Goal: Task Accomplishment & Management: Complete application form

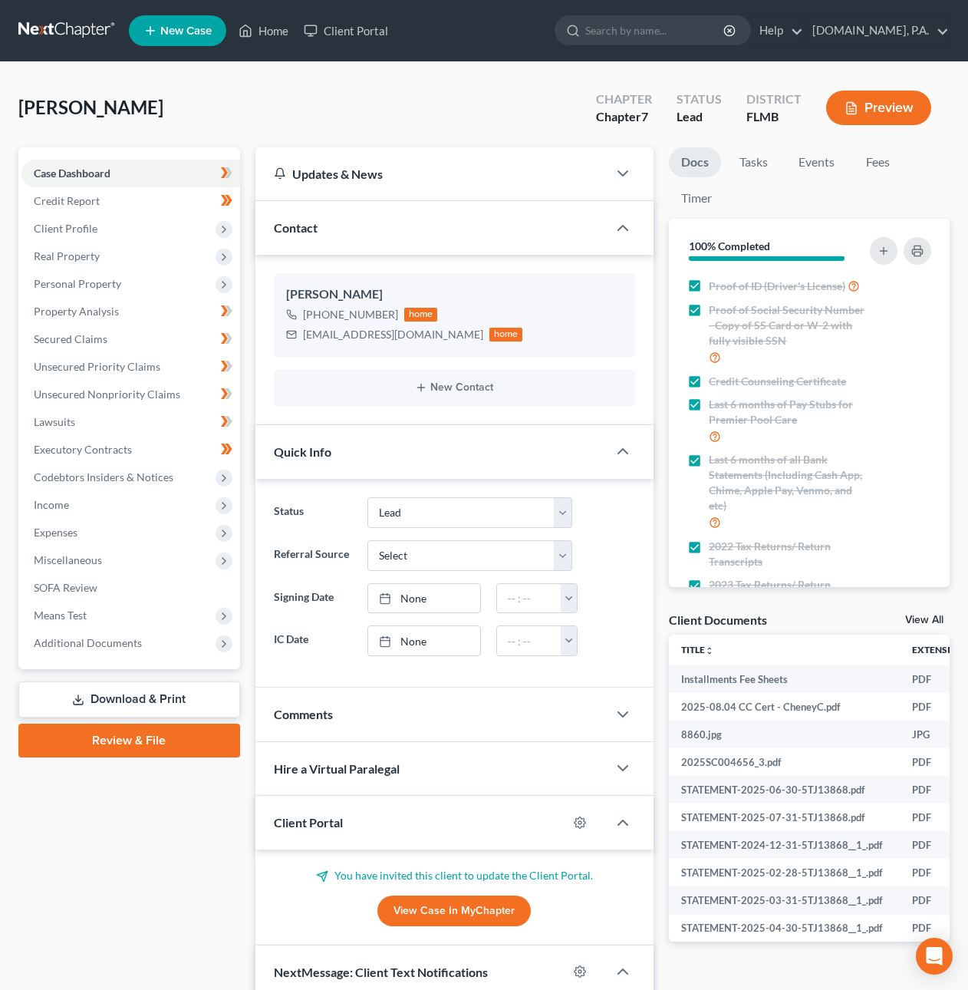
select select "4"
click at [64, 250] on span "Real Property" at bounding box center [67, 255] width 66 height 13
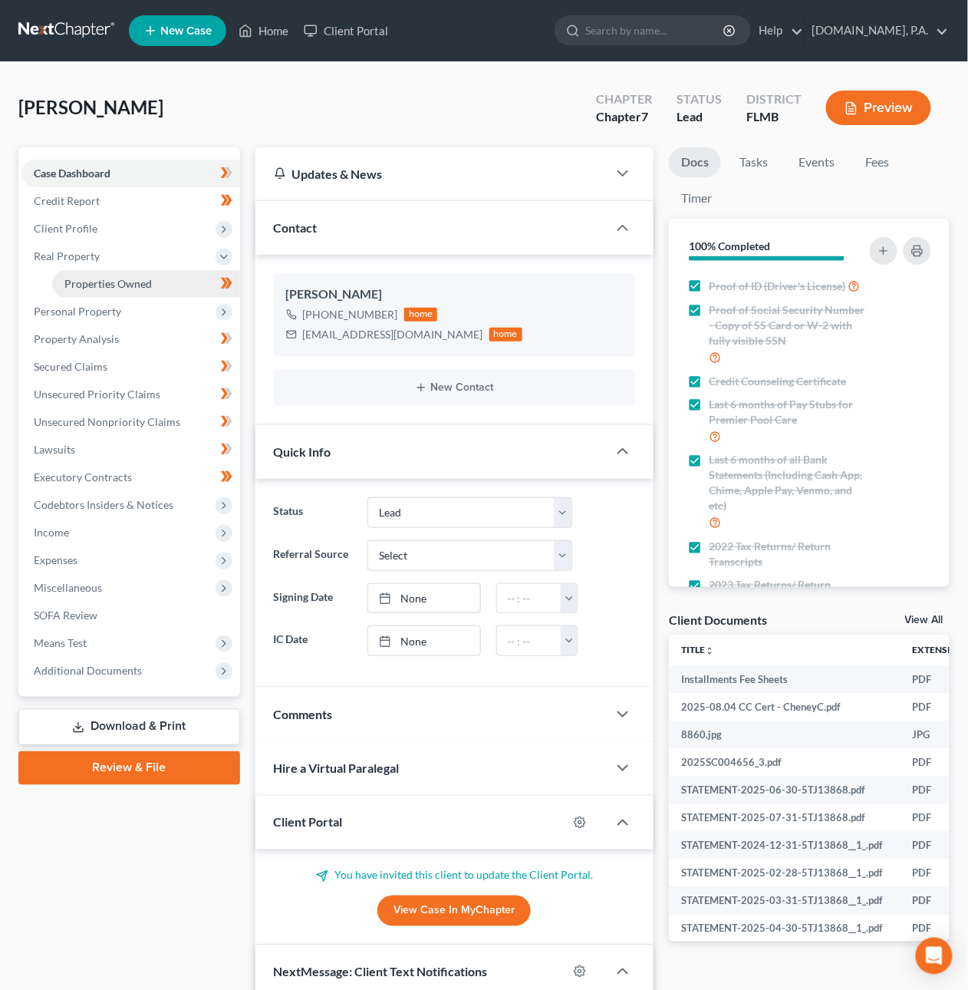
click at [82, 278] on span "Properties Owned" at bounding box center [107, 283] width 87 height 13
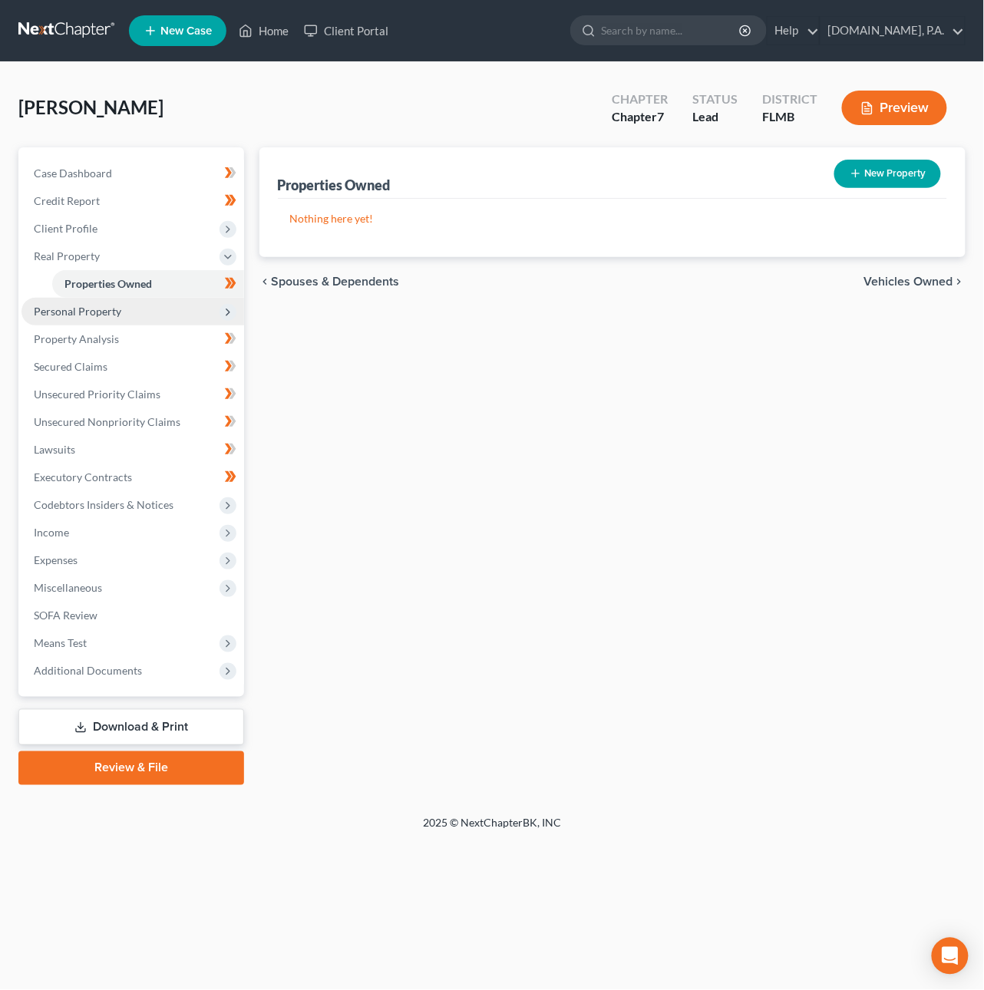
click at [140, 305] on span "Personal Property" at bounding box center [132, 312] width 223 height 28
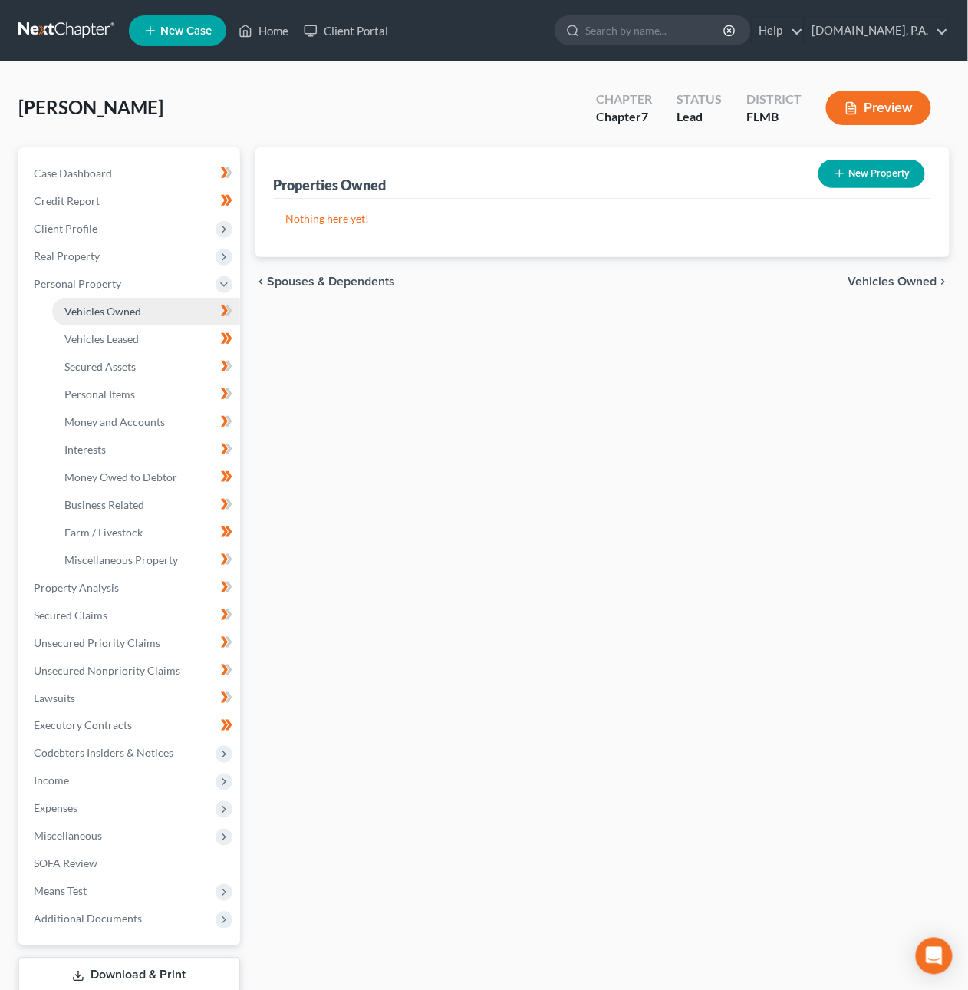
click at [129, 312] on span "Vehicles Owned" at bounding box center [102, 311] width 77 height 13
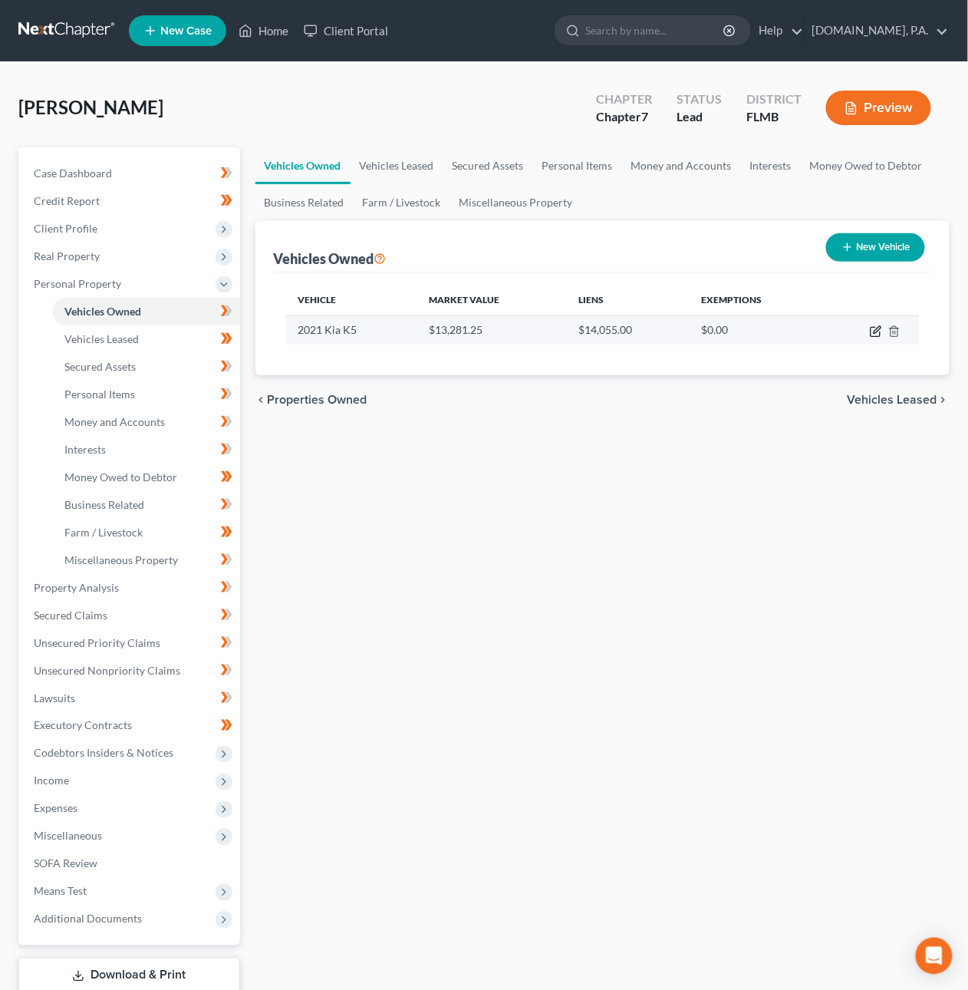
click at [873, 330] on icon "button" at bounding box center [876, 331] width 12 height 12
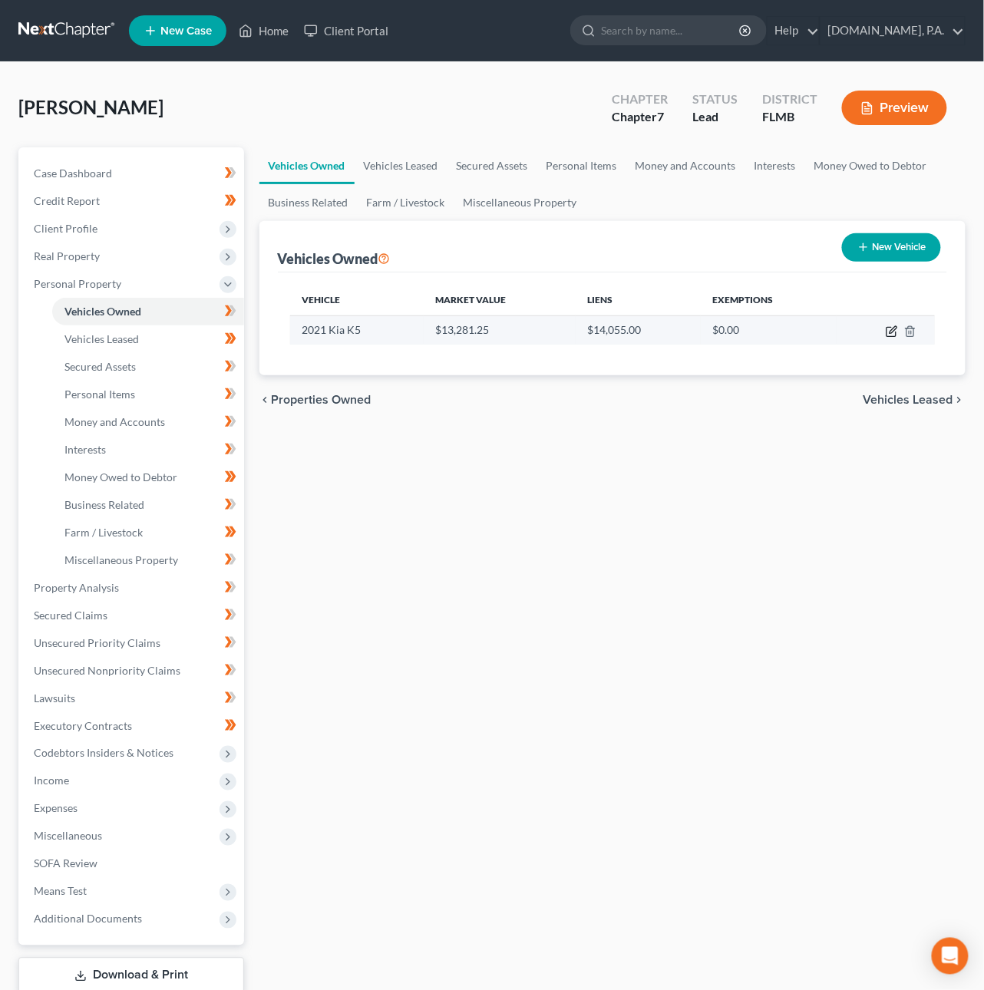
select select "0"
select select "5"
select select "3"
select select "0"
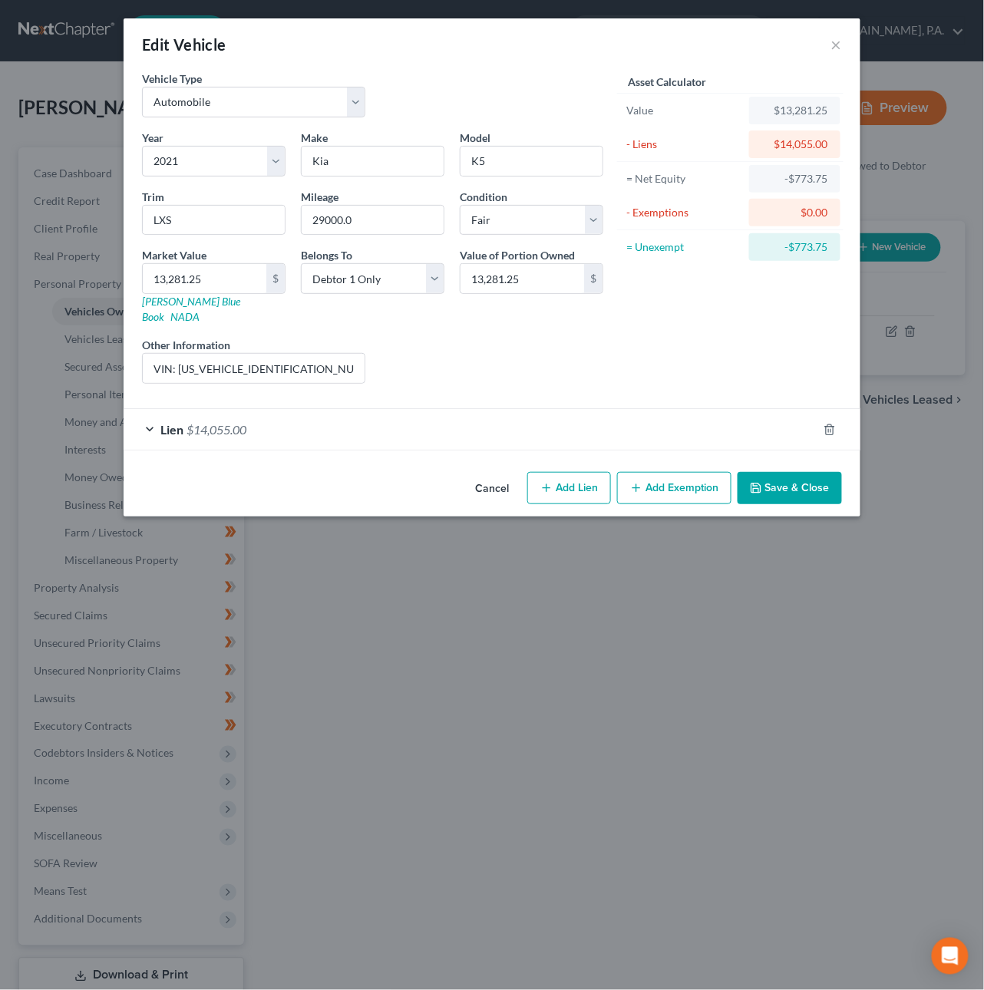
click at [731, 417] on div "Lien $14,055.00" at bounding box center [471, 429] width 694 height 41
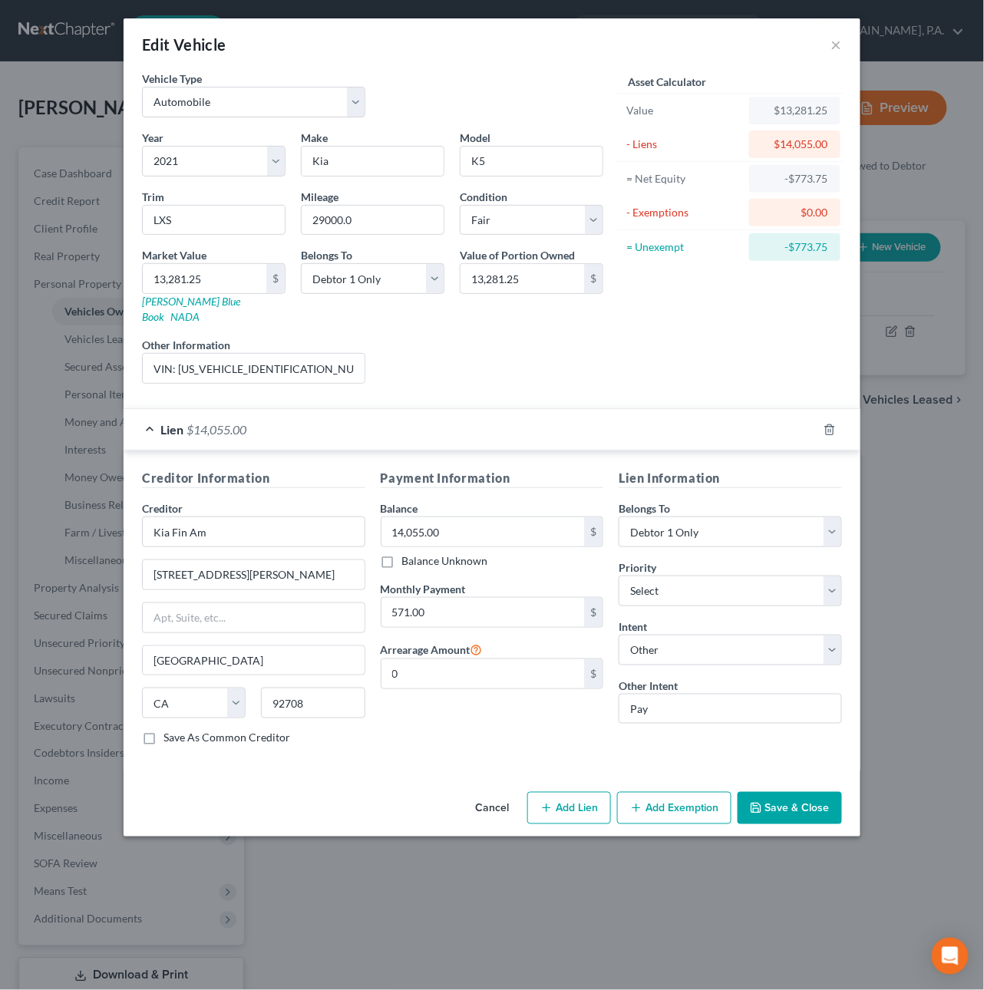
click at [786, 803] on button "Save & Close" at bounding box center [789, 808] width 104 height 32
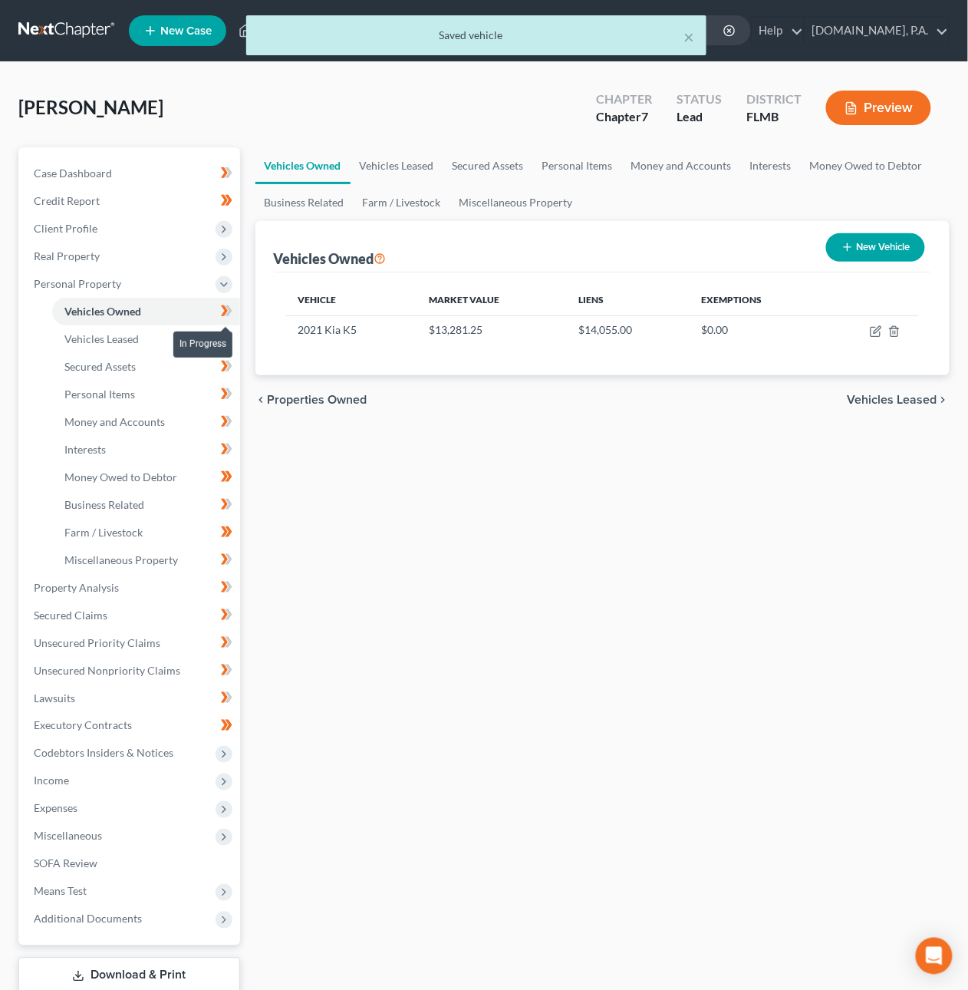
click at [233, 310] on span at bounding box center [226, 313] width 27 height 23
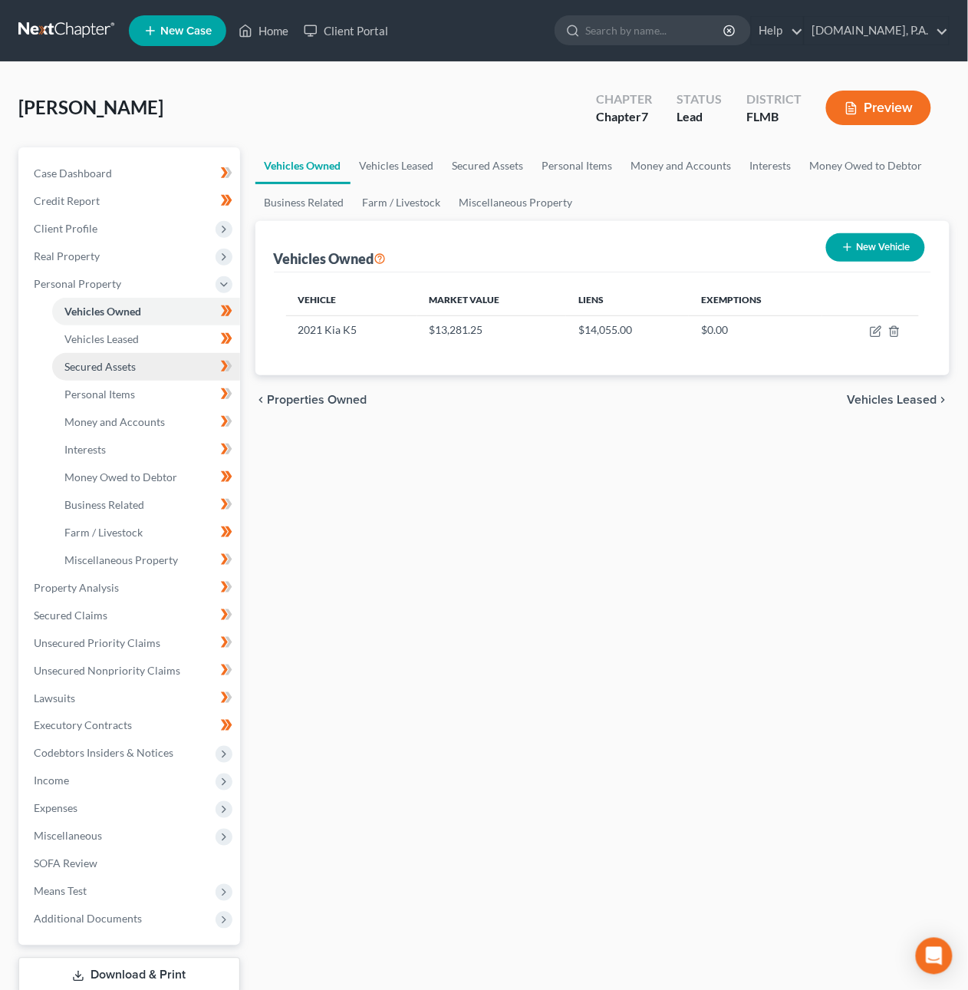
click at [135, 375] on link "Secured Assets" at bounding box center [146, 367] width 188 height 28
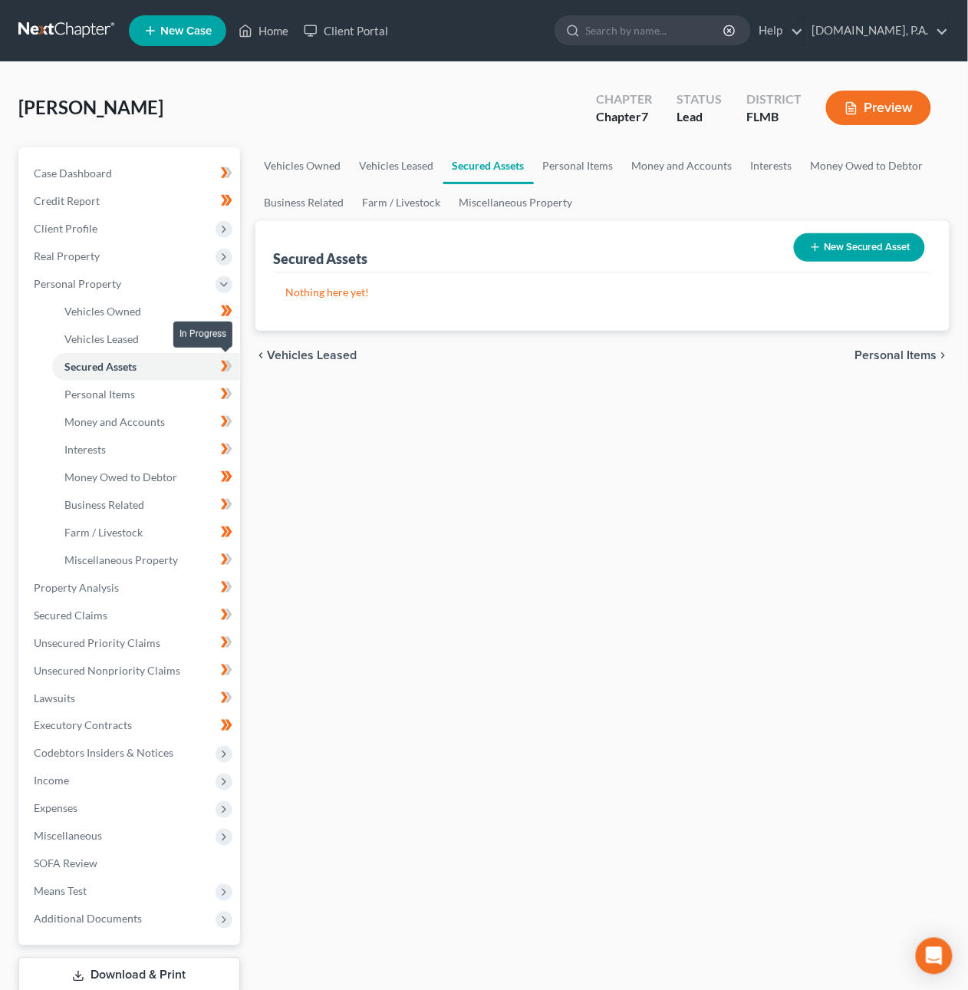
click at [233, 364] on span at bounding box center [226, 368] width 27 height 23
click at [169, 392] on link "Personal Items" at bounding box center [146, 395] width 188 height 28
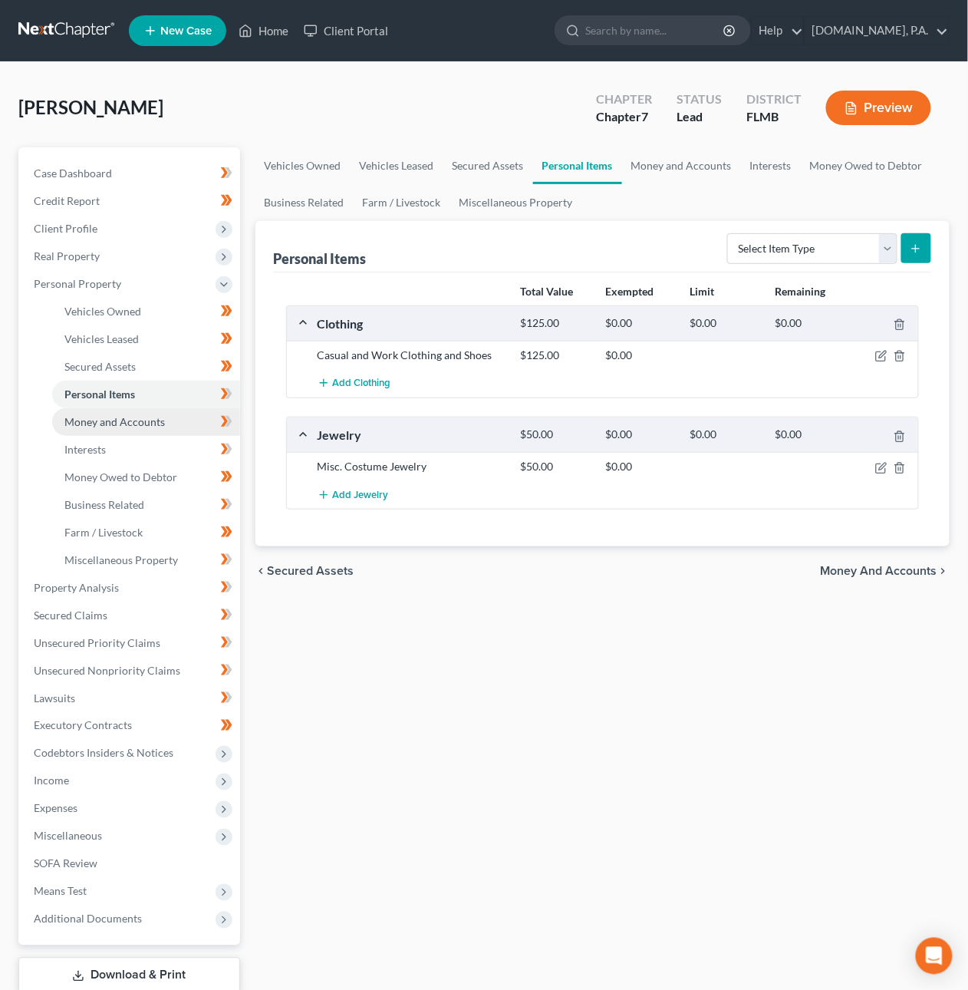
click at [167, 423] on link "Money and Accounts" at bounding box center [146, 422] width 188 height 28
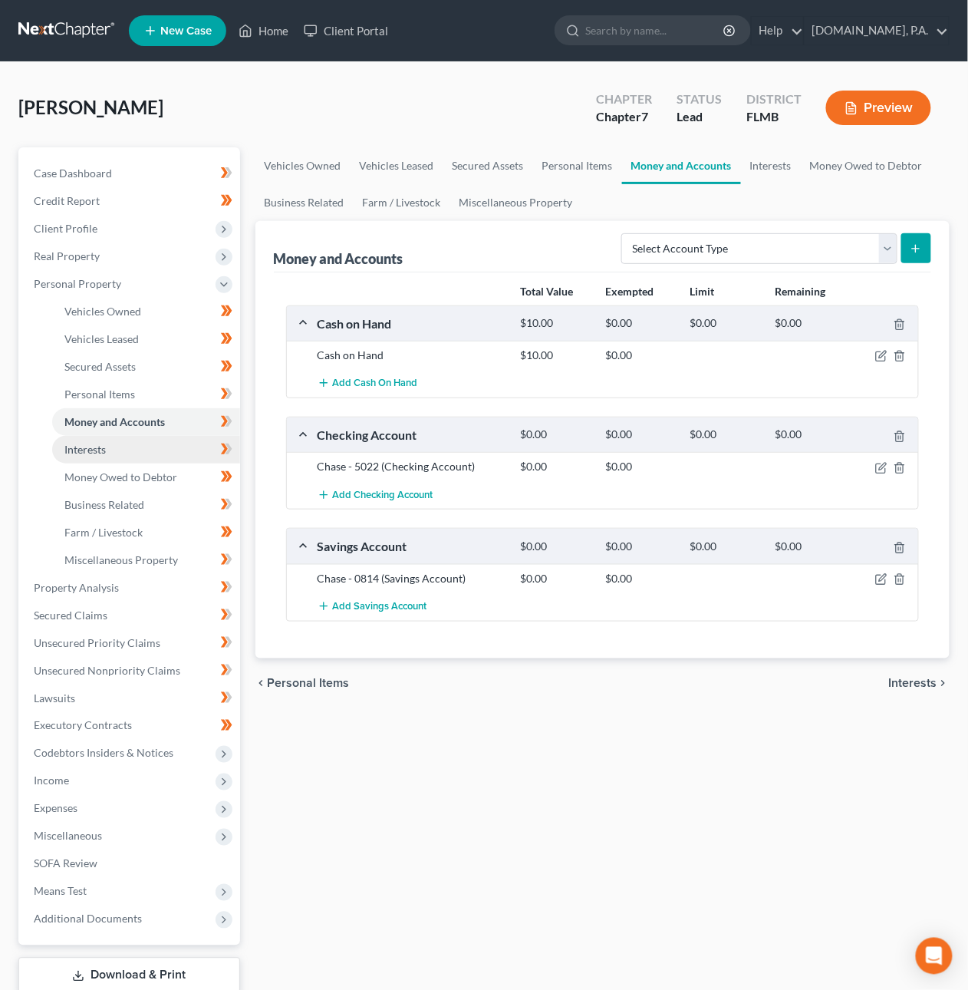
click at [146, 444] on link "Interests" at bounding box center [146, 450] width 188 height 28
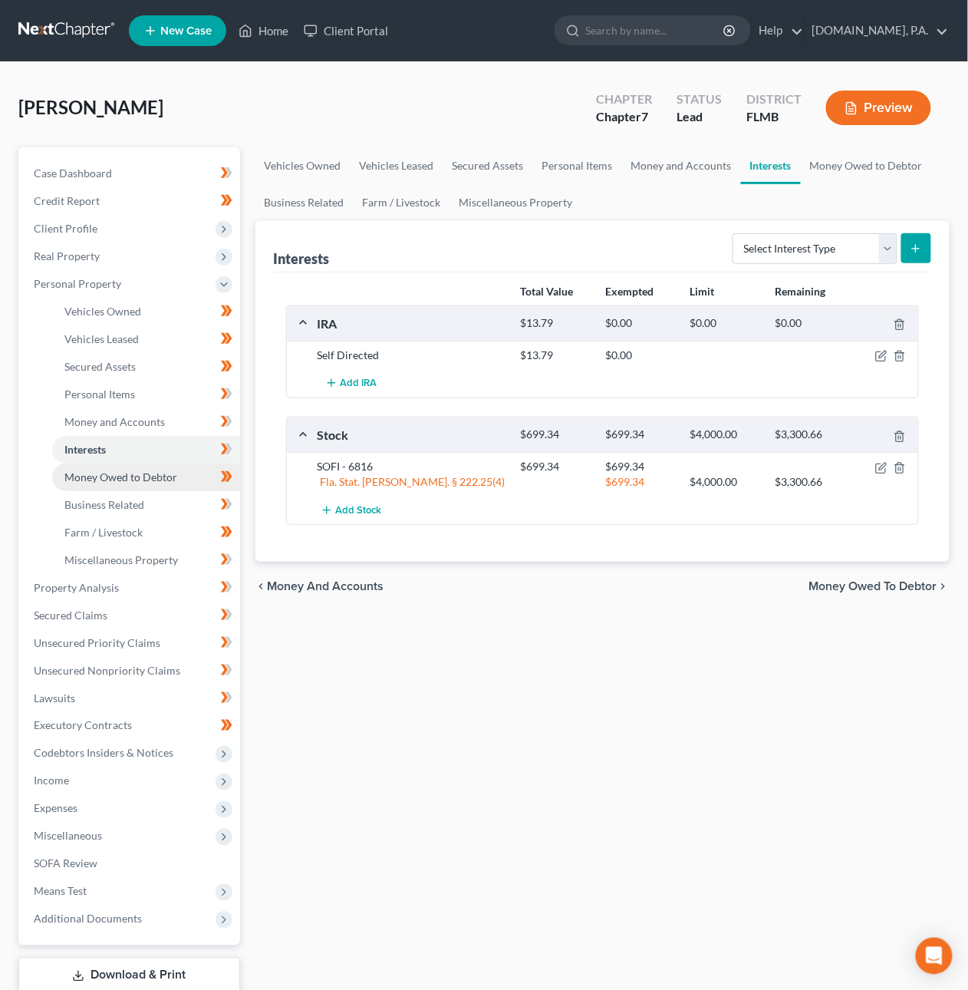
click at [149, 480] on span "Money Owed to Debtor" at bounding box center [120, 476] width 113 height 13
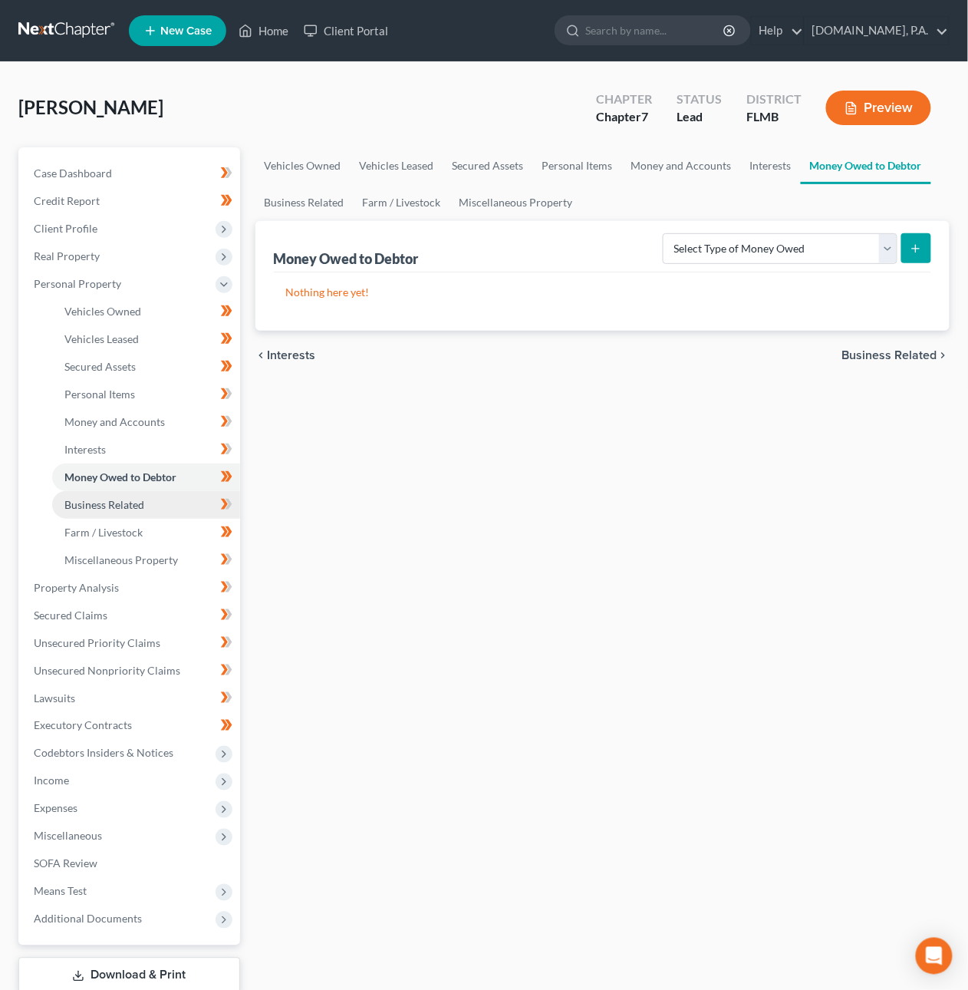
click at [142, 499] on span "Business Related" at bounding box center [104, 504] width 80 height 13
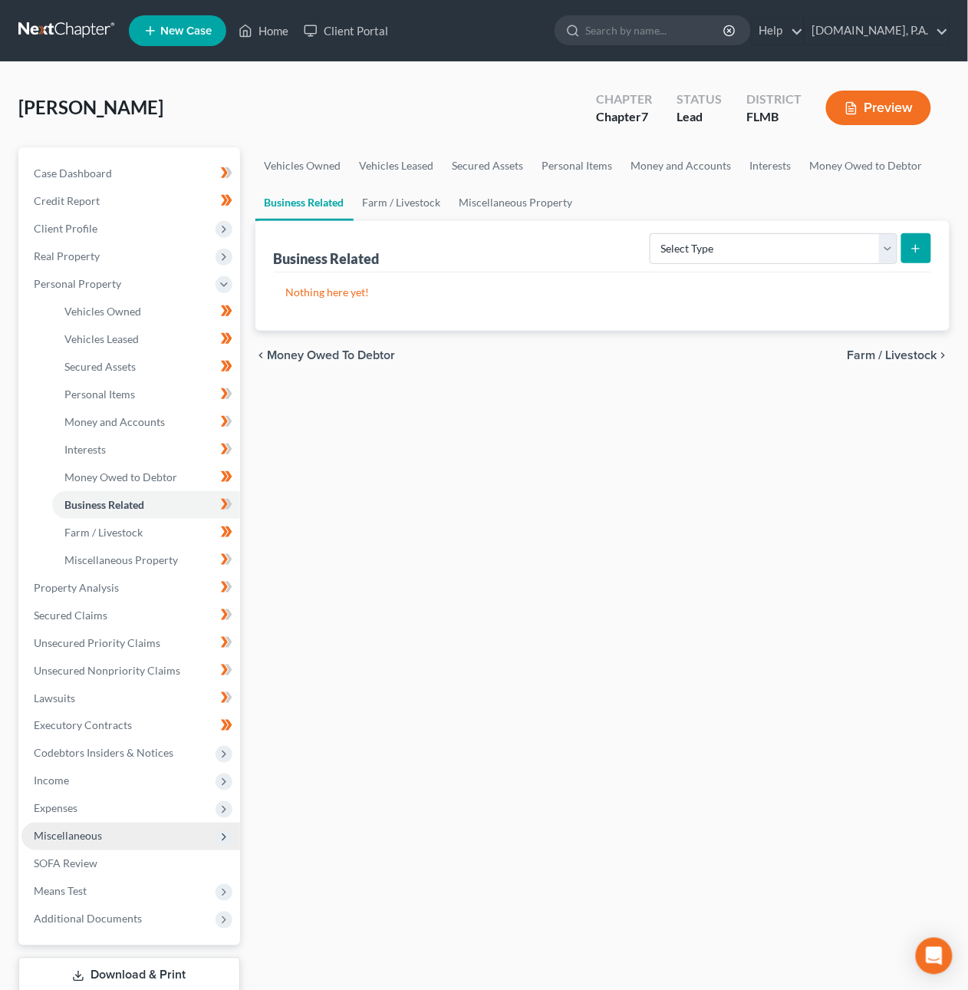
click at [87, 844] on span "Miscellaneous" at bounding box center [130, 837] width 219 height 28
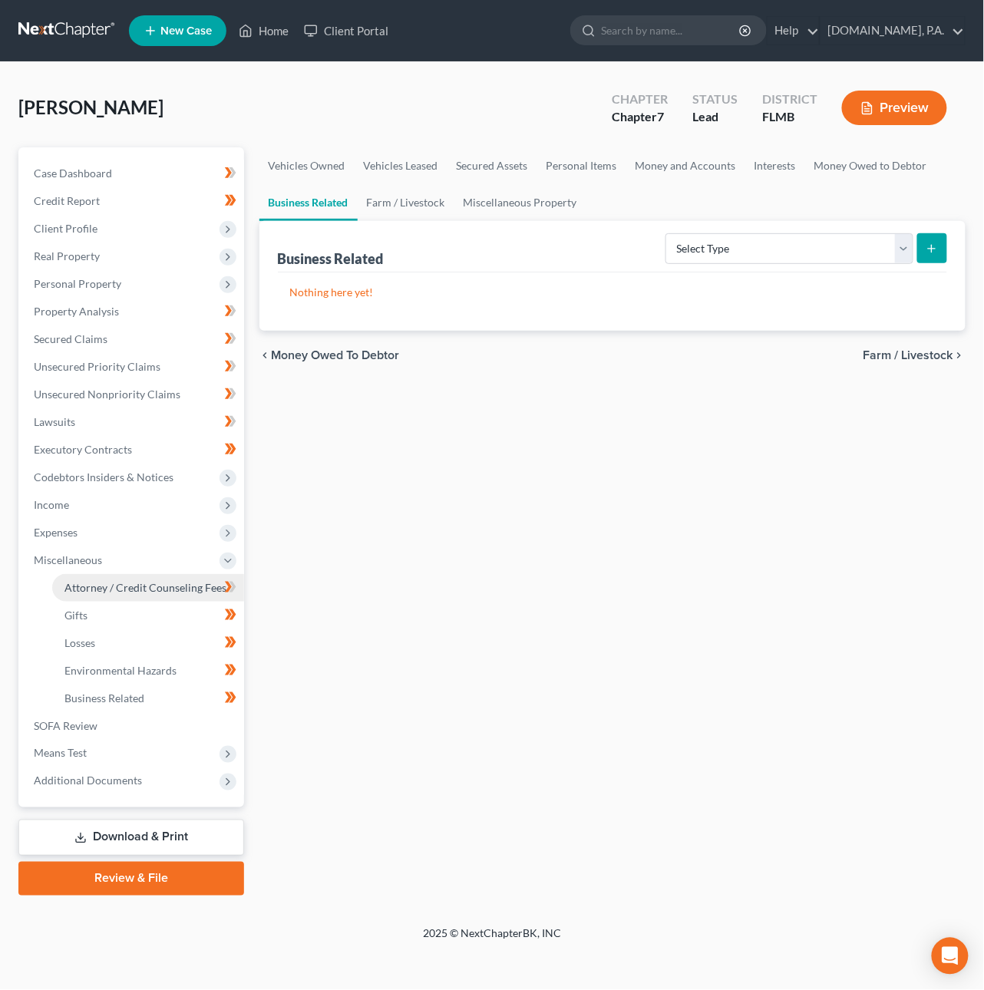
click at [127, 588] on span "Attorney / Credit Counseling Fees" at bounding box center [145, 587] width 162 height 13
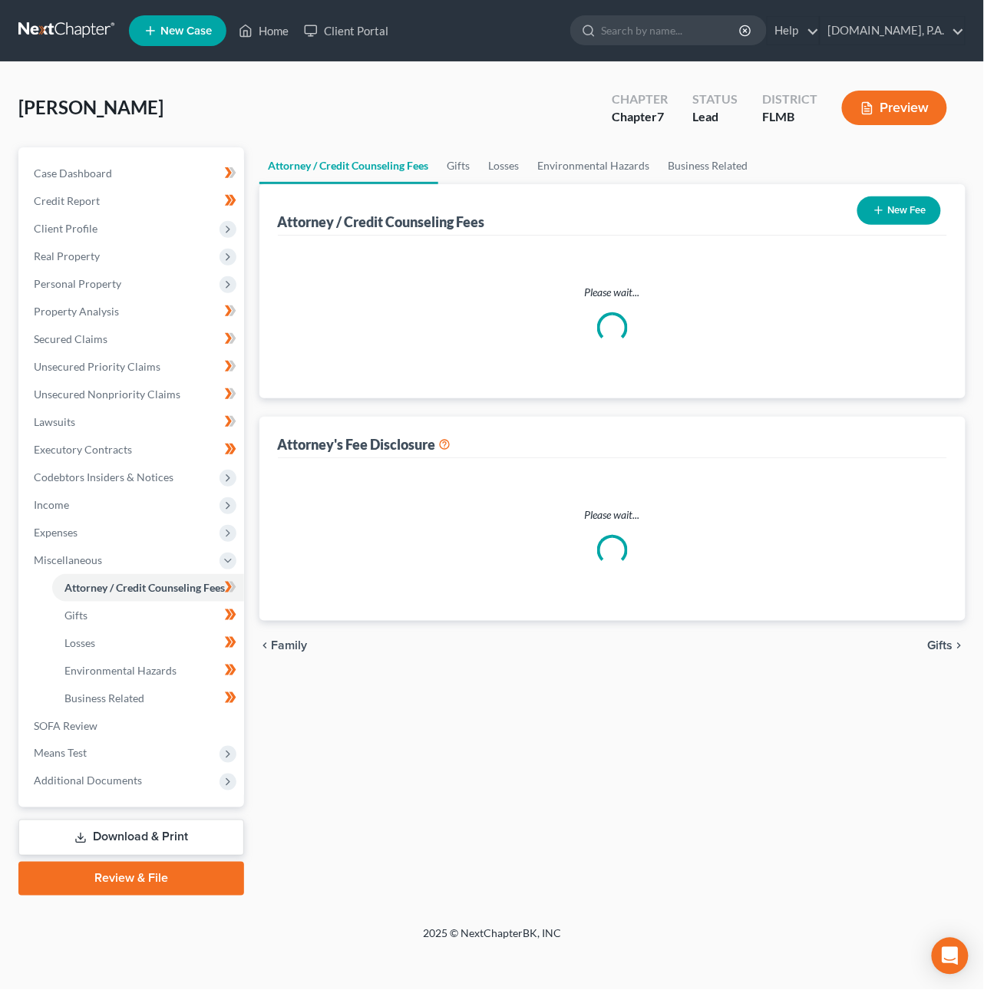
select select "3"
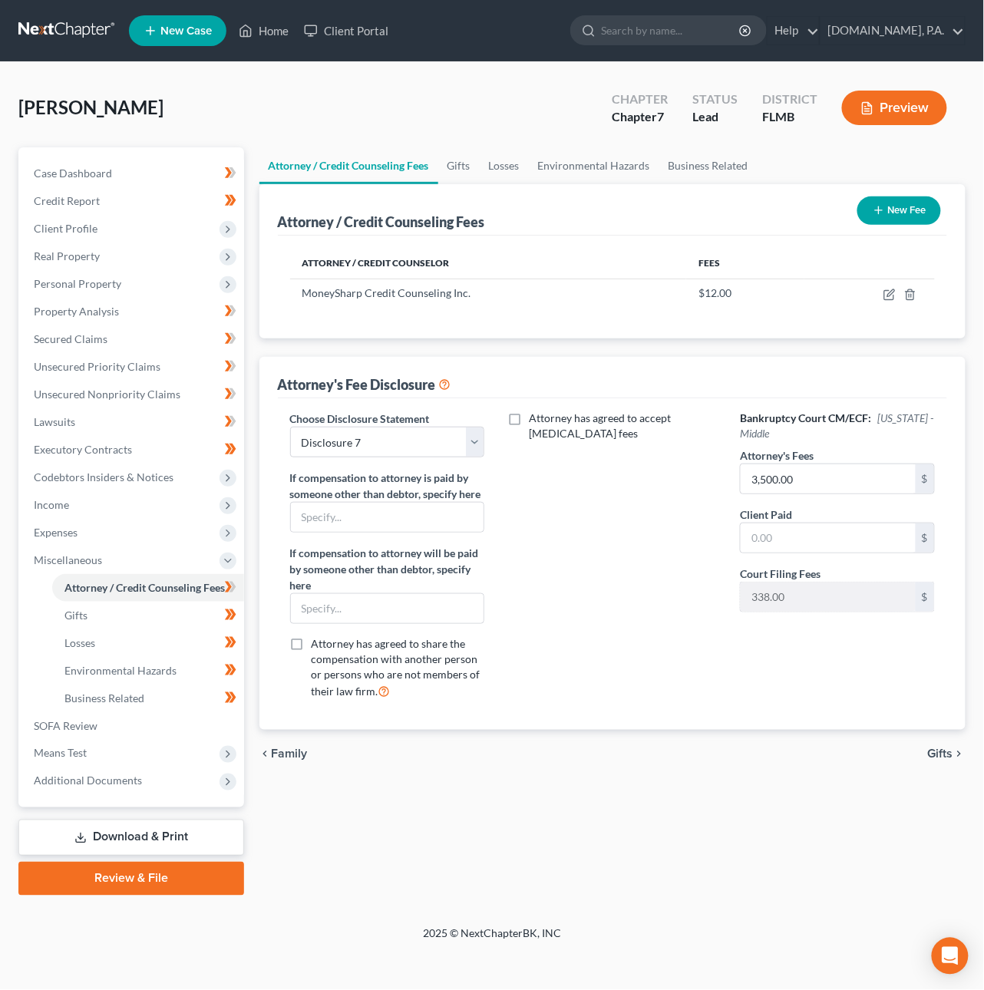
click at [899, 214] on button "New Fee" at bounding box center [899, 210] width 84 height 28
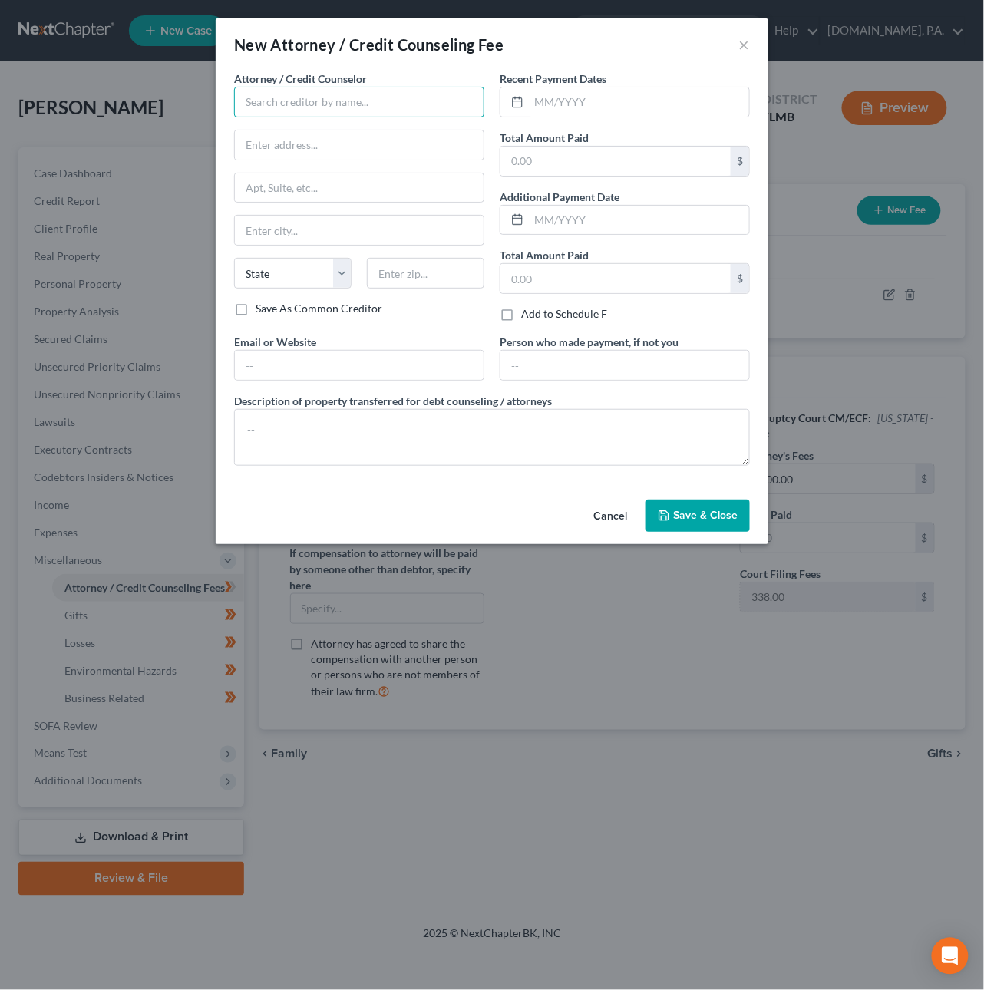
click at [299, 98] on input "text" at bounding box center [359, 102] width 250 height 31
click at [298, 149] on div "[DOMAIN_NAME], P.A." at bounding box center [326, 151] width 160 height 15
type input "[DOMAIN_NAME], P.A."
type input "[STREET_ADDRESS]"
type input "Ste 100"
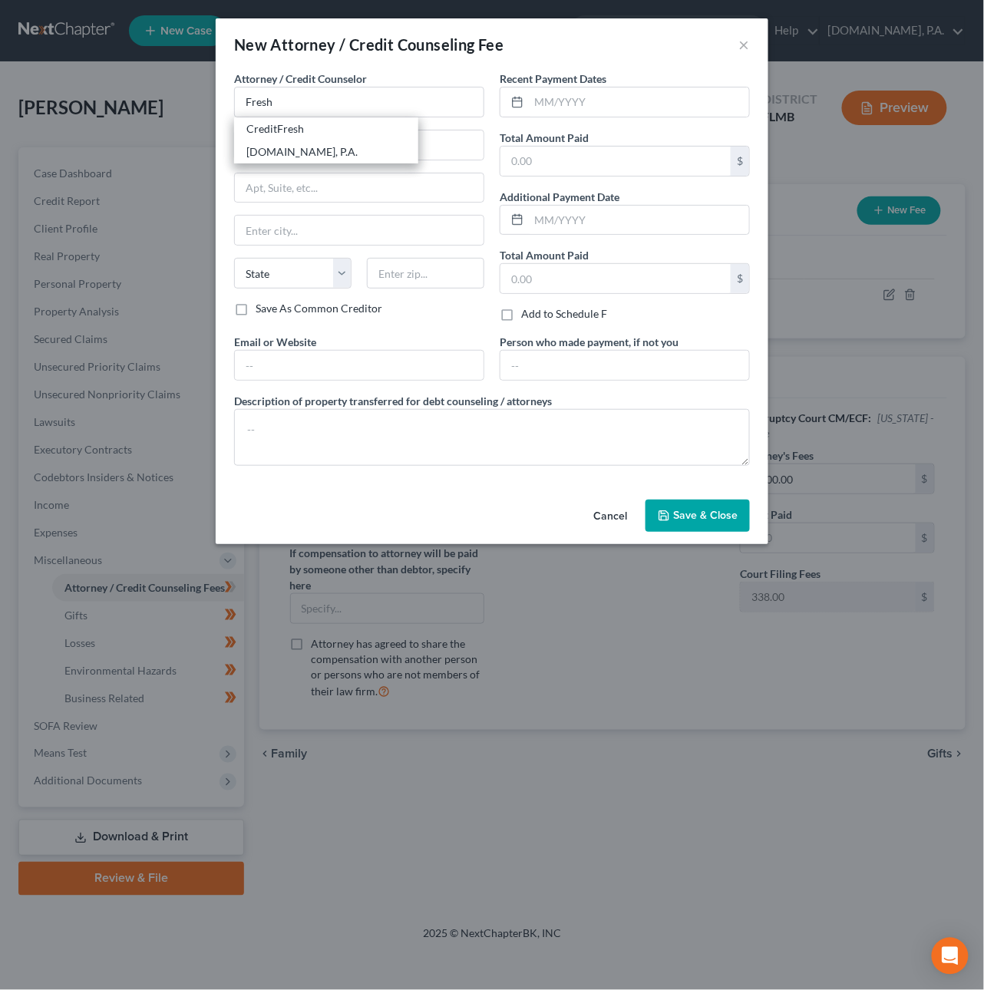
type input "[GEOGRAPHIC_DATA]"
select select "9"
type input "32701"
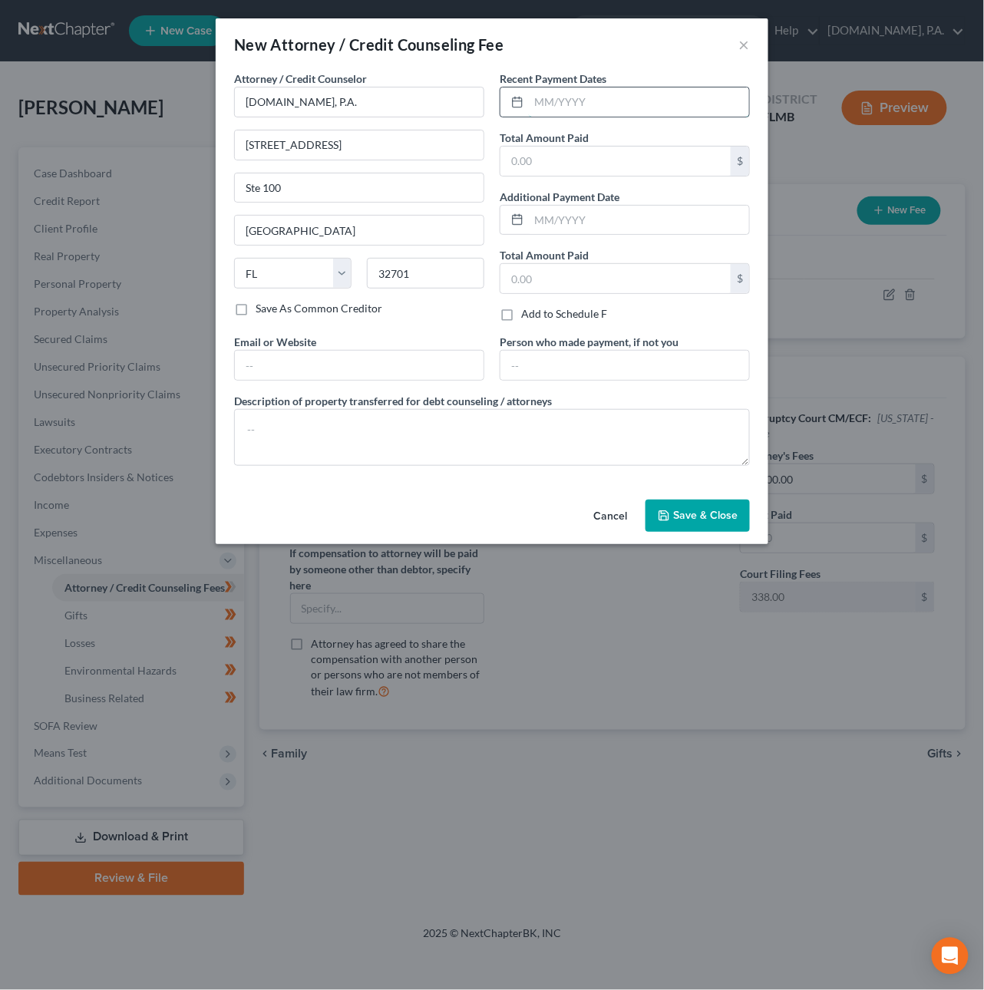
click at [540, 101] on input "text" at bounding box center [639, 101] width 220 height 29
type input "07/2025"
click at [581, 156] on input "text" at bounding box center [615, 161] width 230 height 29
type input "2,750"
click at [682, 514] on span "Save & Close" at bounding box center [705, 515] width 64 height 13
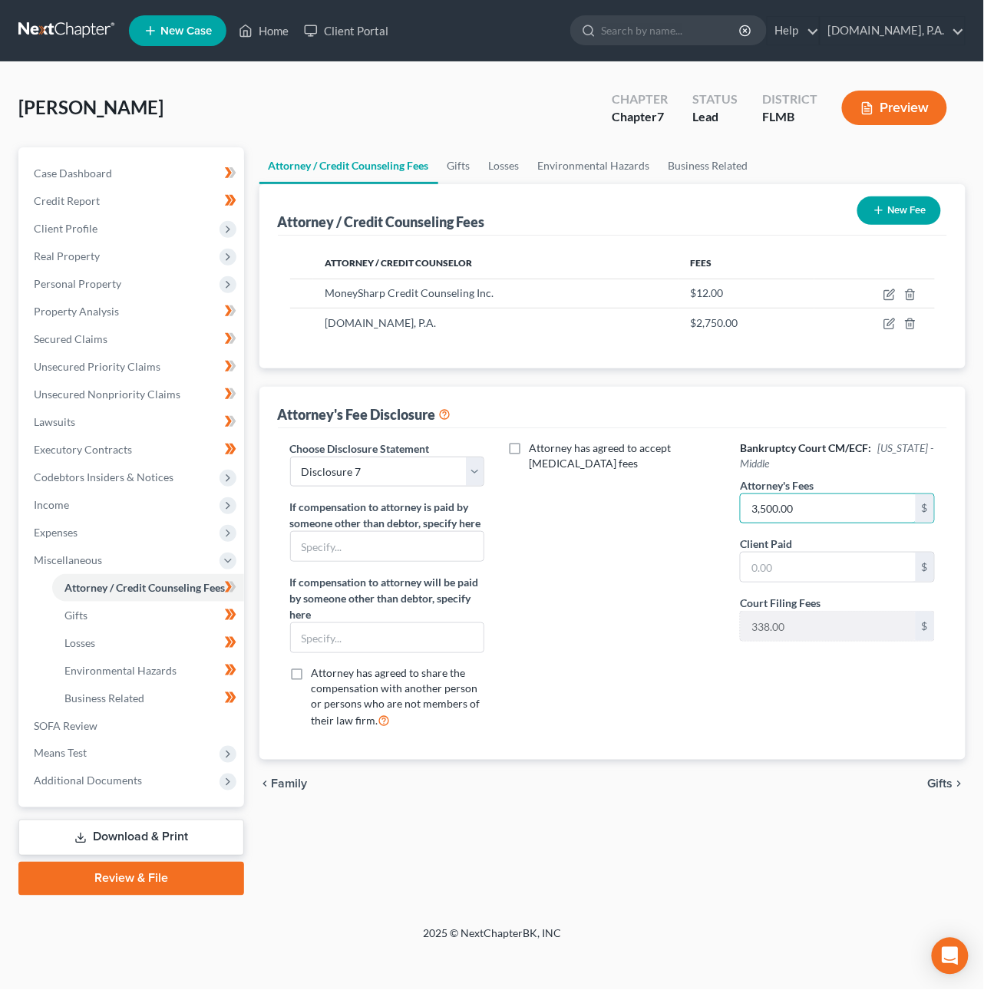
drag, startPoint x: 813, startPoint y: 510, endPoint x: 565, endPoint y: 490, distance: 248.7
click at [576, 492] on div "Choose Disclosure Statement Select Disclosure 13 [GEOGRAPHIC_DATA] Disclosure 1…" at bounding box center [613, 590] width 676 height 301
drag, startPoint x: 806, startPoint y: 510, endPoint x: 742, endPoint y: 509, distance: 63.7
click at [744, 509] on input "3,500.00" at bounding box center [828, 508] width 175 height 29
type input "2,750"
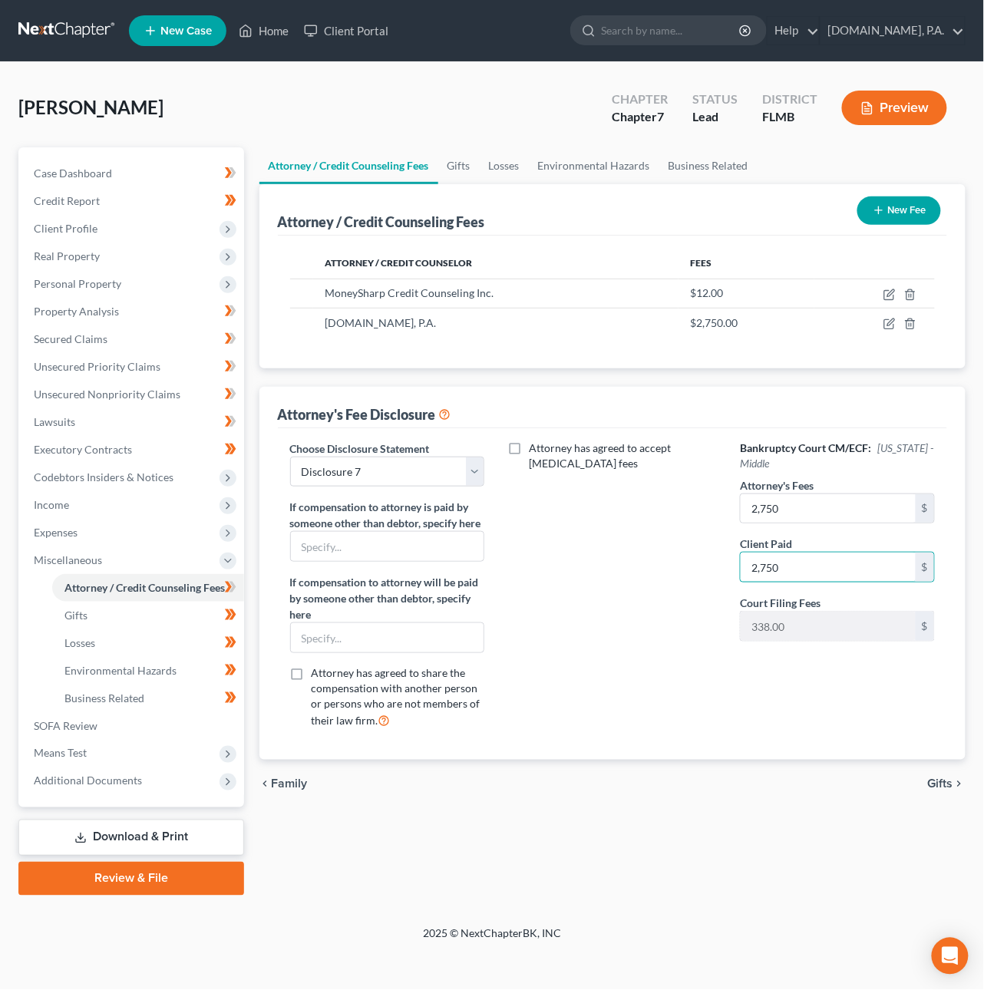
type input "2,750"
click at [529, 448] on label "Attorney has agreed to accept [MEDICAL_DATA] fees" at bounding box center [623, 455] width 188 height 31
click at [535, 448] on input "Attorney has agreed to accept [MEDICAL_DATA] fees" at bounding box center [540, 445] width 10 height 10
click at [529, 448] on label "Attorney has agreed to accept [MEDICAL_DATA] fees" at bounding box center [623, 455] width 188 height 31
click at [535, 448] on input "Attorney has agreed to accept [MEDICAL_DATA] fees" at bounding box center [540, 445] width 10 height 10
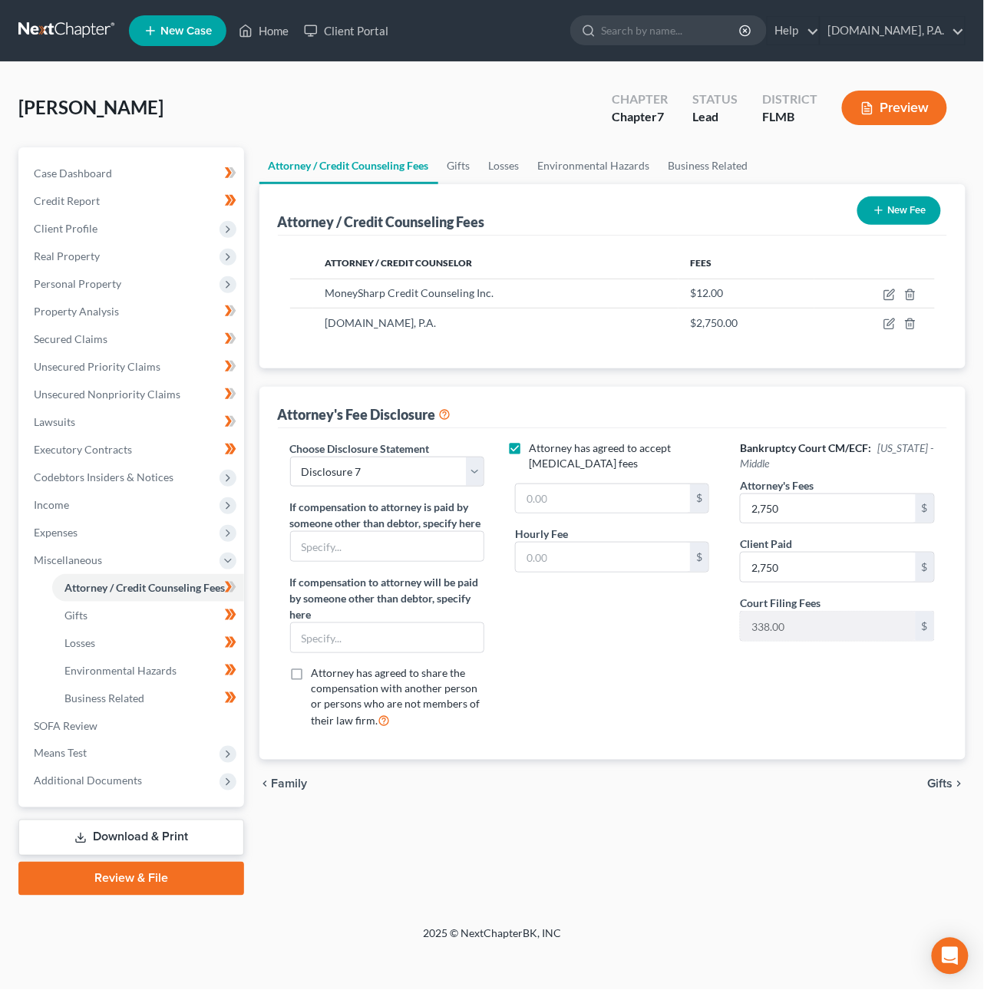
checkbox input "false"
click at [935, 781] on span "Gifts" at bounding box center [940, 784] width 25 height 12
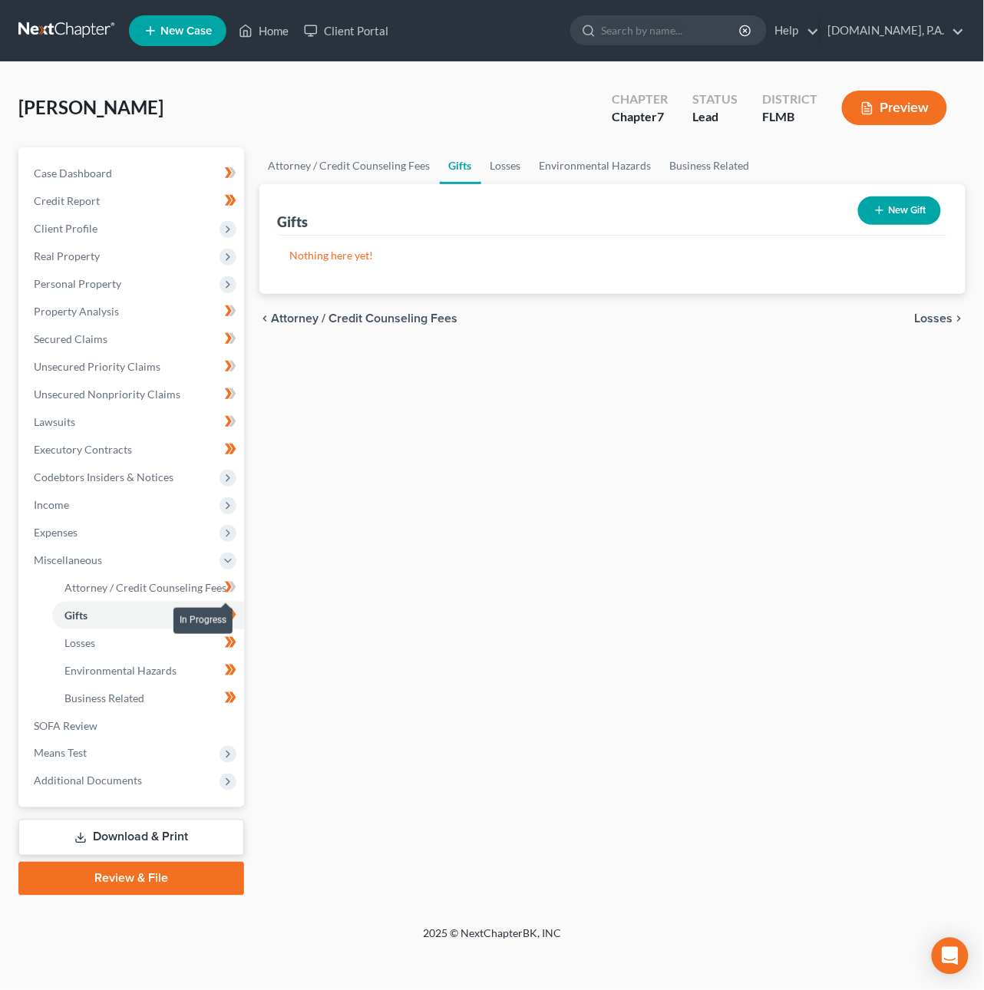
click at [237, 579] on span at bounding box center [230, 589] width 27 height 23
click at [117, 496] on span "Income" at bounding box center [132, 505] width 223 height 28
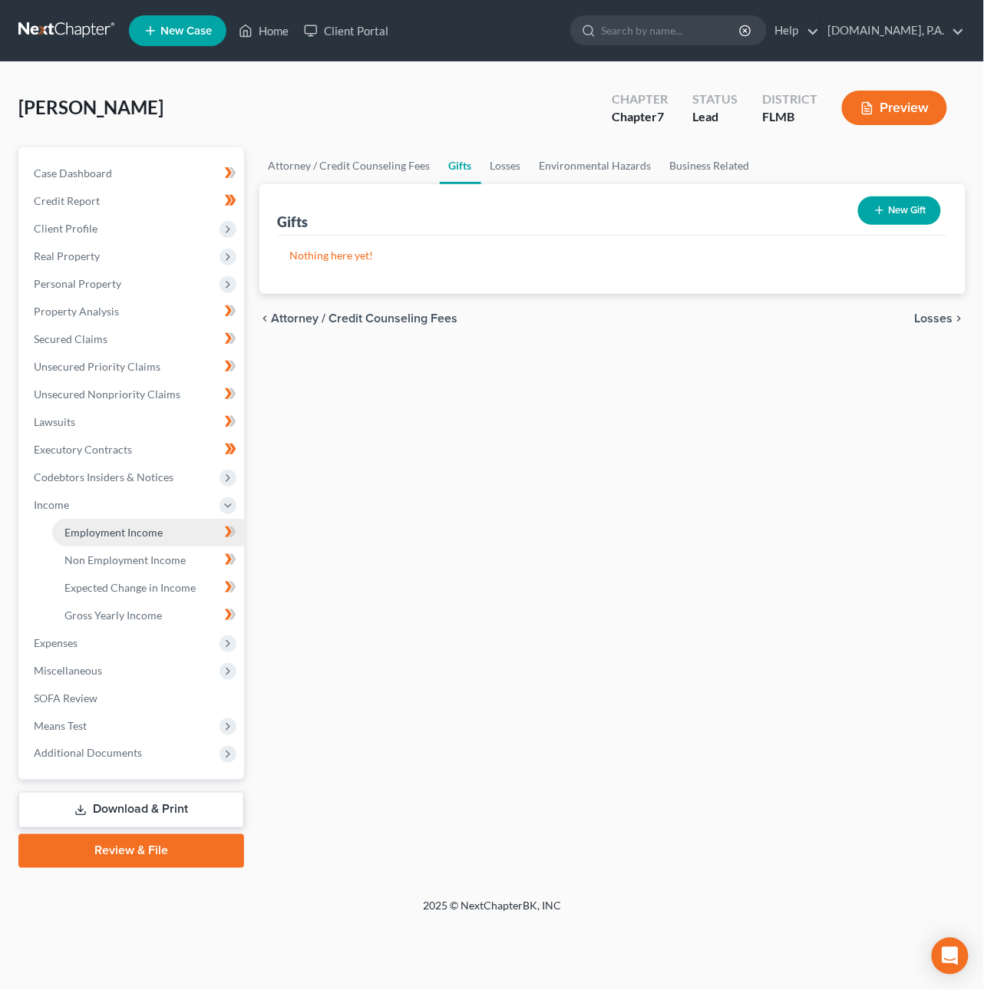
click at [114, 527] on span "Employment Income" at bounding box center [113, 532] width 98 height 13
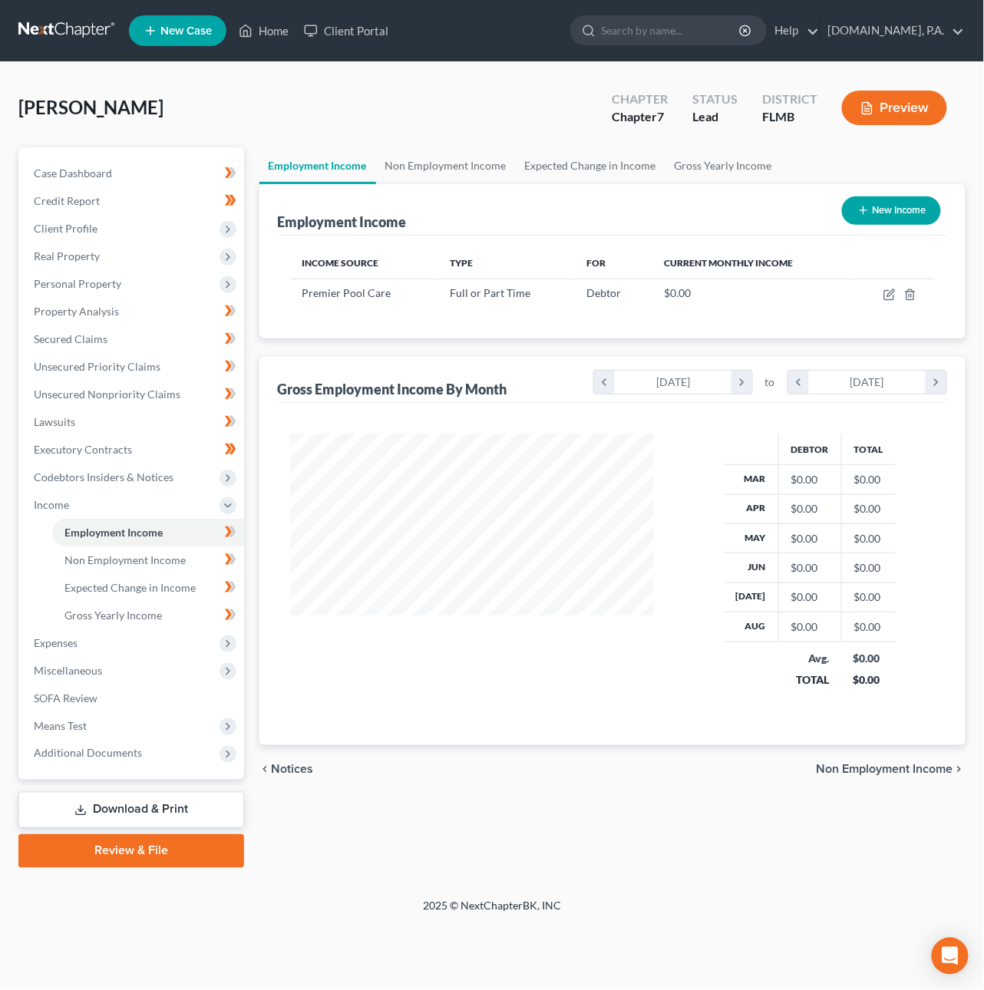
scroll to position [277, 394]
click at [896, 296] on td at bounding box center [893, 293] width 83 height 29
click at [893, 297] on icon "button" at bounding box center [889, 295] width 12 height 12
select select "0"
select select "9"
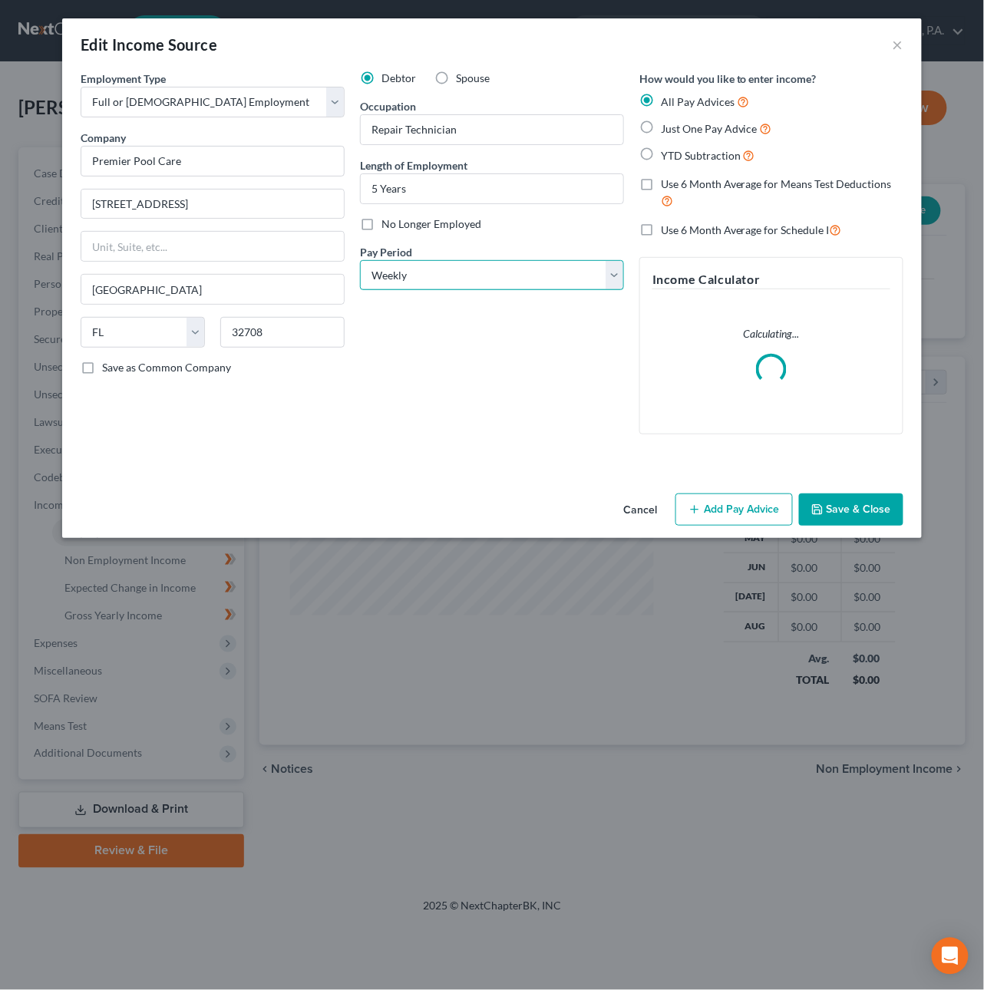
click at [407, 272] on select "Select Monthly Twice Monthly Every Other Week Weekly" at bounding box center [492, 275] width 264 height 31
select select "0"
click at [360, 260] on select "Select Monthly Twice Monthly Every Other Week Weekly" at bounding box center [492, 275] width 264 height 31
drag, startPoint x: 759, startPoint y: 513, endPoint x: 764, endPoint y: 300, distance: 213.4
click at [757, 513] on button "Add Pay Advice" at bounding box center [733, 509] width 117 height 32
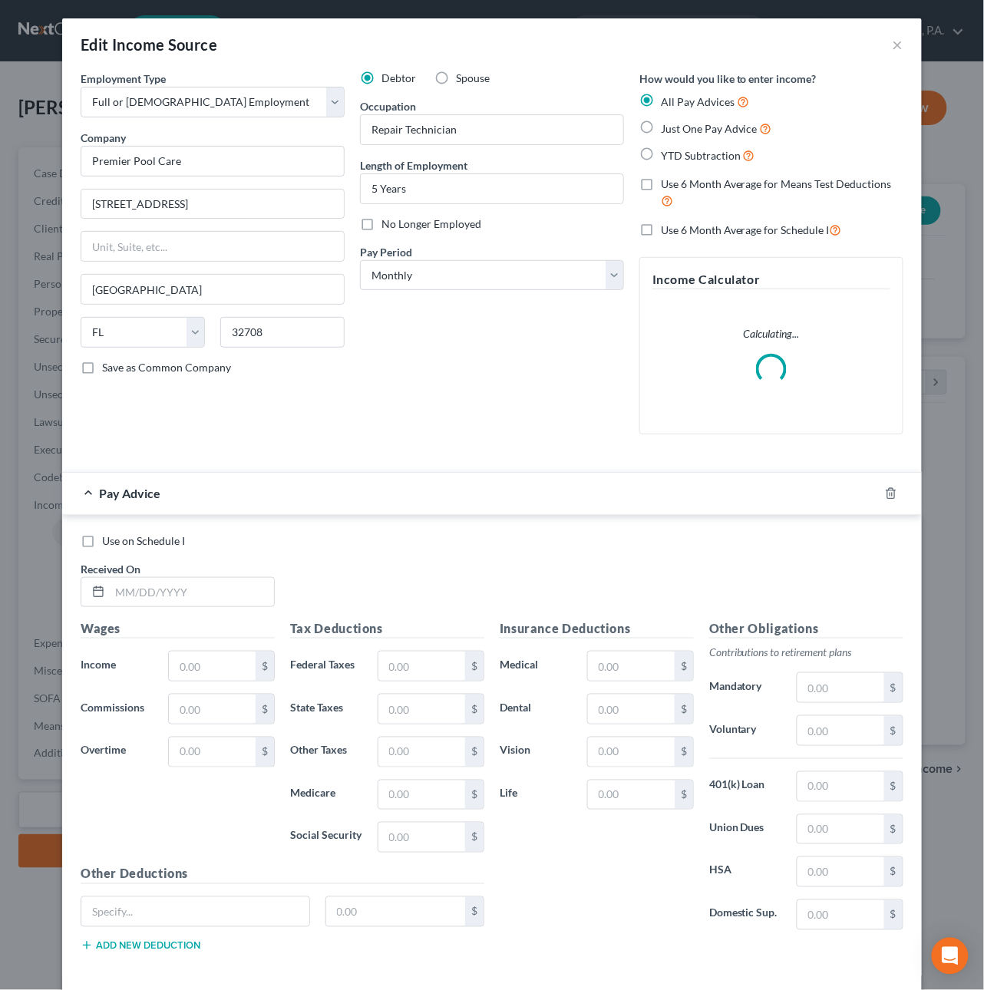
click at [679, 127] on span "Just One Pay Advice" at bounding box center [709, 128] width 97 height 13
click at [677, 127] on input "Just One Pay Advice" at bounding box center [672, 125] width 10 height 10
radio input "true"
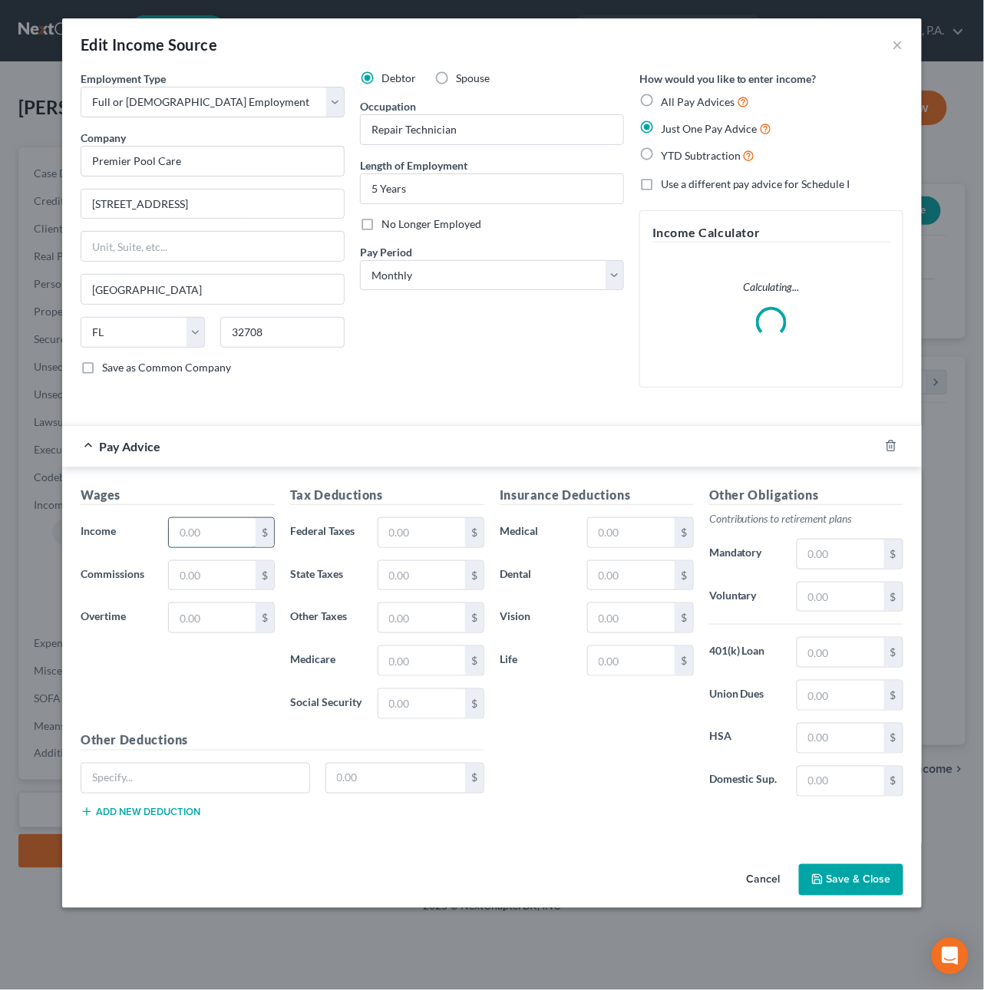
click at [179, 525] on input "text" at bounding box center [212, 532] width 87 height 29
type input "3,714.32"
type input "360.11"
type input "53.86"
type input "230.29"
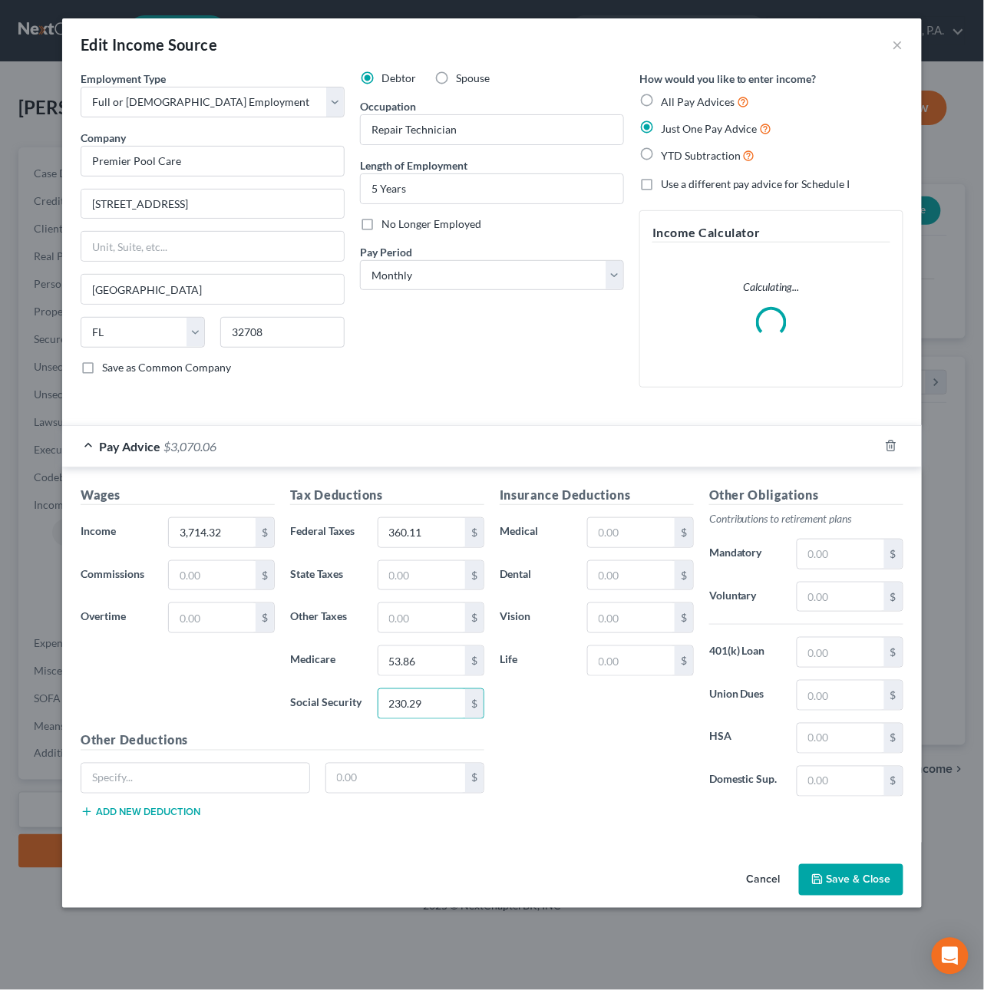
click at [857, 879] on button "Save & Close" at bounding box center [851, 880] width 104 height 32
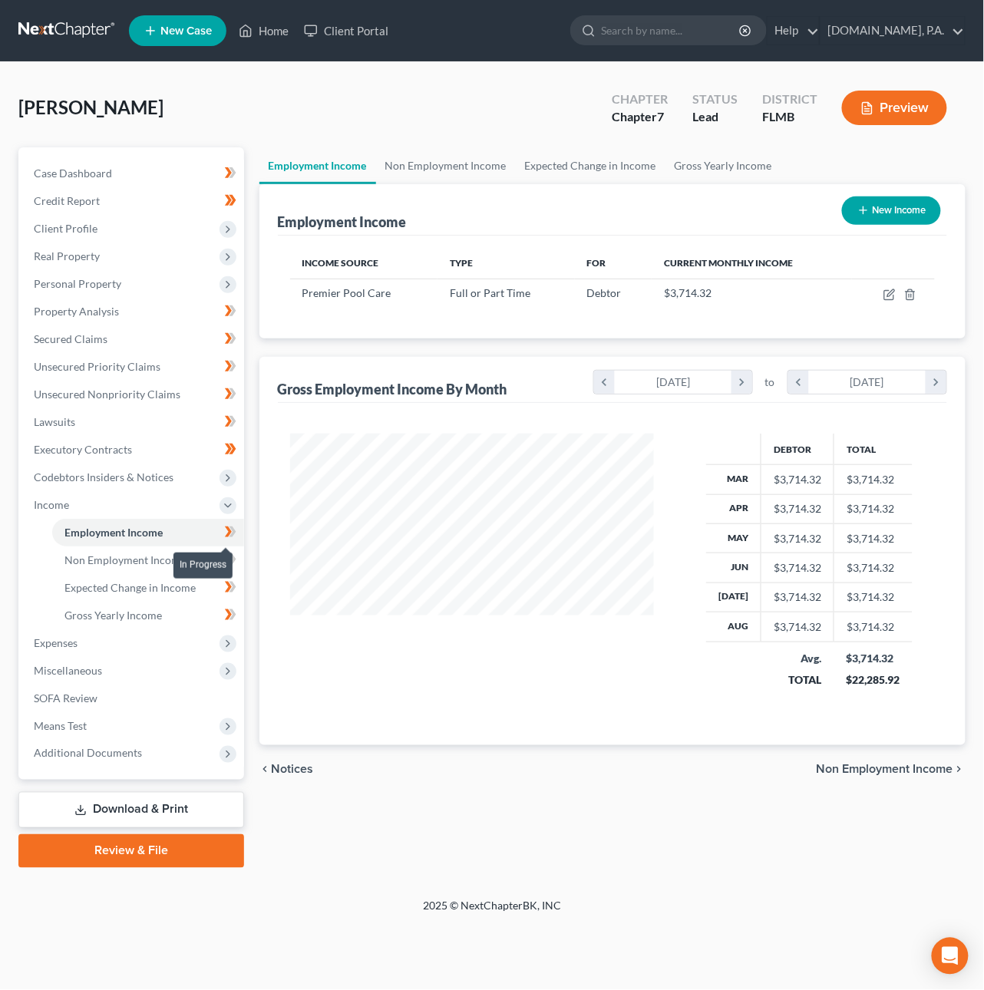
click at [232, 530] on icon at bounding box center [232, 531] width 7 height 11
drag, startPoint x: 237, startPoint y: 556, endPoint x: 219, endPoint y: 567, distance: 21.3
click at [237, 557] on span at bounding box center [230, 561] width 27 height 23
click at [183, 584] on span "Expected Change in Income" at bounding box center [129, 587] width 131 height 13
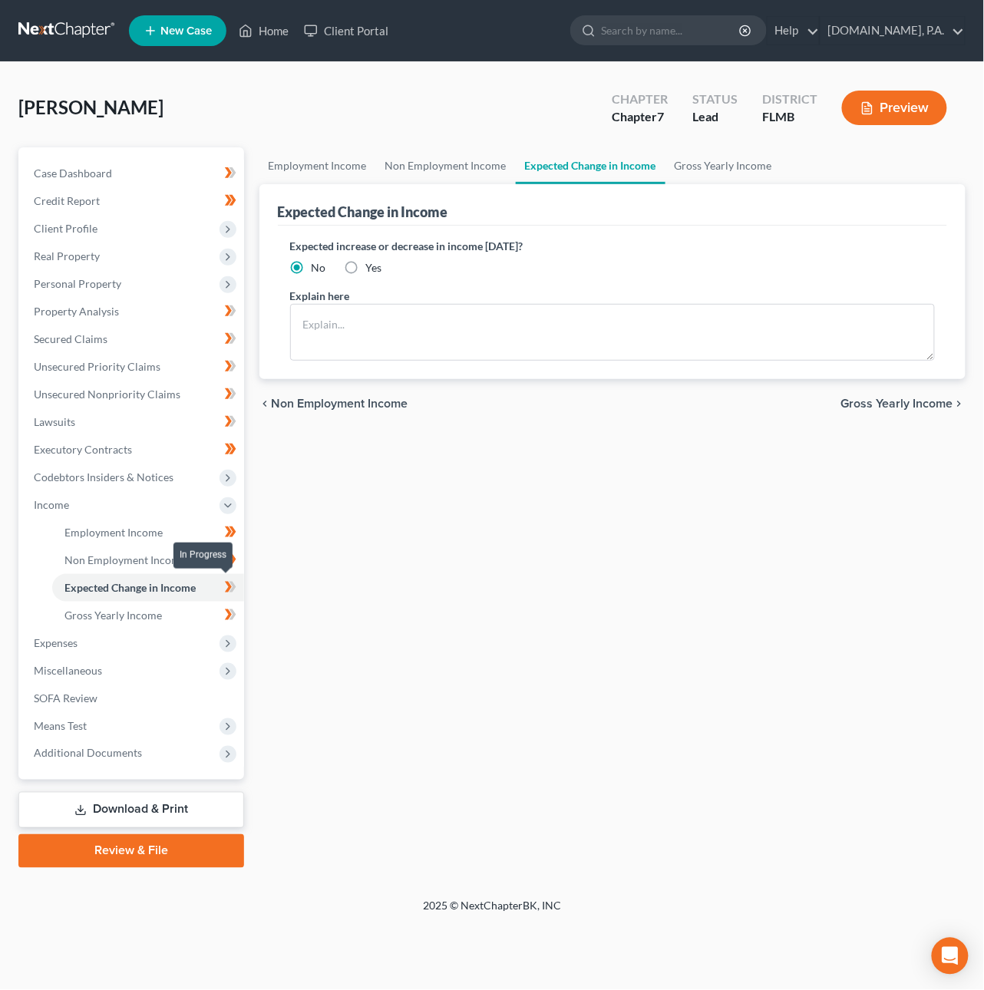
click at [236, 589] on icon at bounding box center [231, 587] width 12 height 19
drag, startPoint x: 182, startPoint y: 613, endPoint x: 200, endPoint y: 612, distance: 18.4
click at [182, 614] on link "Gross Yearly Income" at bounding box center [148, 616] width 192 height 28
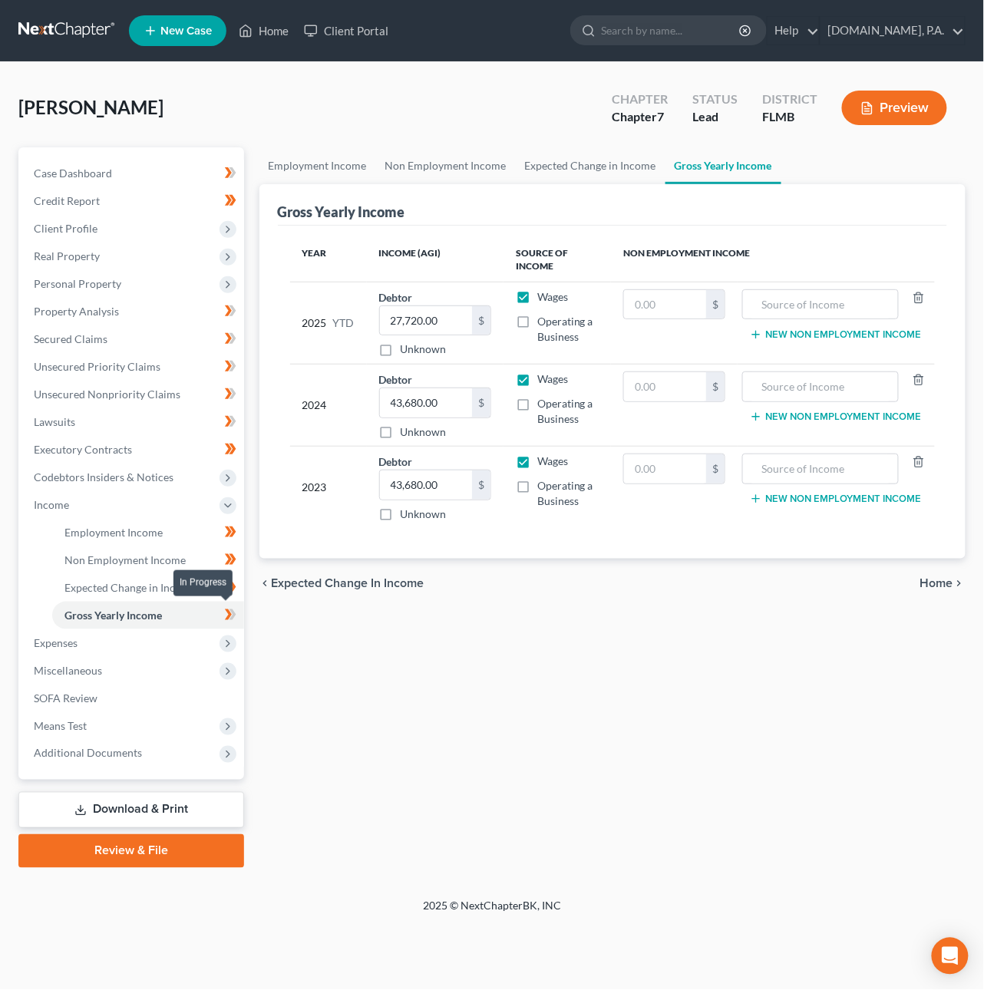
click at [236, 612] on span at bounding box center [230, 616] width 27 height 23
click at [158, 644] on span "Expenses" at bounding box center [132, 643] width 223 height 28
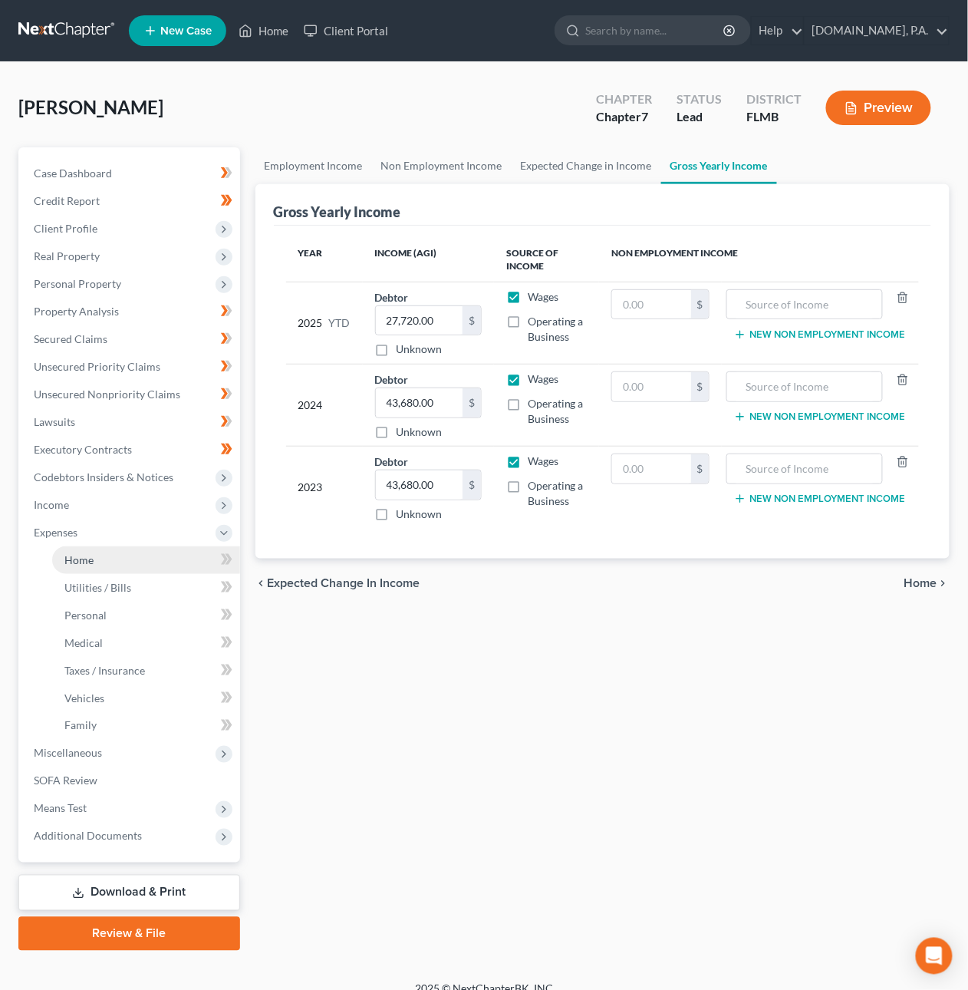
click at [107, 556] on link "Home" at bounding box center [146, 560] width 188 height 28
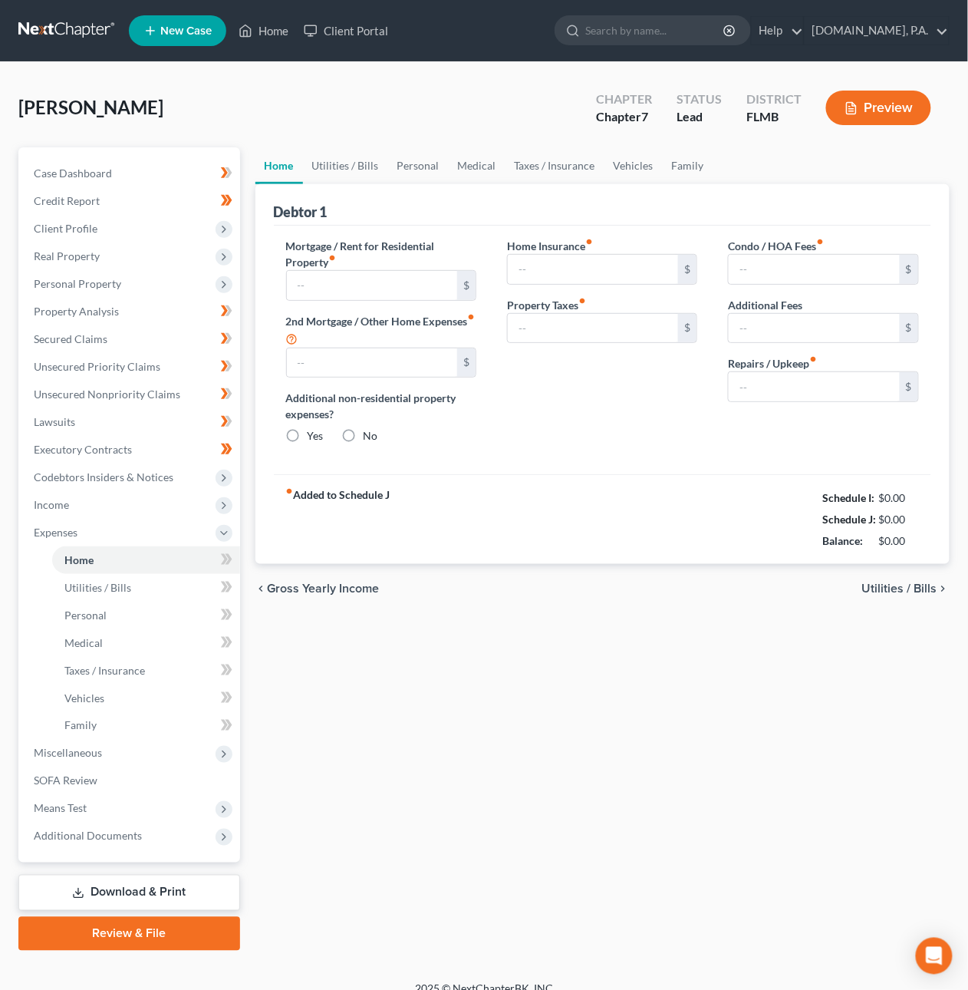
radio input "true"
click at [873, 589] on span "Utilities / Bills" at bounding box center [900, 588] width 75 height 12
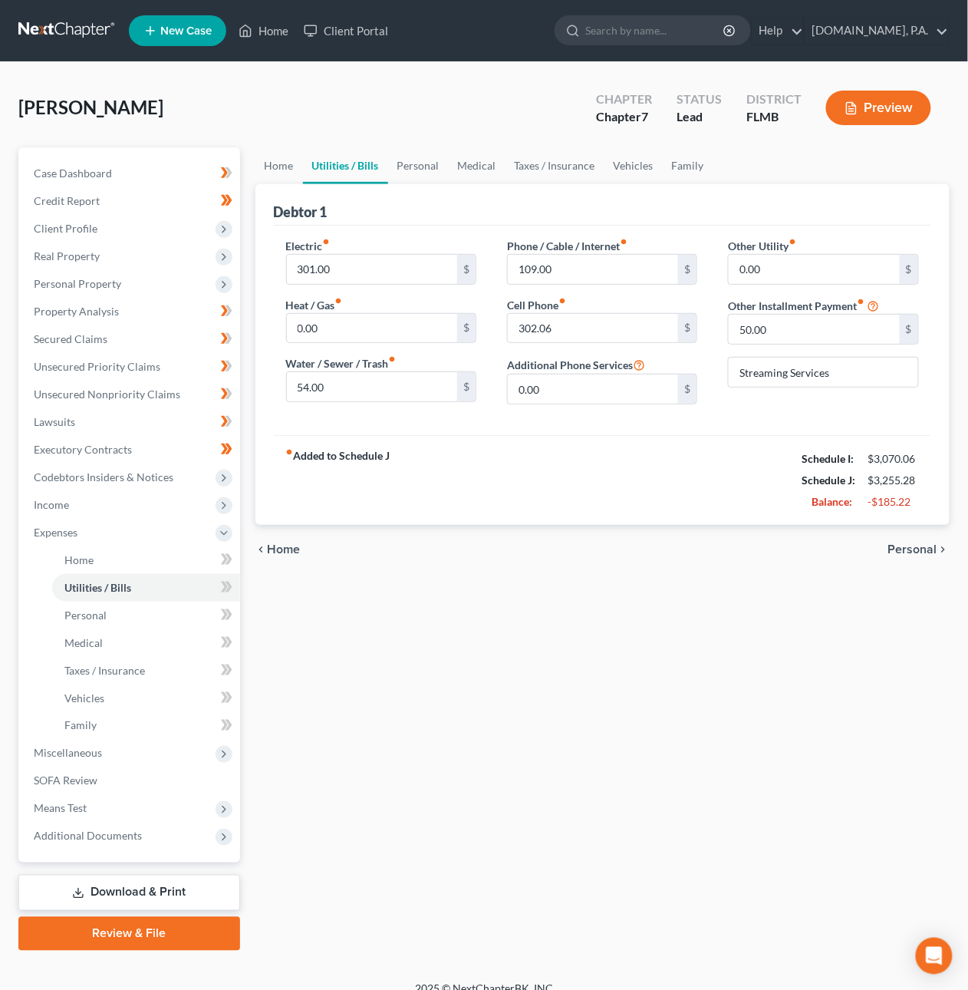
click at [909, 548] on span "Personal" at bounding box center [913, 549] width 49 height 12
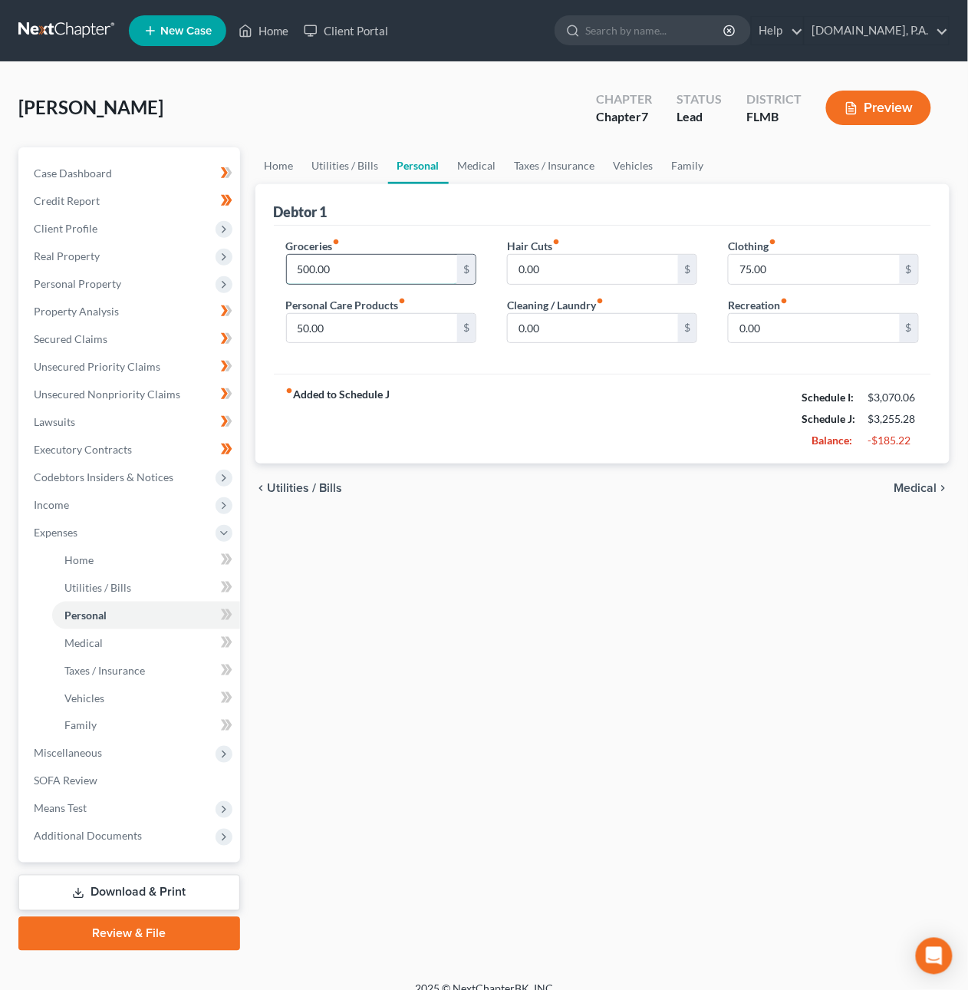
click at [347, 266] on input "500.00" at bounding box center [372, 269] width 171 height 29
drag, startPoint x: 339, startPoint y: 263, endPoint x: 260, endPoint y: 259, distance: 79.2
click at [260, 259] on div "Debtor 1 Groceries fiber_manual_record 500.00 $ Personal Care Products fiber_ma…" at bounding box center [603, 324] width 695 height 280
type input "375.00"
type input "40"
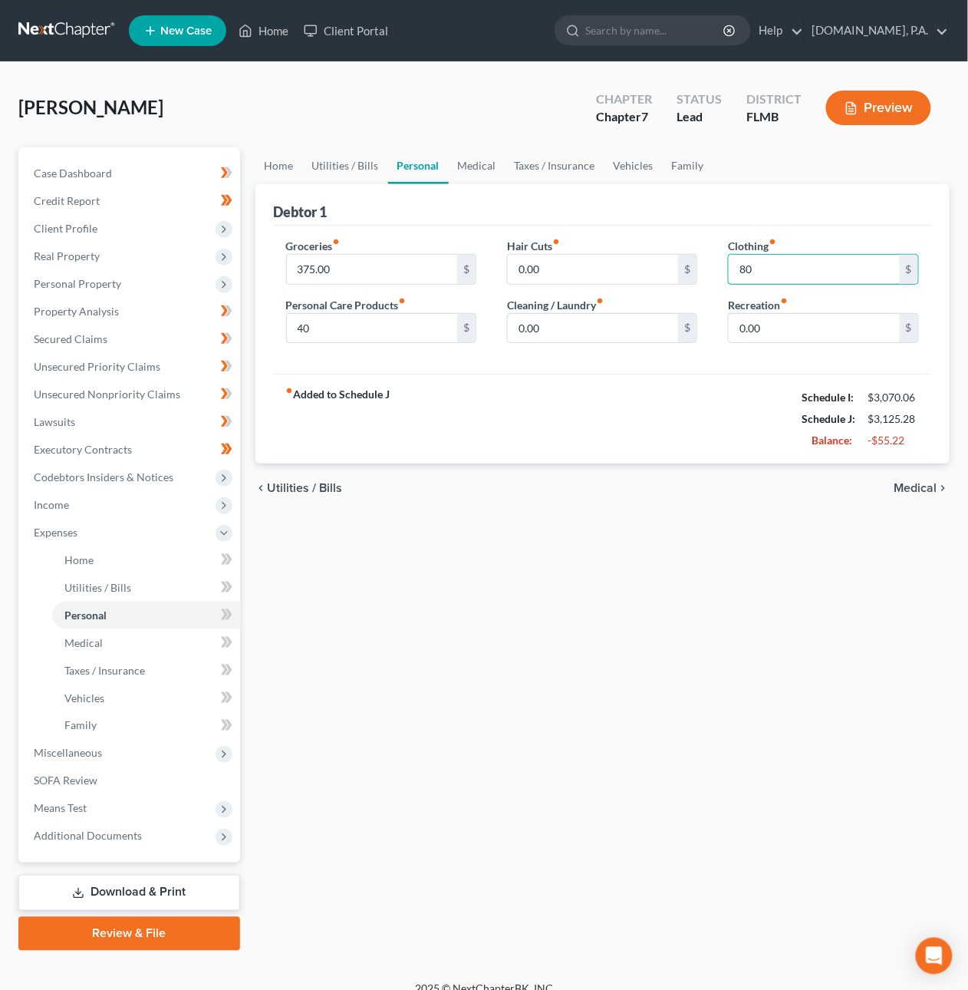
type input "80"
type input "40"
click at [919, 486] on span "Medical" at bounding box center [916, 488] width 43 height 12
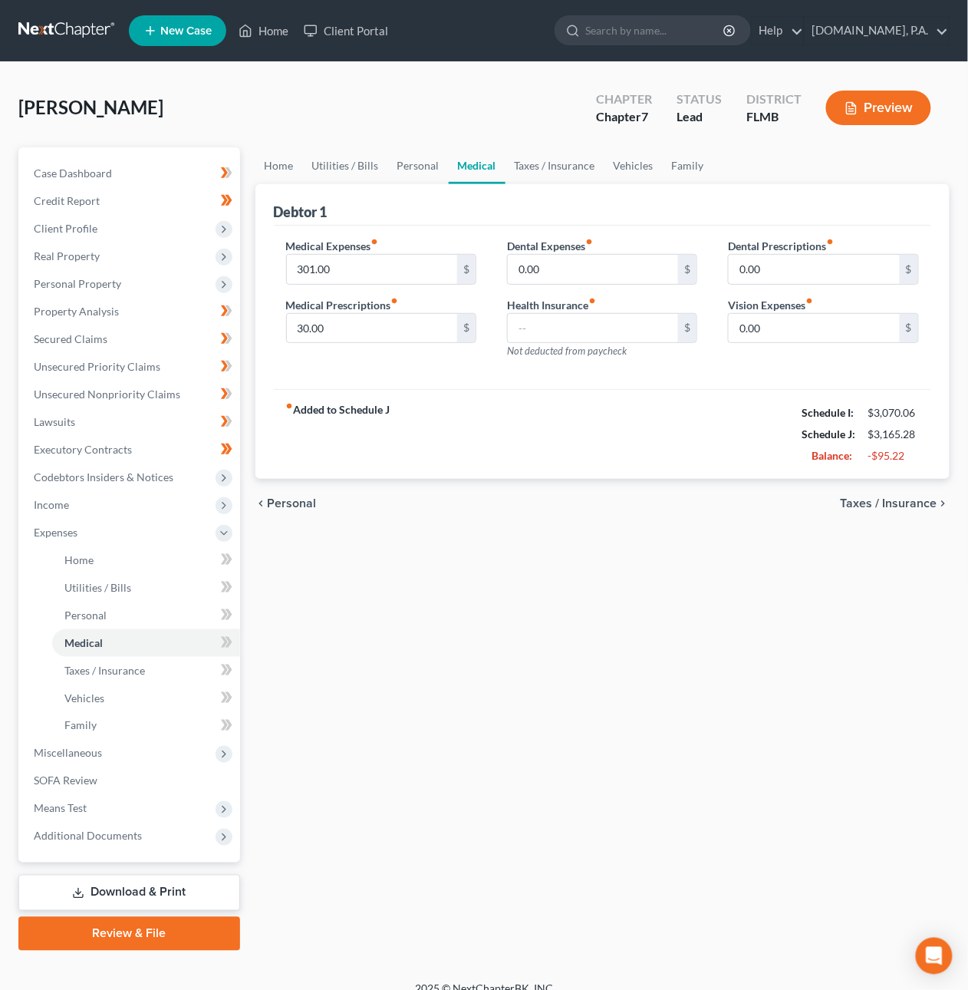
click at [909, 502] on span "Taxes / Insurance" at bounding box center [889, 503] width 97 height 12
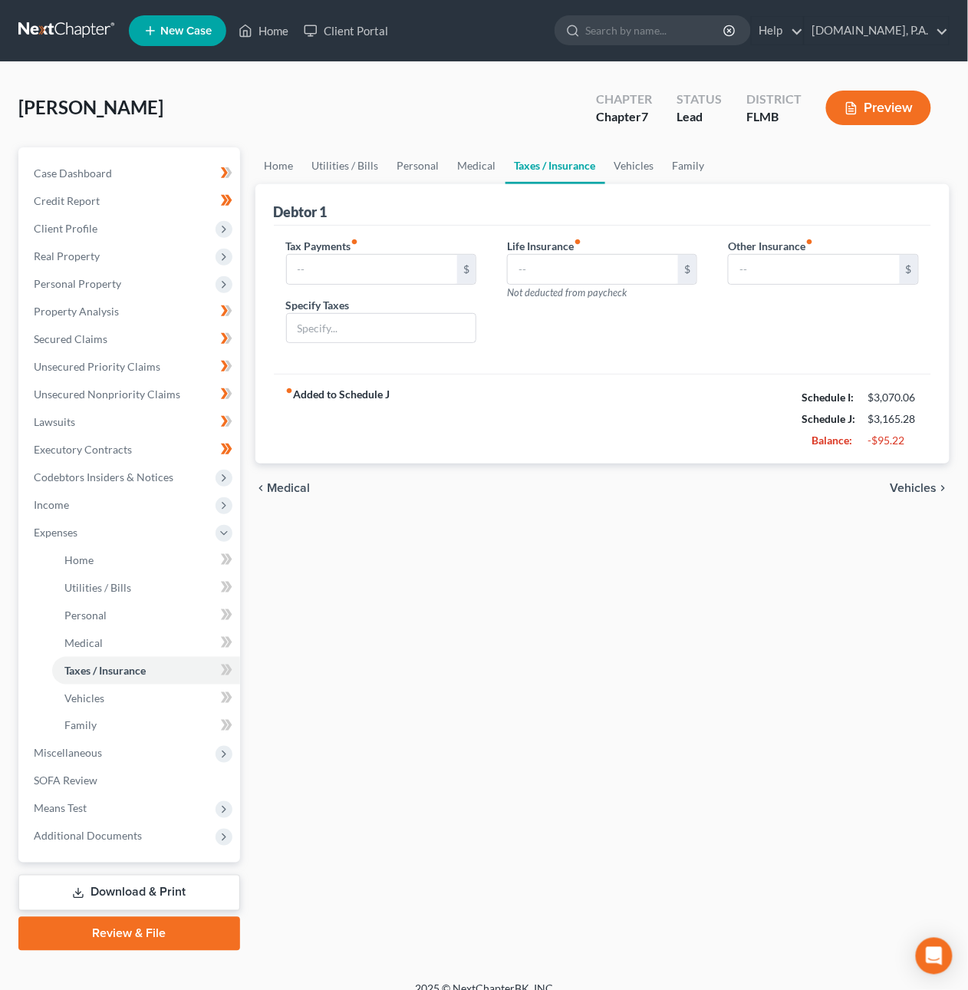
click at [899, 490] on span "Vehicles" at bounding box center [914, 488] width 47 height 12
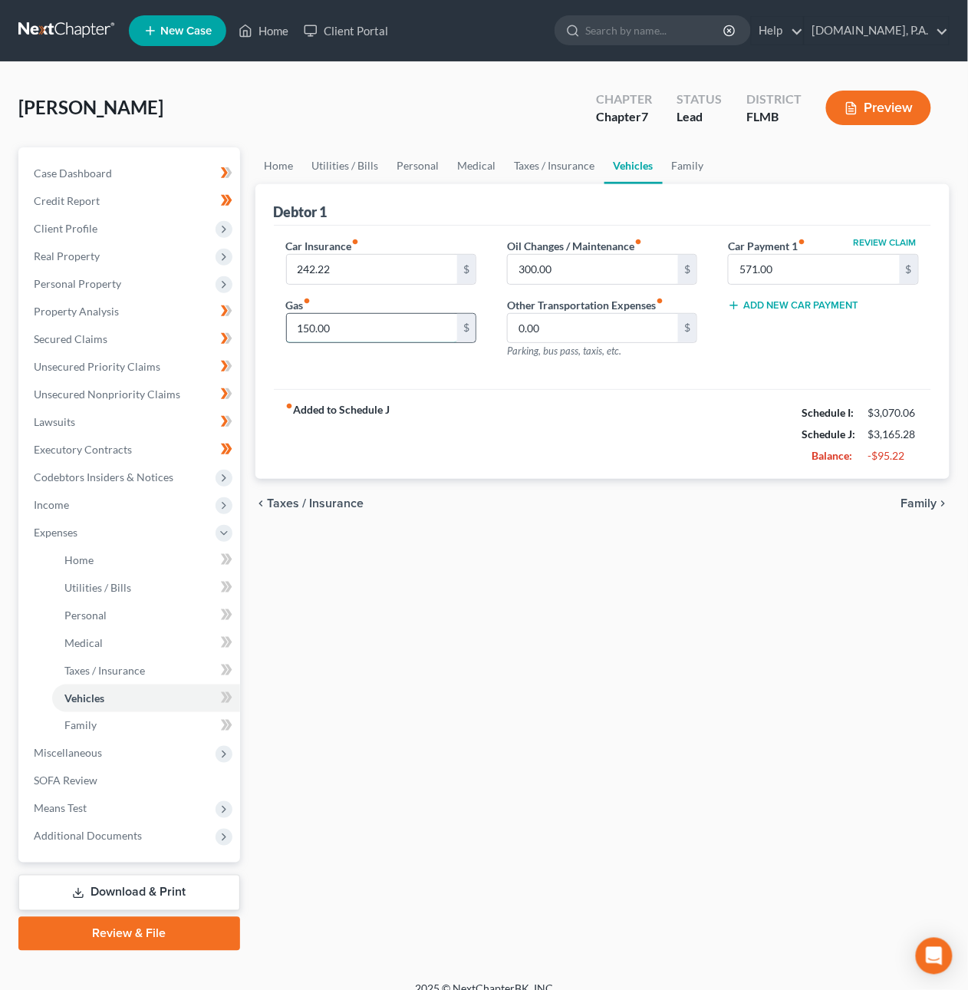
click at [310, 333] on input "150.00" at bounding box center [372, 328] width 171 height 29
type input "120"
type input "80"
type input "60"
click at [327, 504] on span "Taxes / Insurance" at bounding box center [316, 503] width 97 height 12
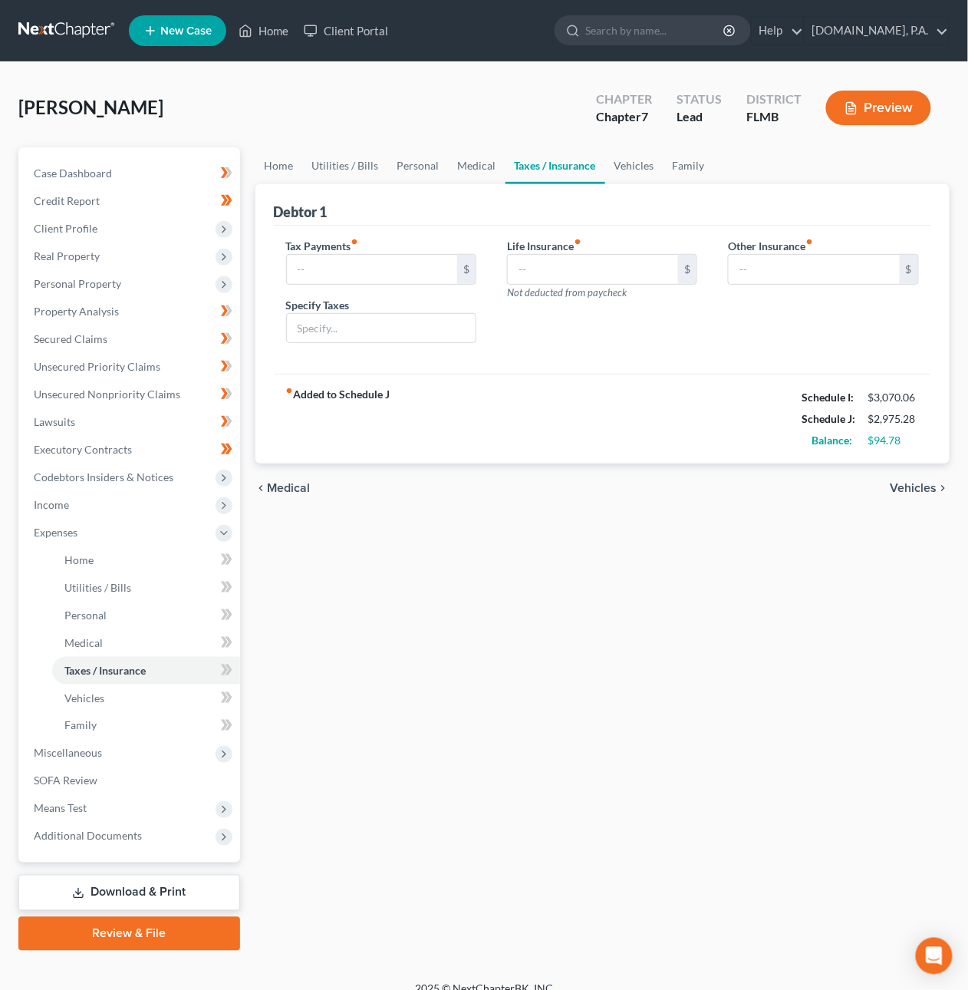
click at [288, 485] on span "Medical" at bounding box center [289, 488] width 43 height 12
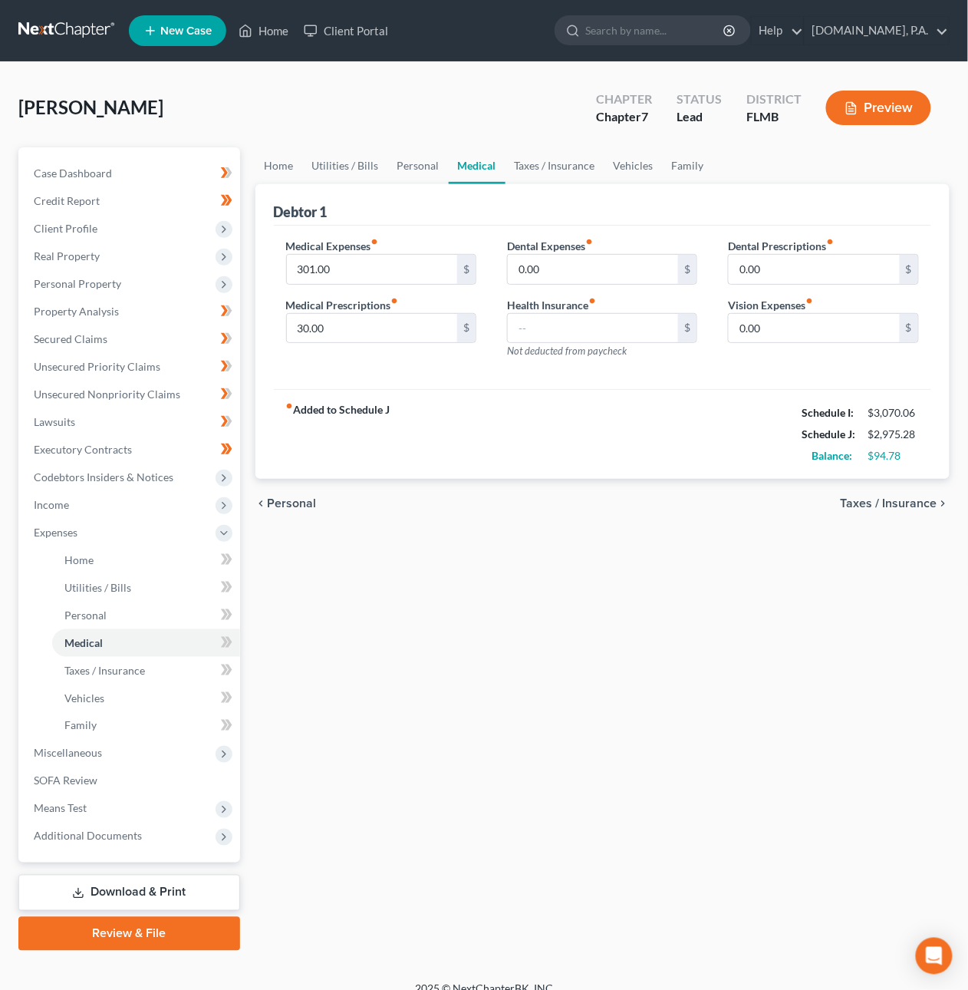
click at [281, 504] on span "Personal" at bounding box center [292, 503] width 49 height 12
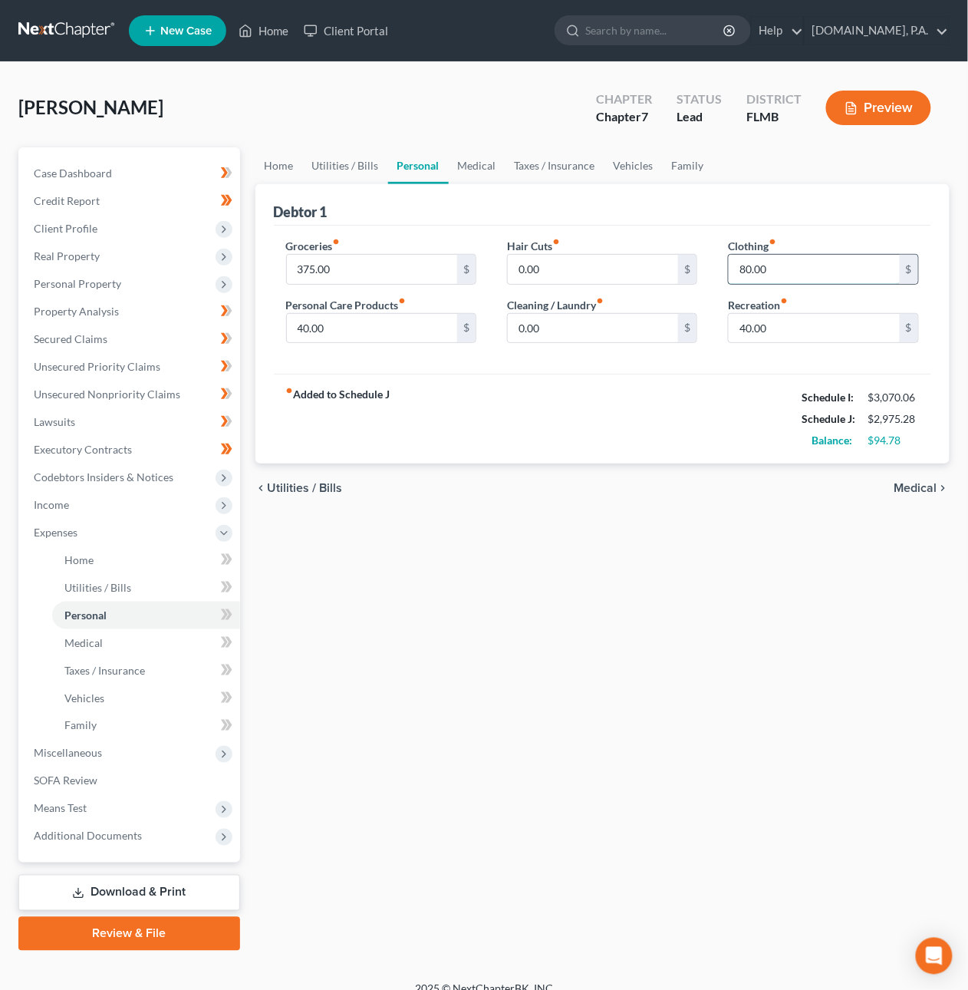
click at [749, 270] on input "80.00" at bounding box center [814, 269] width 171 height 29
type input "40"
type input "120"
type input "80"
click at [307, 267] on input "375.00" at bounding box center [372, 269] width 171 height 29
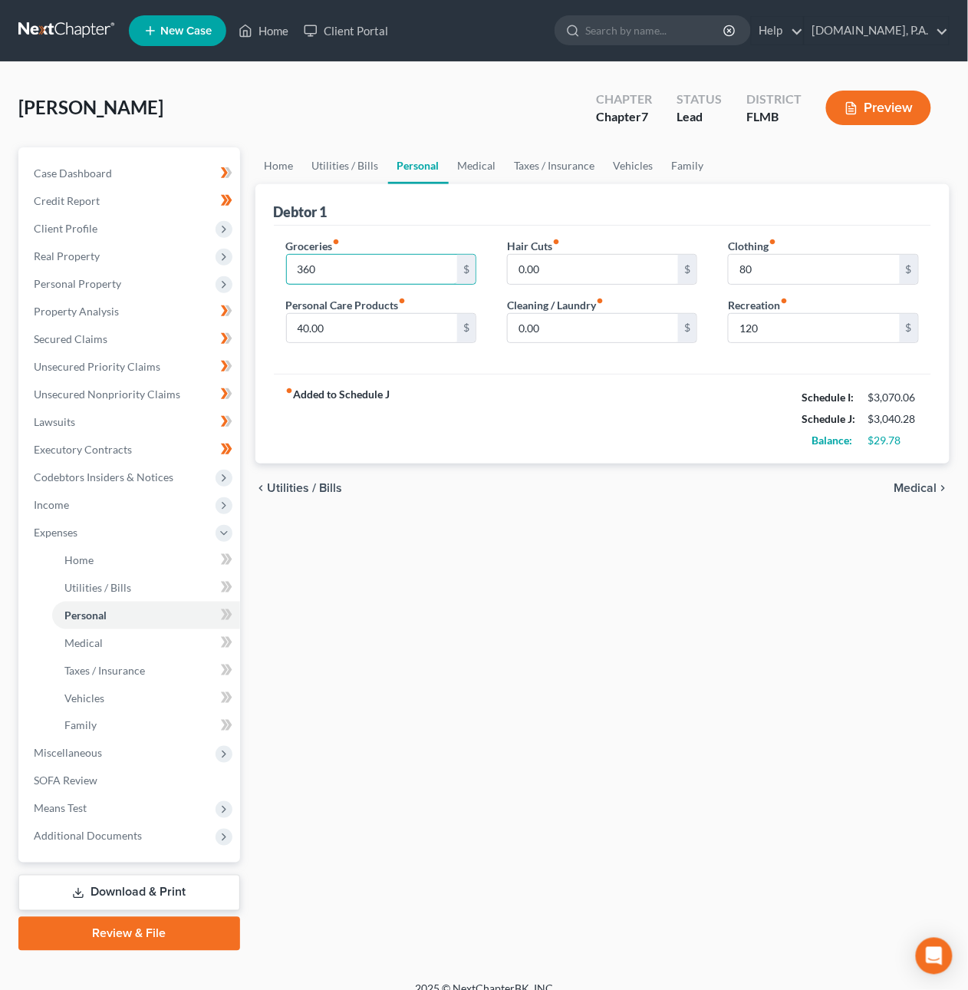
type input "360"
type input "36"
type input "20"
click at [311, 483] on span "Utilities / Bills" at bounding box center [305, 488] width 75 height 12
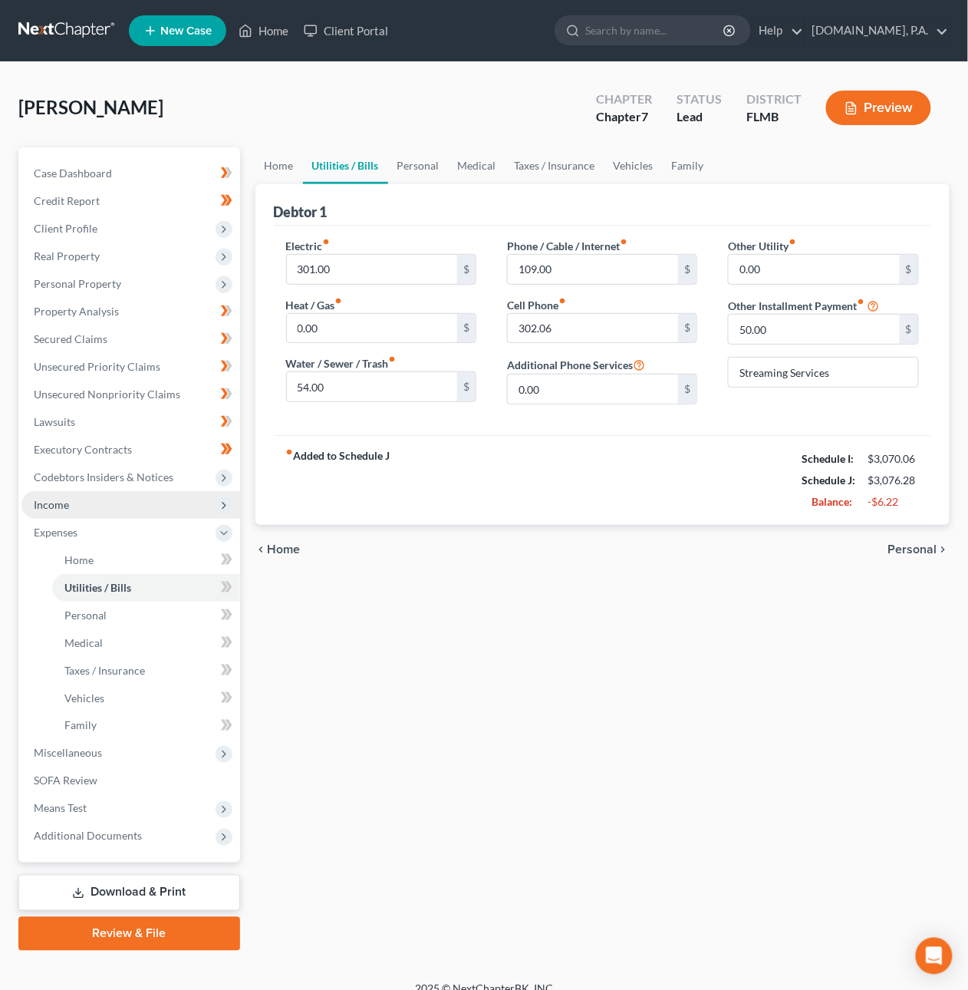
click at [65, 498] on span "Income" at bounding box center [51, 504] width 35 height 13
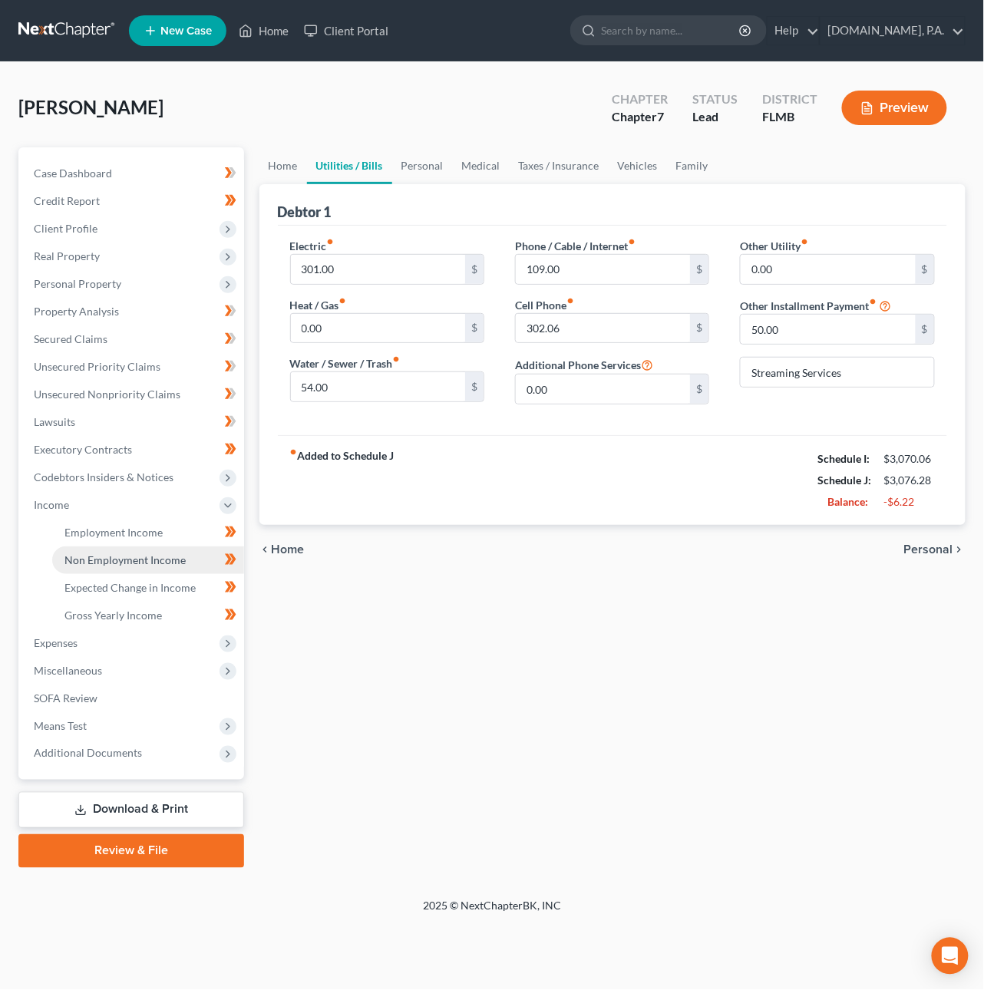
click at [110, 559] on span "Non Employment Income" at bounding box center [124, 559] width 121 height 13
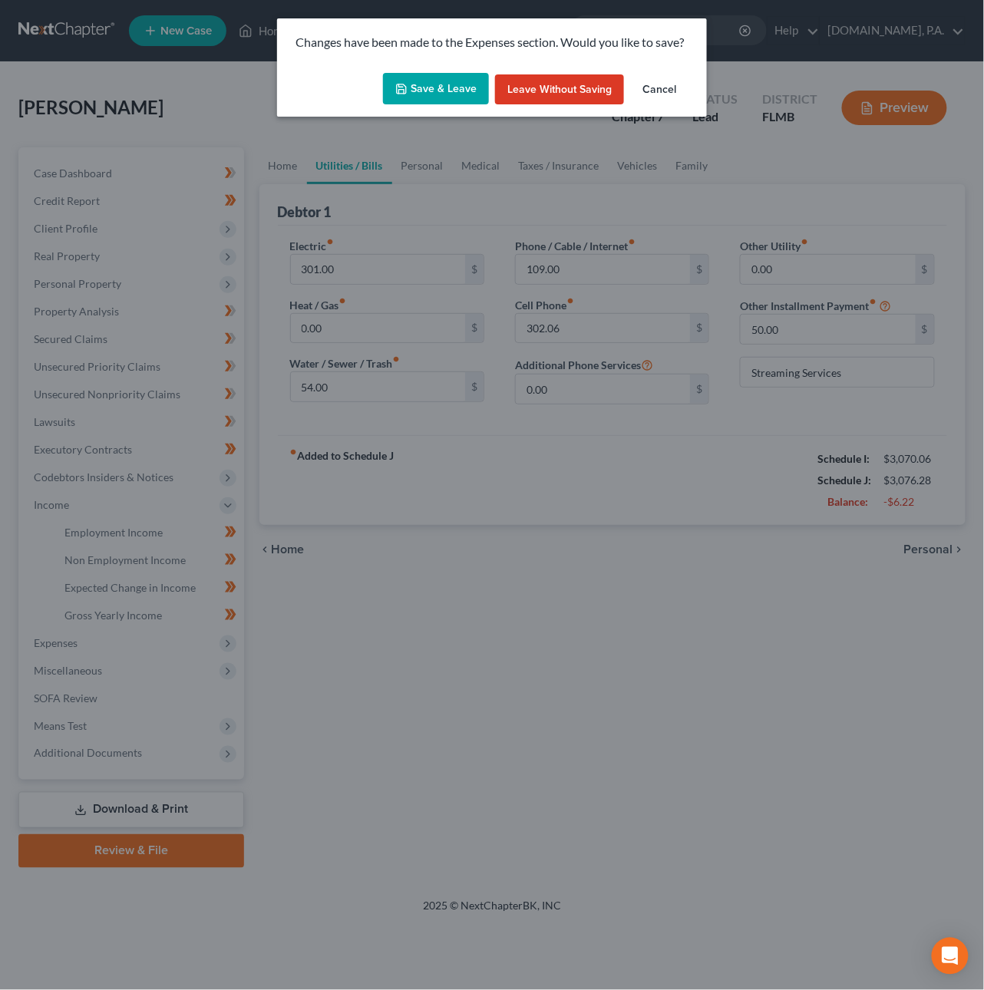
click at [428, 81] on button "Save & Leave" at bounding box center [436, 89] width 106 height 32
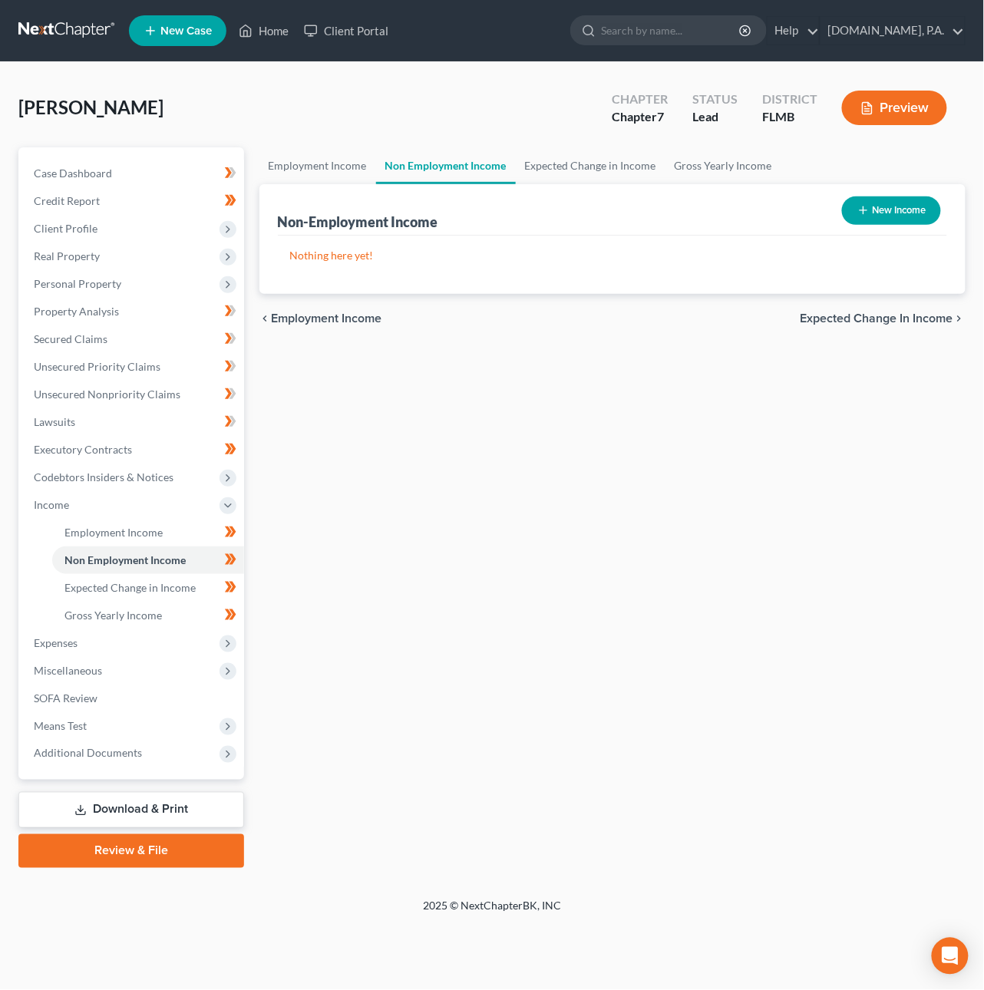
click at [852, 214] on button "New Income" at bounding box center [891, 210] width 99 height 28
select select "0"
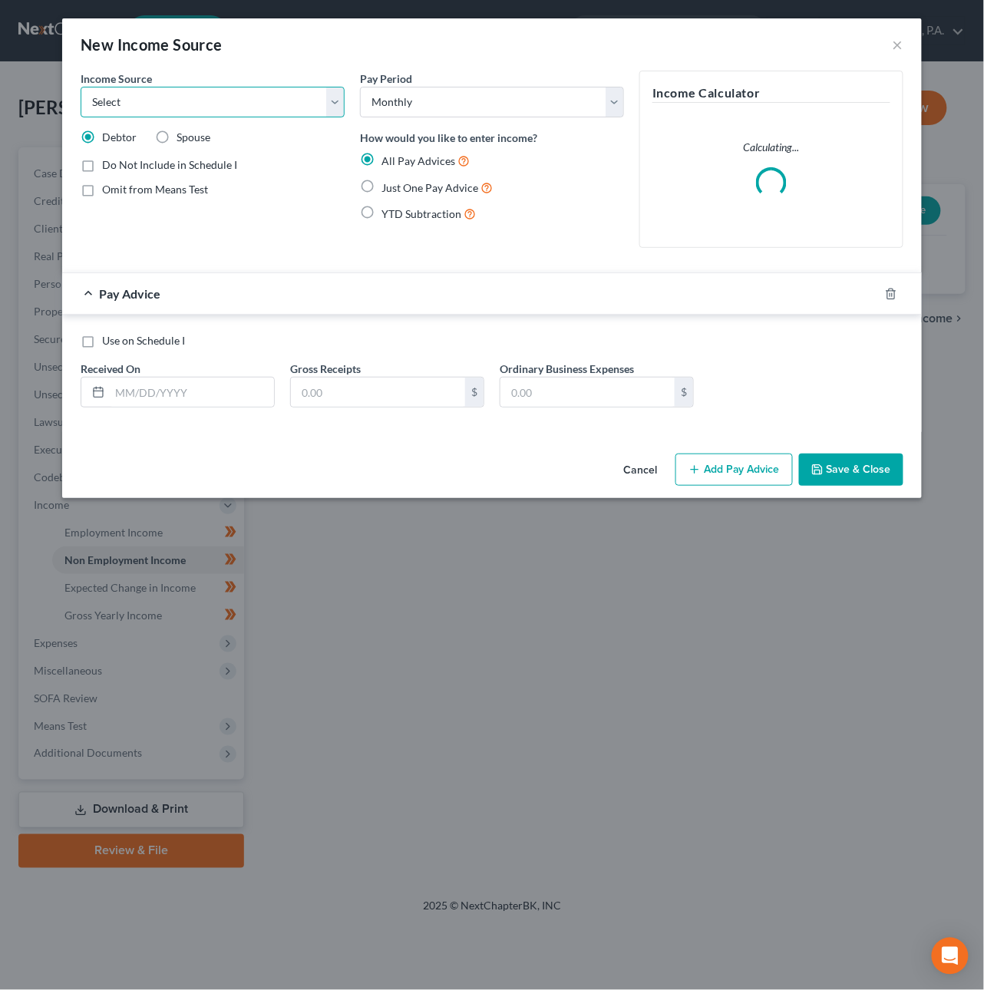
click at [212, 104] on select "Select Unemployment Disability (from employer) Pension Retirement Social Securi…" at bounding box center [213, 102] width 264 height 31
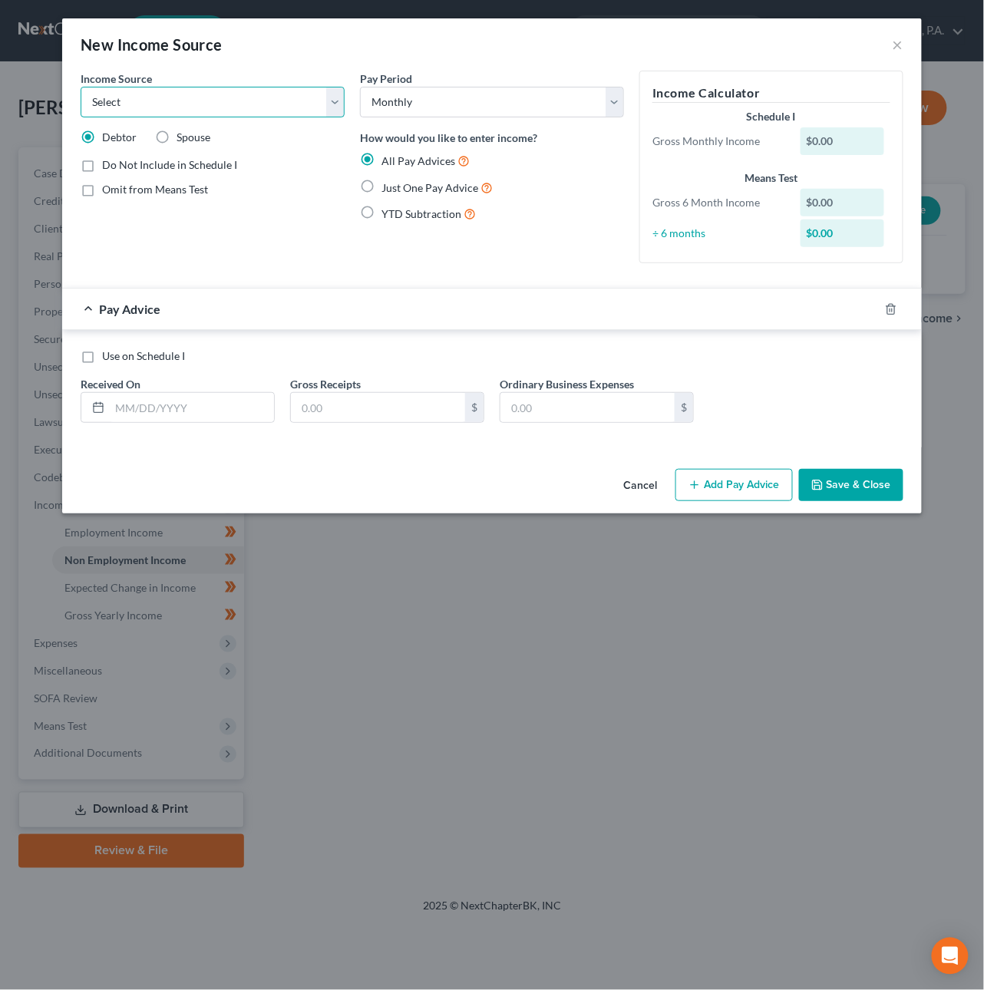
select select "8"
click at [81, 87] on select "Select Unemployment Disability (from employer) Pension Retirement Social Securi…" at bounding box center [213, 102] width 264 height 31
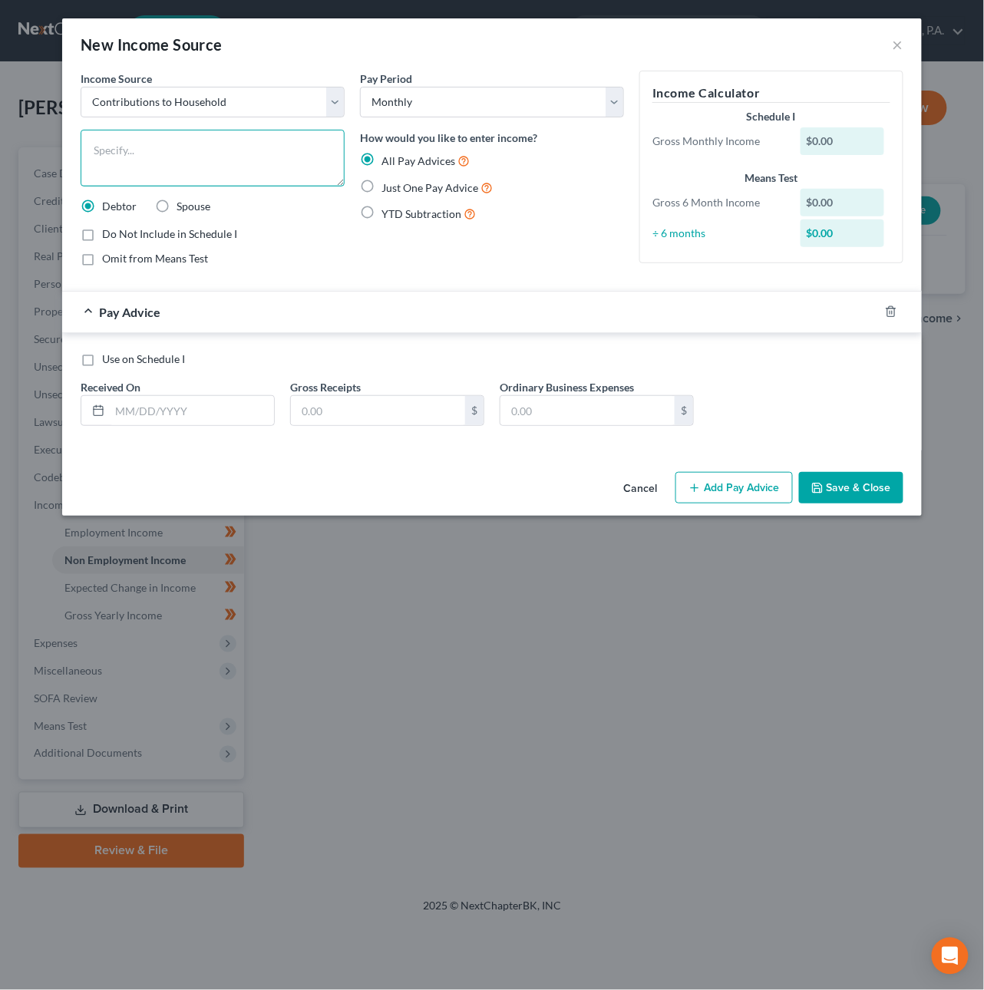
click at [145, 158] on textarea at bounding box center [213, 158] width 264 height 57
type textarea "Contribution from friends/family"
click at [381, 179] on label "Just One Pay Advice" at bounding box center [436, 188] width 111 height 18
click at [388, 179] on input "Just One Pay Advice" at bounding box center [393, 184] width 10 height 10
radio input "true"
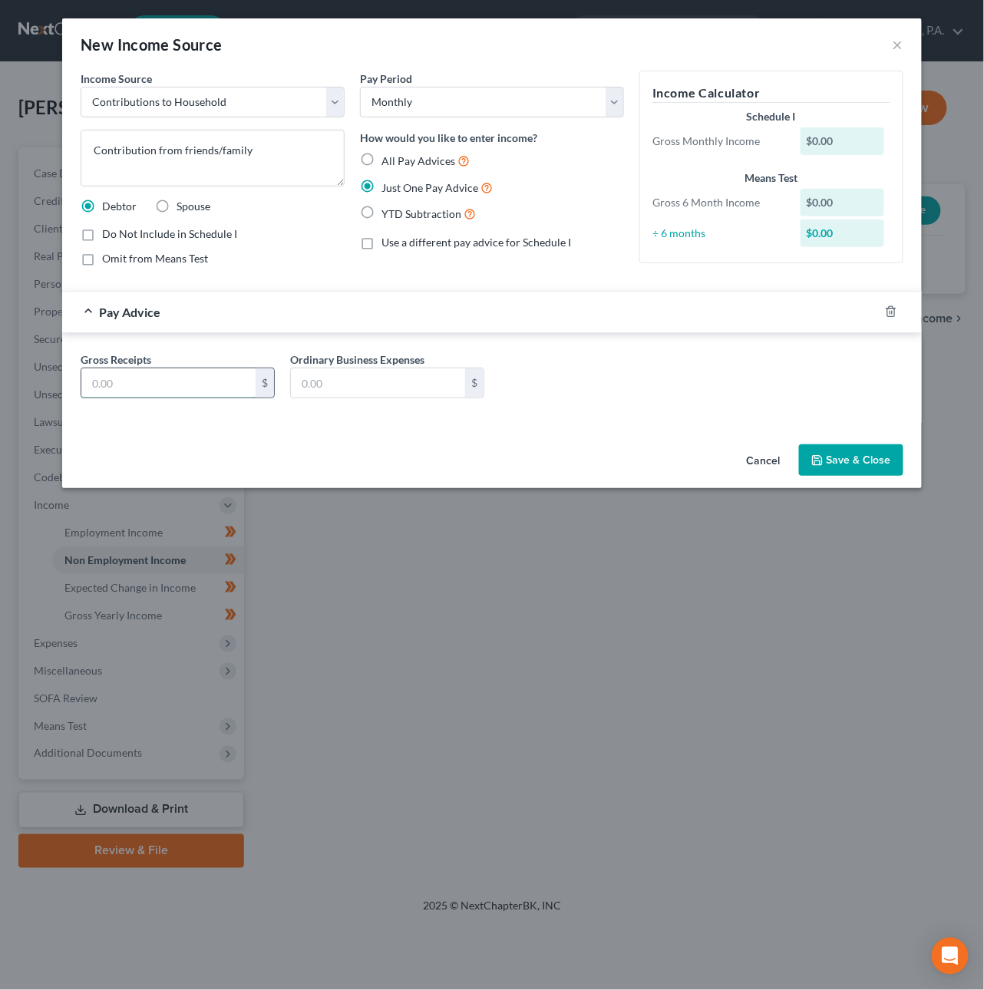
click at [184, 379] on input "text" at bounding box center [168, 382] width 174 height 29
type input "583.33"
click at [828, 463] on button "Save & Close" at bounding box center [851, 460] width 104 height 32
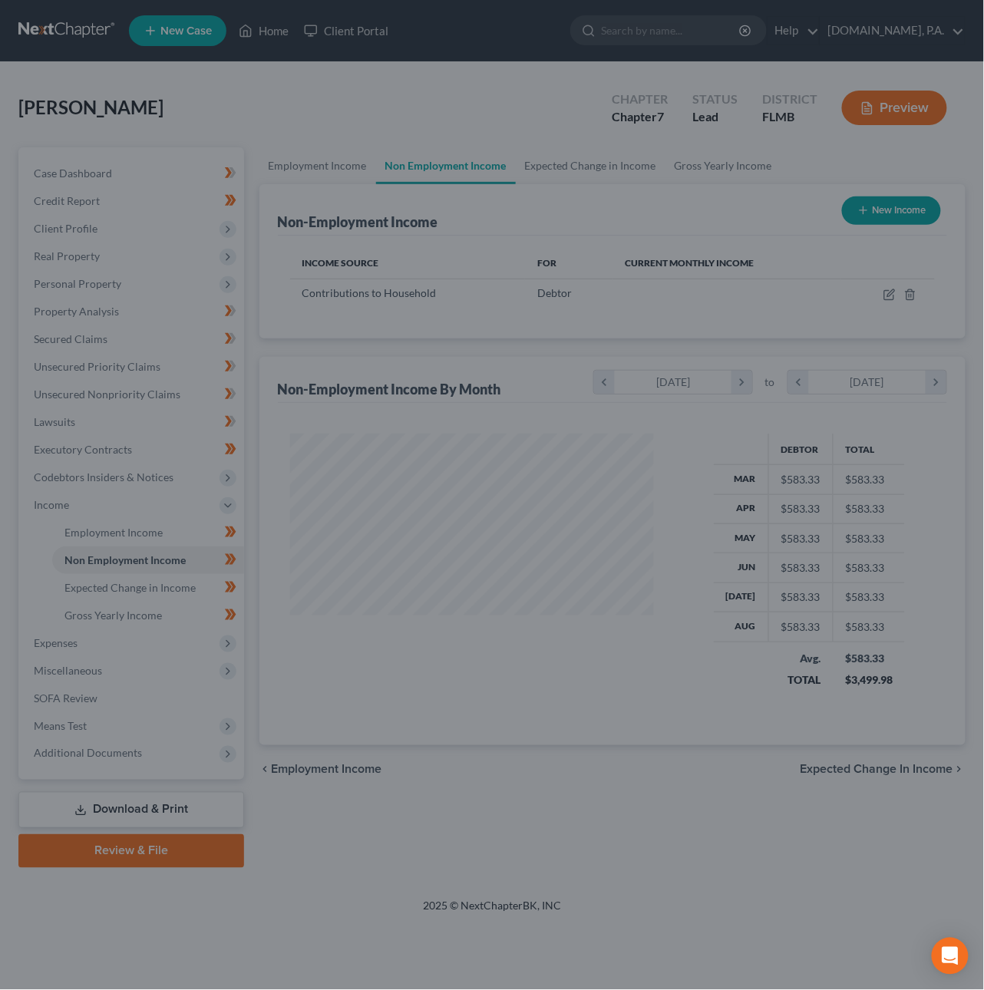
scroll to position [277, 394]
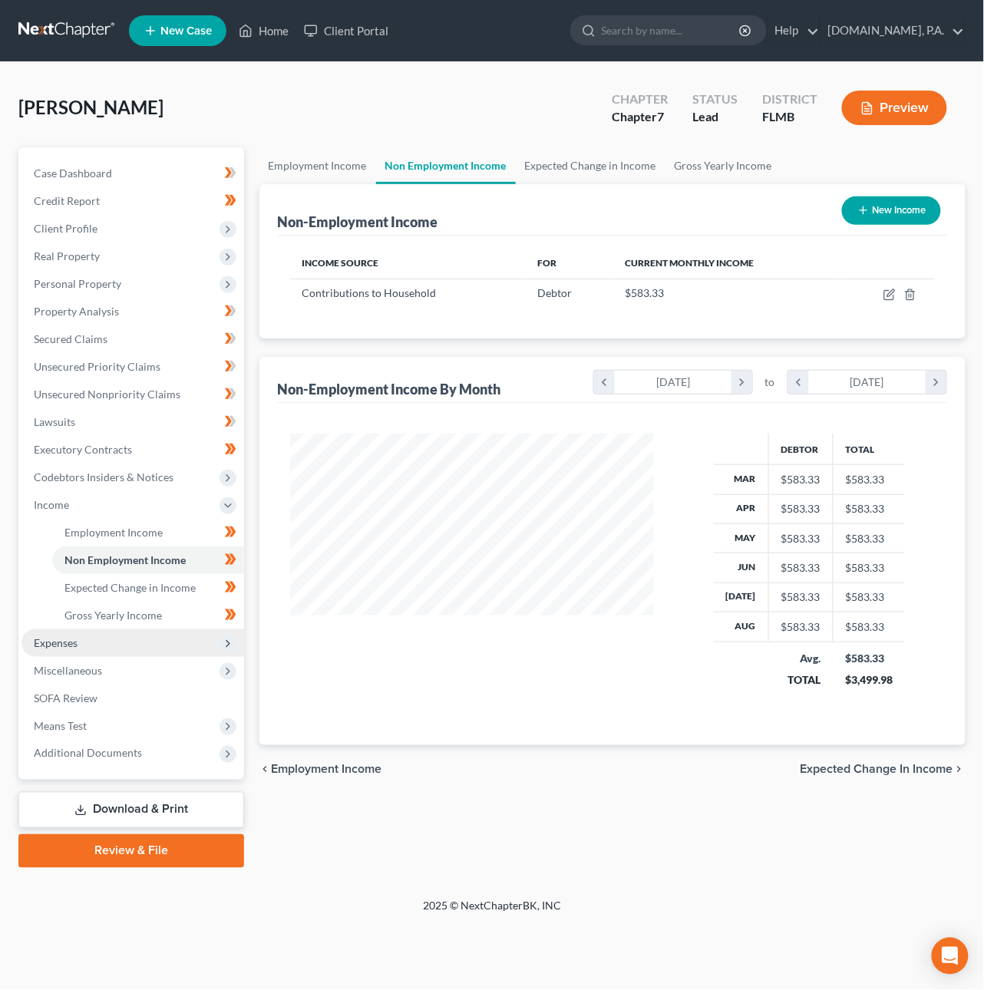
click at [78, 643] on span "Expenses" at bounding box center [132, 643] width 223 height 28
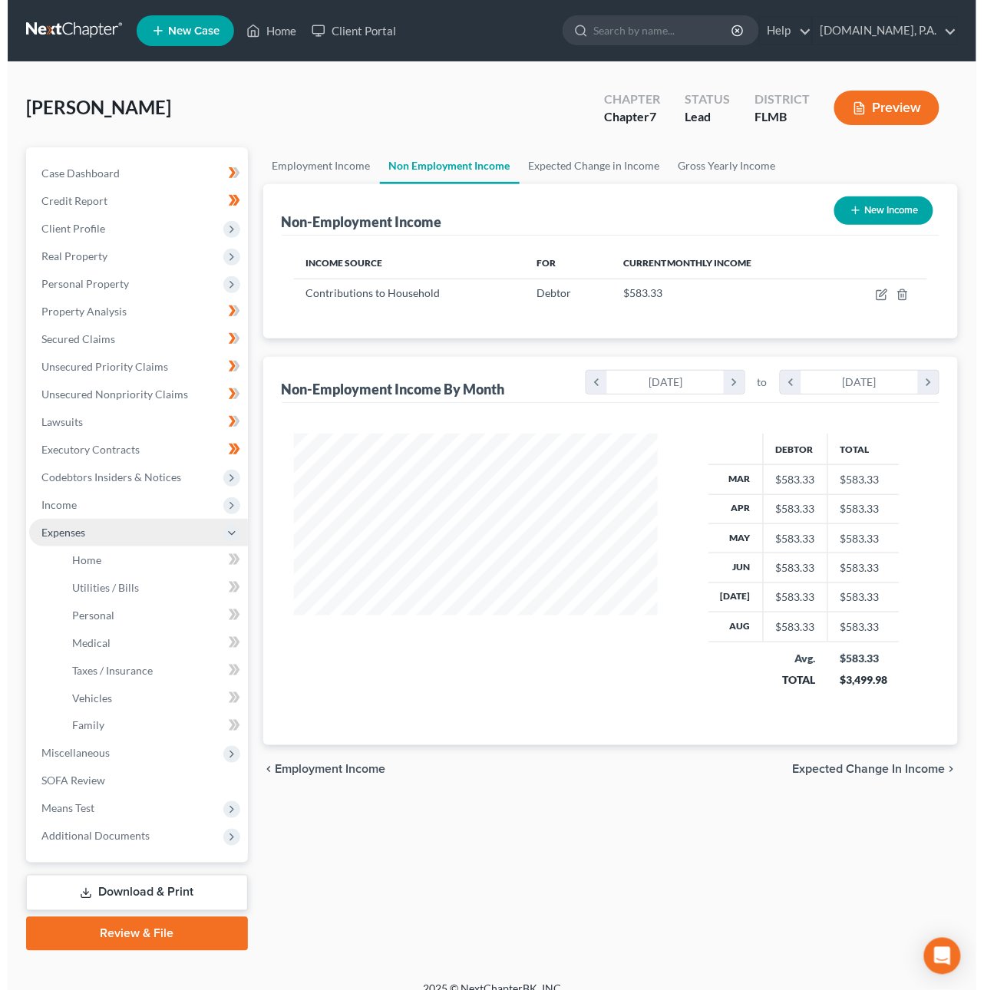
scroll to position [767110, 766998]
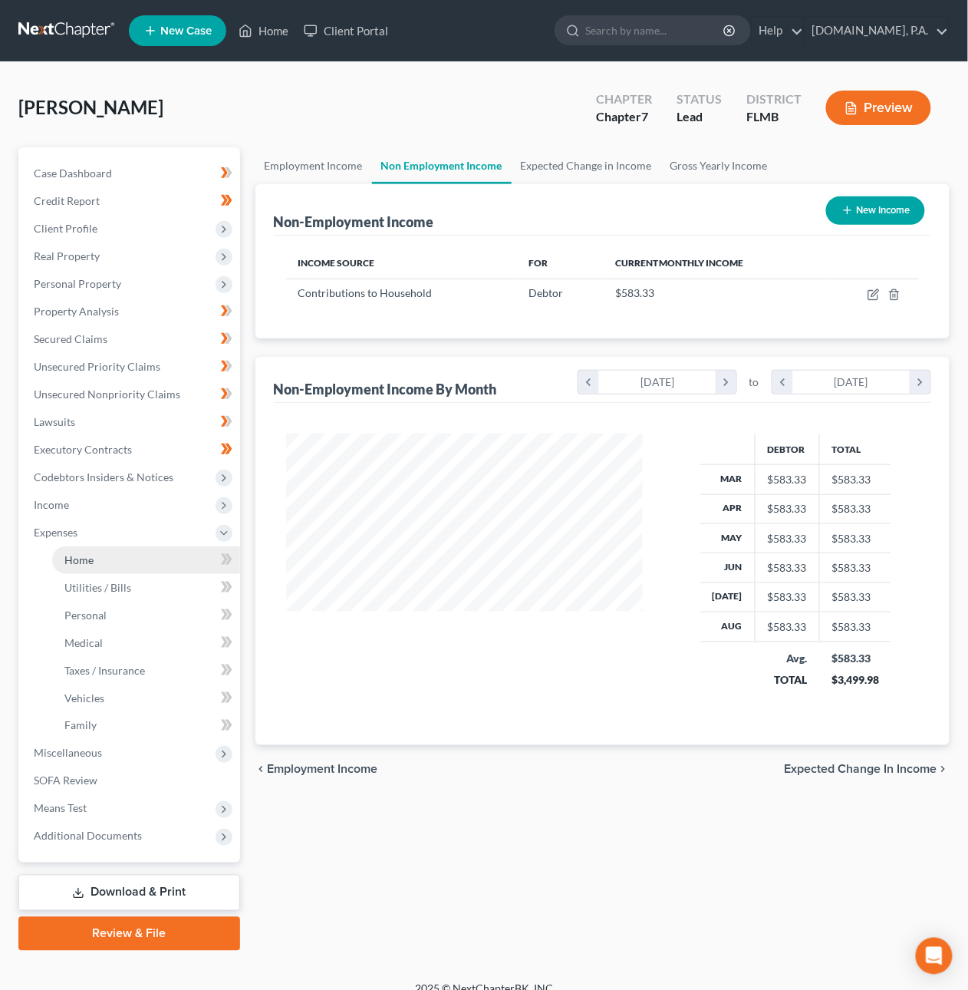
click at [87, 561] on span "Home" at bounding box center [78, 559] width 29 height 13
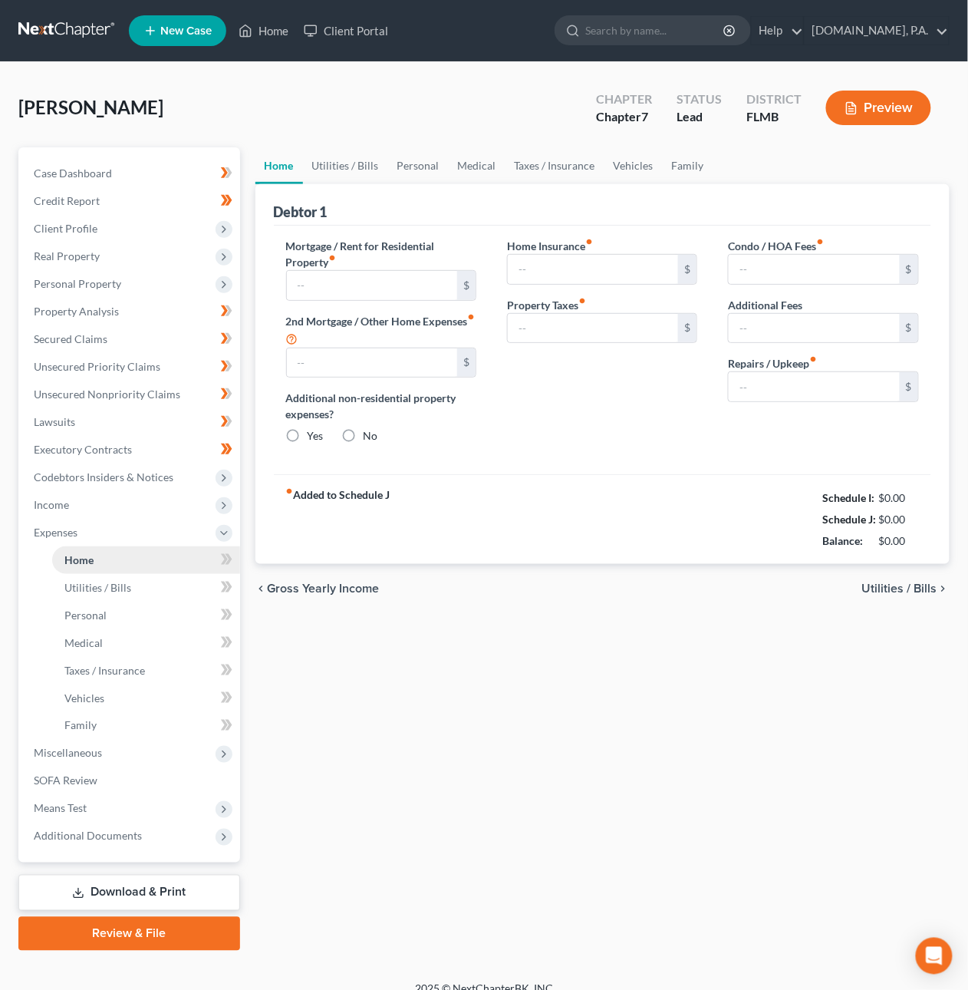
radio input "true"
click at [346, 282] on input "text" at bounding box center [372, 285] width 171 height 29
type input "300"
click at [876, 586] on span "Utilities / Bills" at bounding box center [900, 588] width 75 height 12
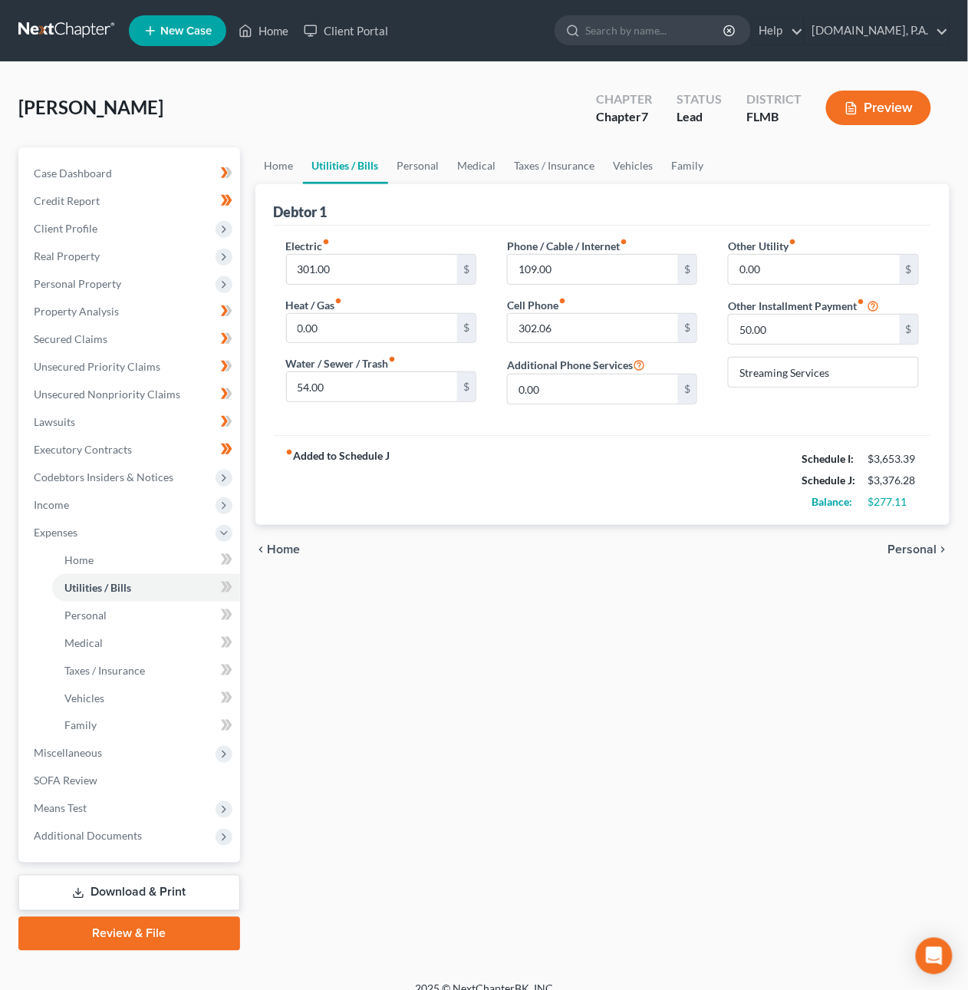
click at [895, 550] on span "Personal" at bounding box center [913, 549] width 49 height 12
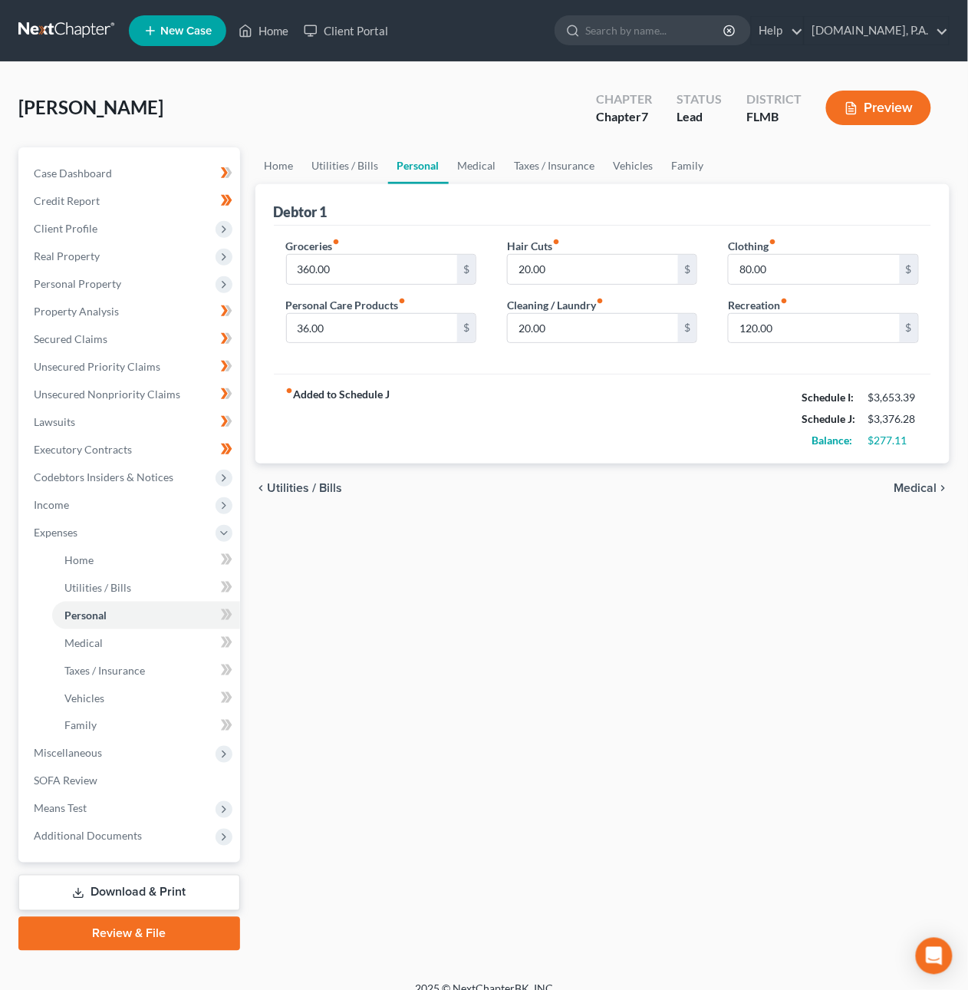
click at [318, 491] on span "Utilities / Bills" at bounding box center [305, 488] width 75 height 12
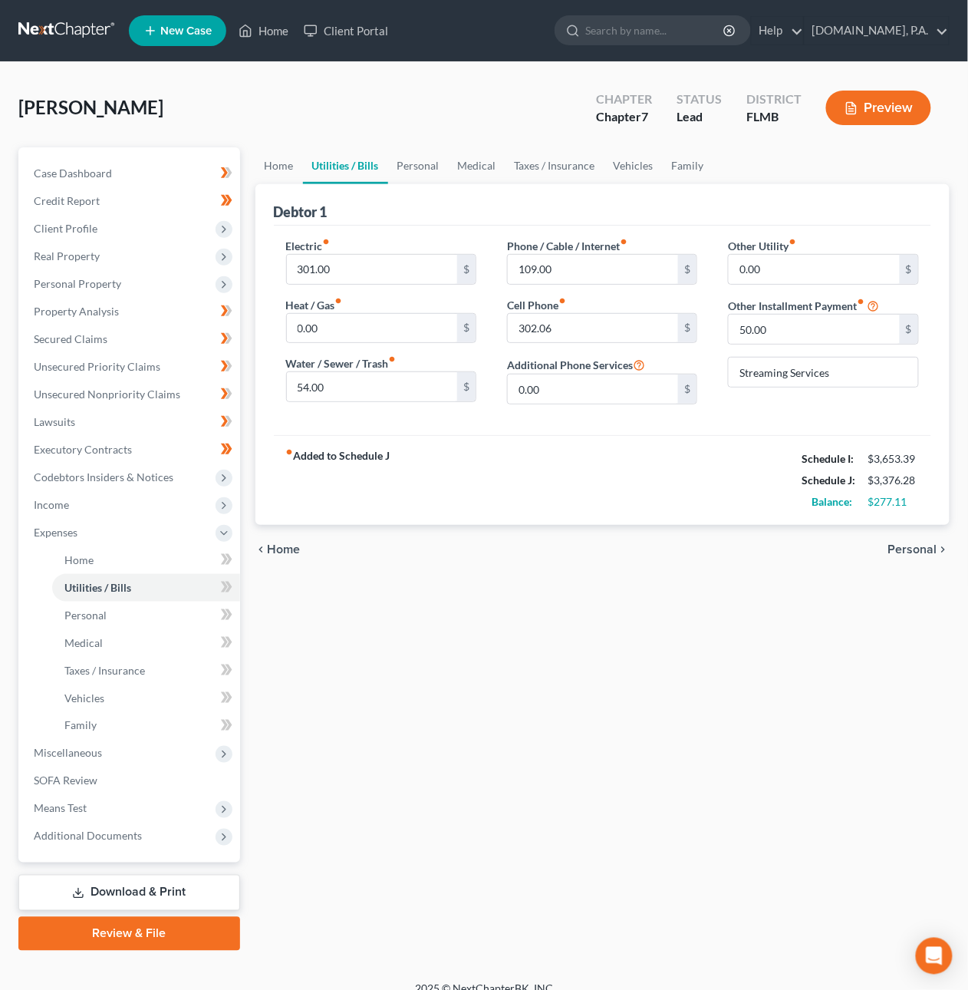
click at [906, 556] on span "Personal" at bounding box center [913, 549] width 49 height 12
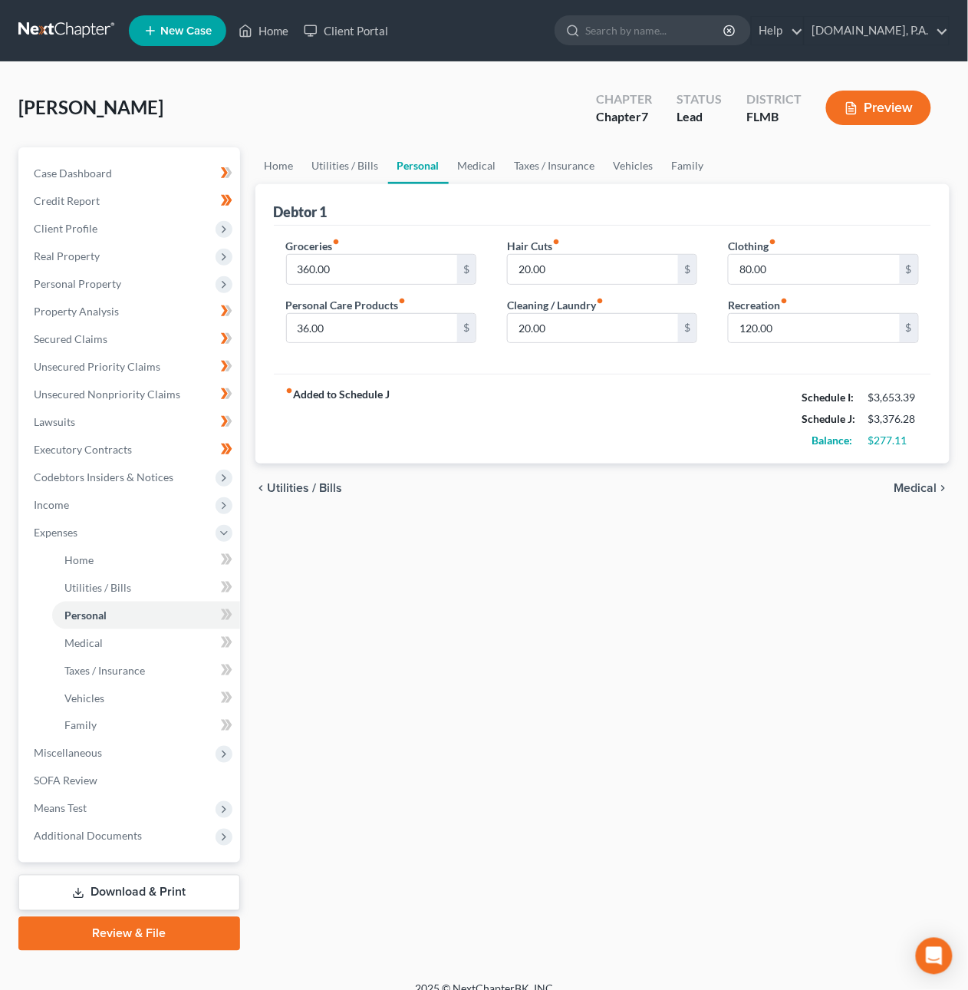
click at [919, 482] on span "Medical" at bounding box center [916, 488] width 43 height 12
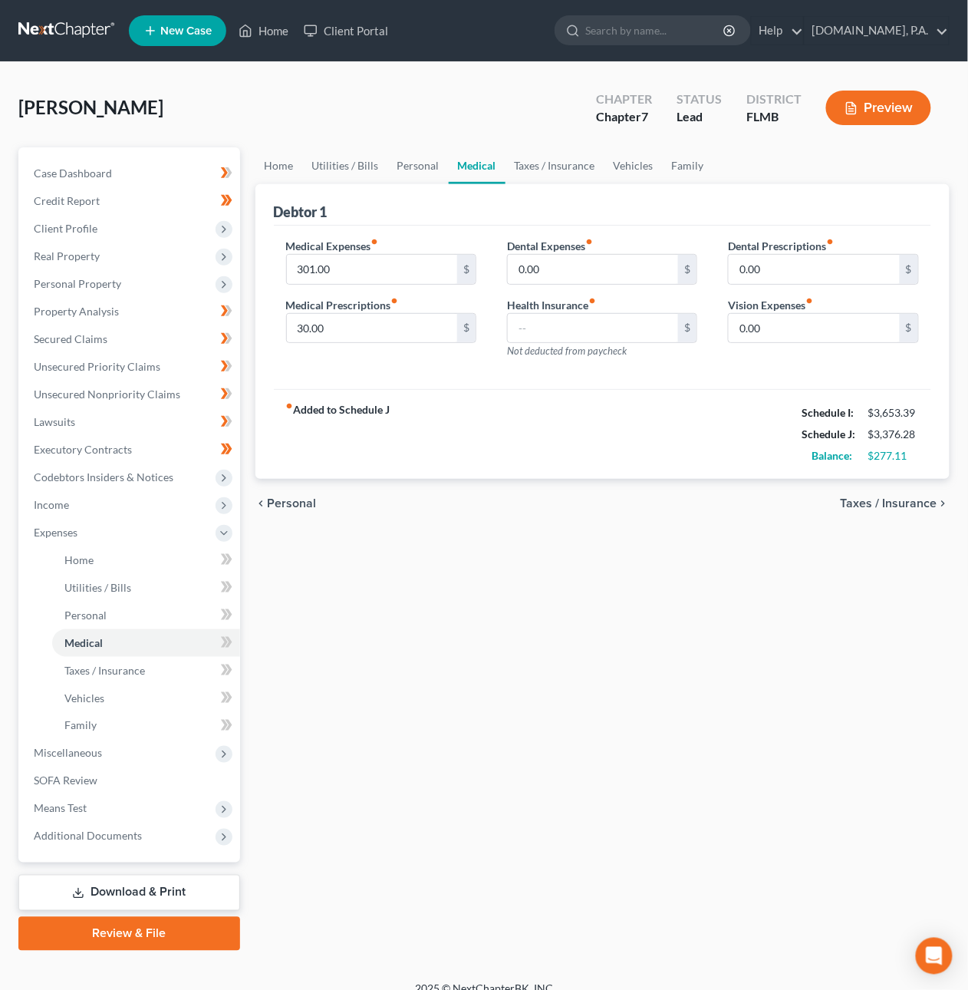
click at [919, 504] on span "Taxes / Insurance" at bounding box center [889, 503] width 97 height 12
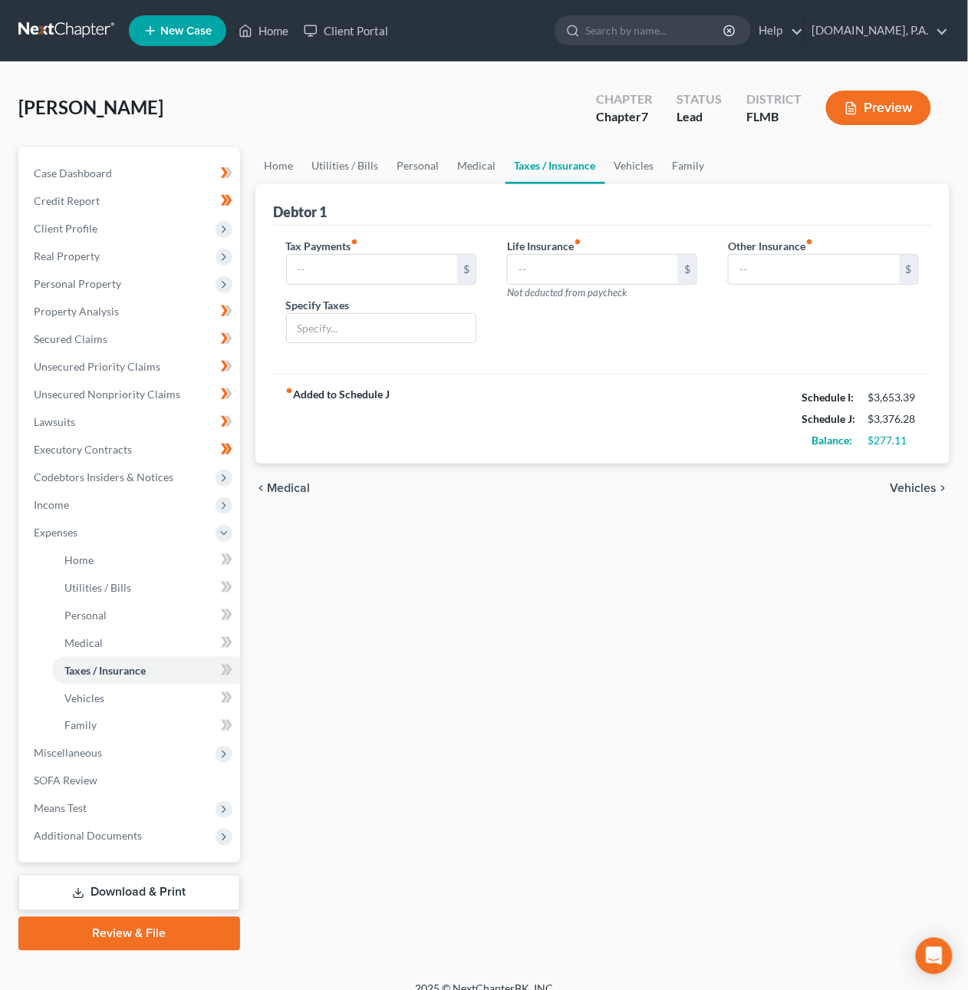
click at [905, 482] on span "Vehicles" at bounding box center [914, 488] width 47 height 12
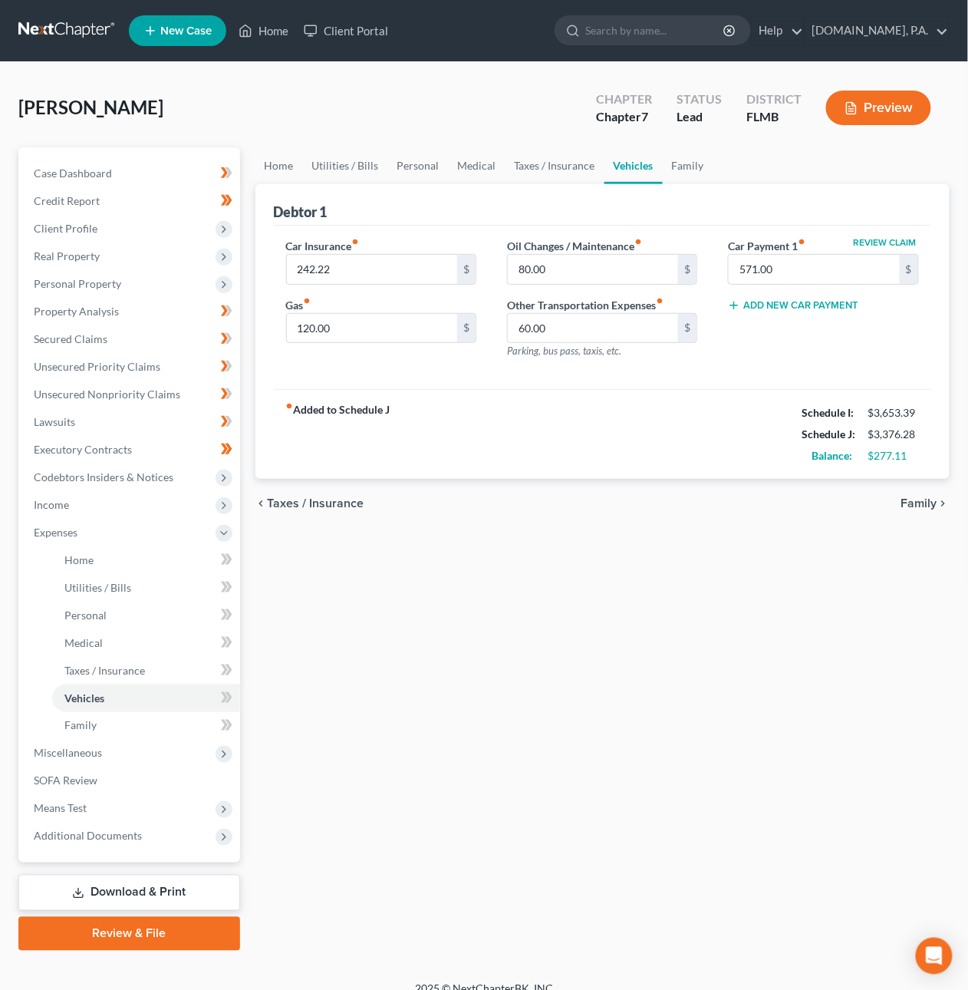
click at [335, 503] on span "Taxes / Insurance" at bounding box center [316, 503] width 97 height 12
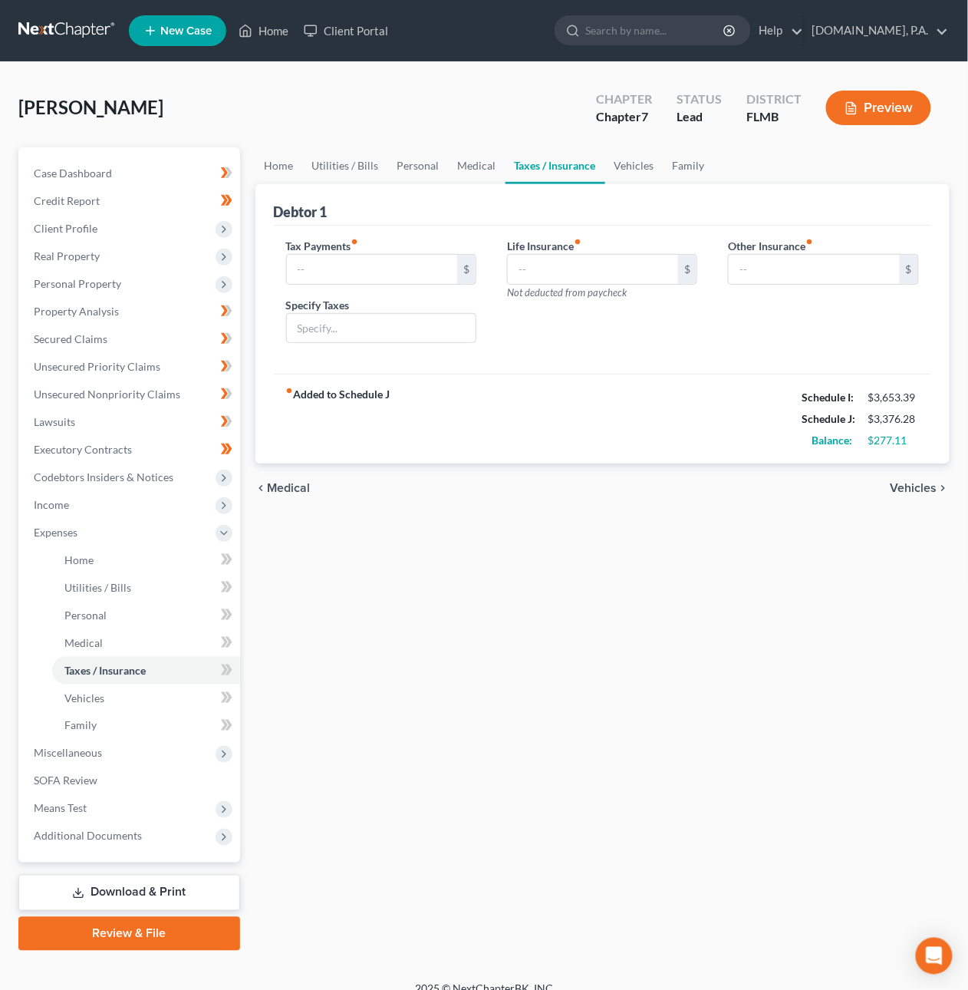
click at [359, 252] on label "Tax Payments fiber_manual_record" at bounding box center [322, 246] width 73 height 16
click at [367, 262] on input "text" at bounding box center [372, 269] width 171 height 29
type input "80.00"
click at [345, 331] on input "text" at bounding box center [381, 328] width 189 height 29
type input "Sales and Misc. Taxes & Govt. Fees"
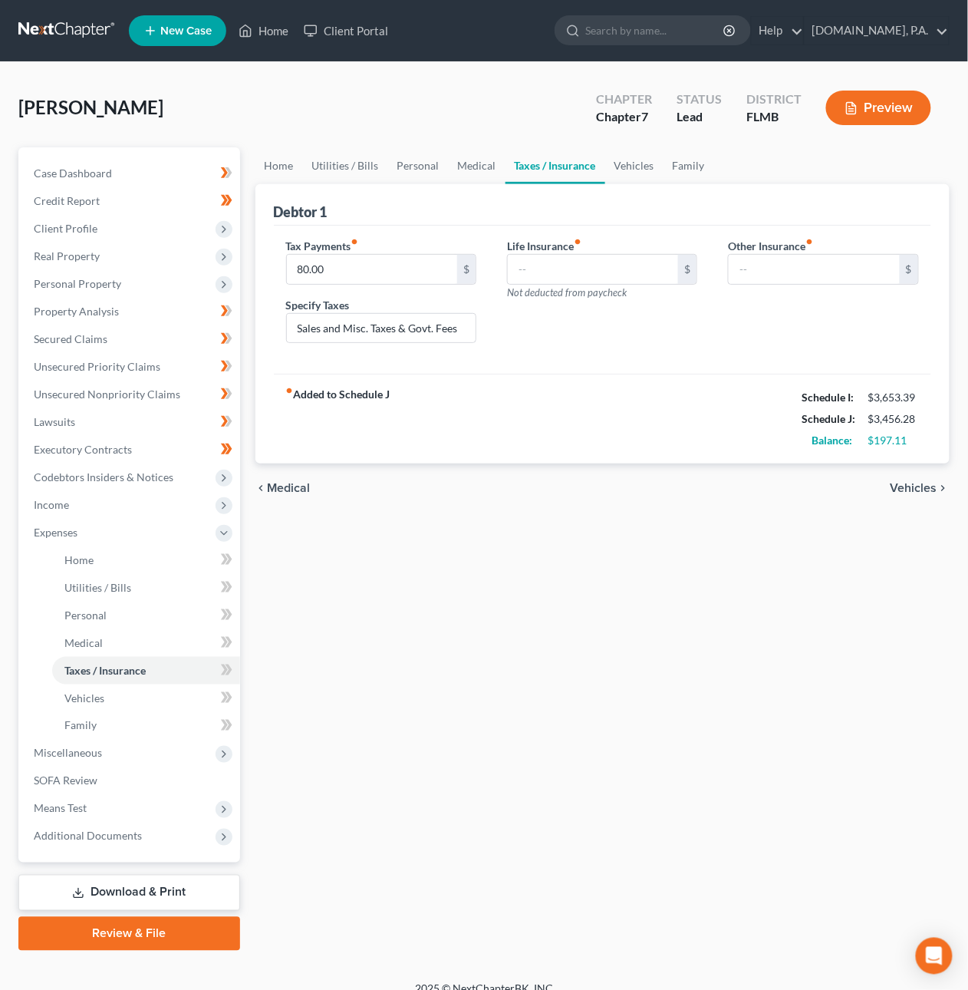
click at [294, 489] on span "Medical" at bounding box center [289, 488] width 43 height 12
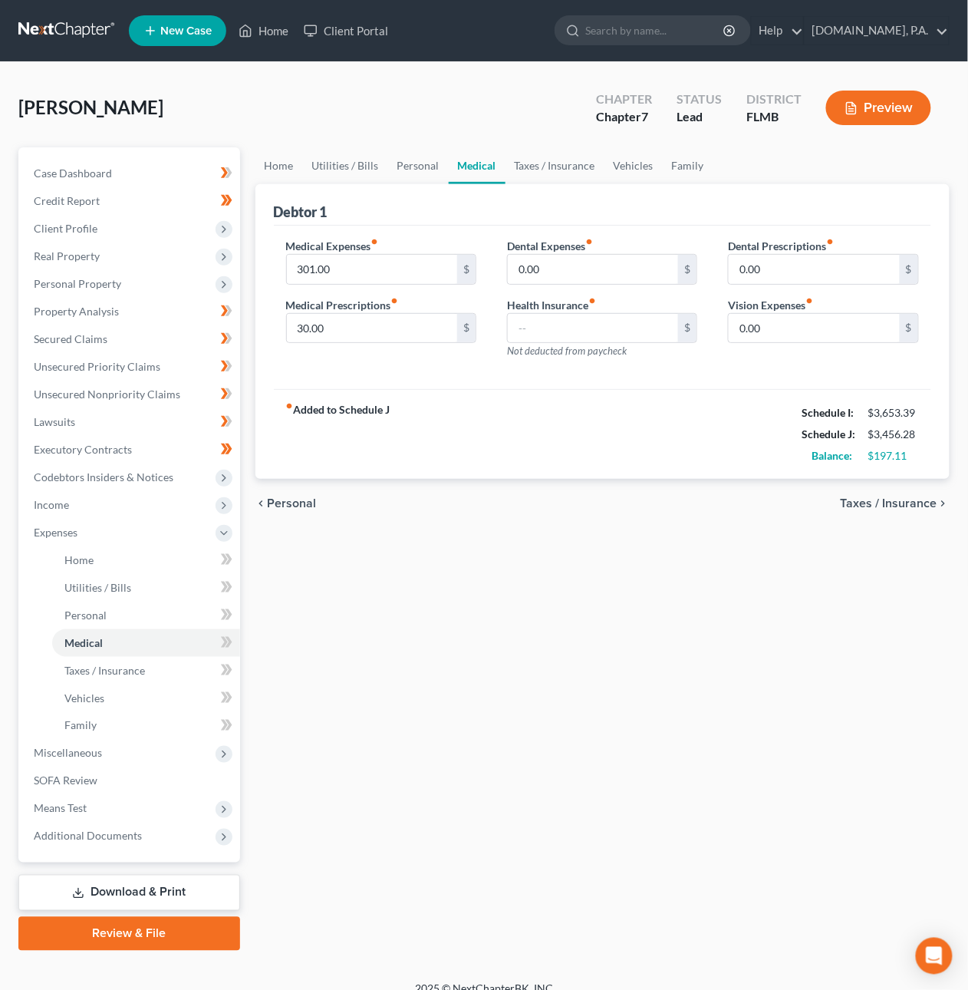
click at [302, 499] on span "Personal" at bounding box center [292, 503] width 49 height 12
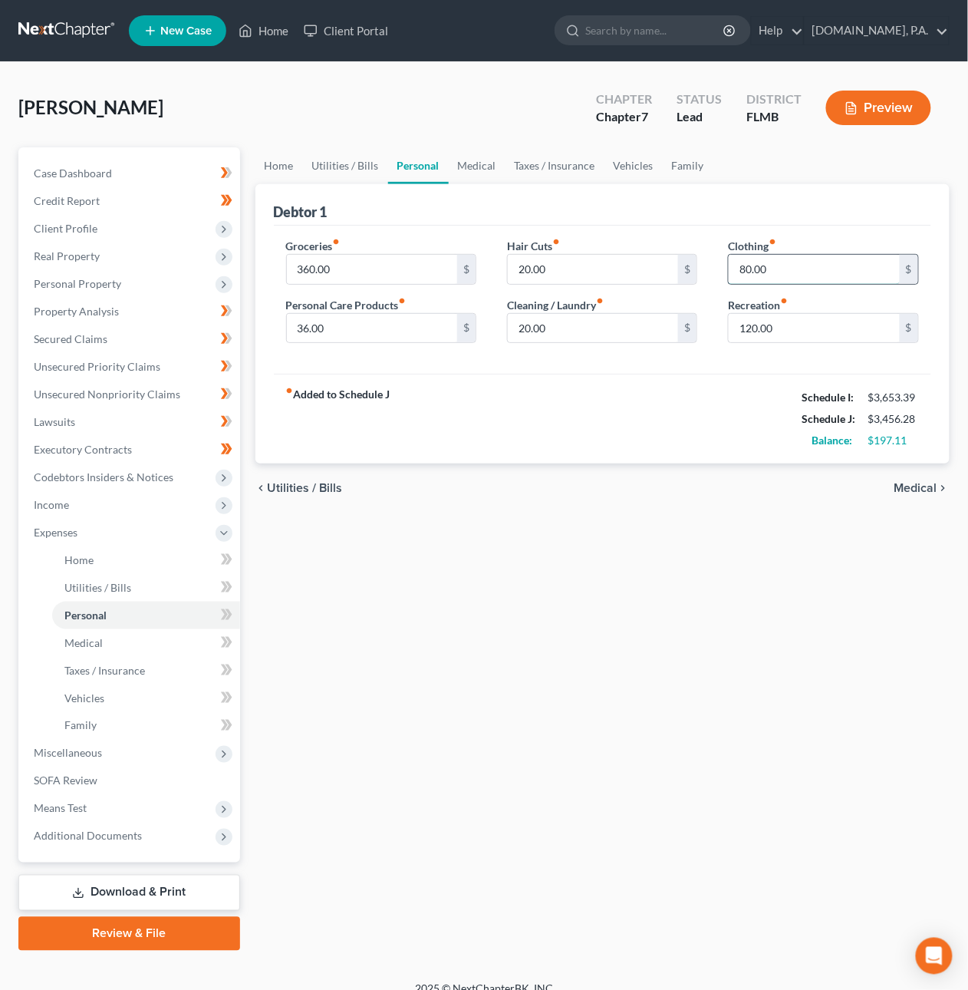
click at [744, 272] on input "80.00" at bounding box center [814, 269] width 171 height 29
click at [903, 490] on span "Medical" at bounding box center [916, 488] width 43 height 12
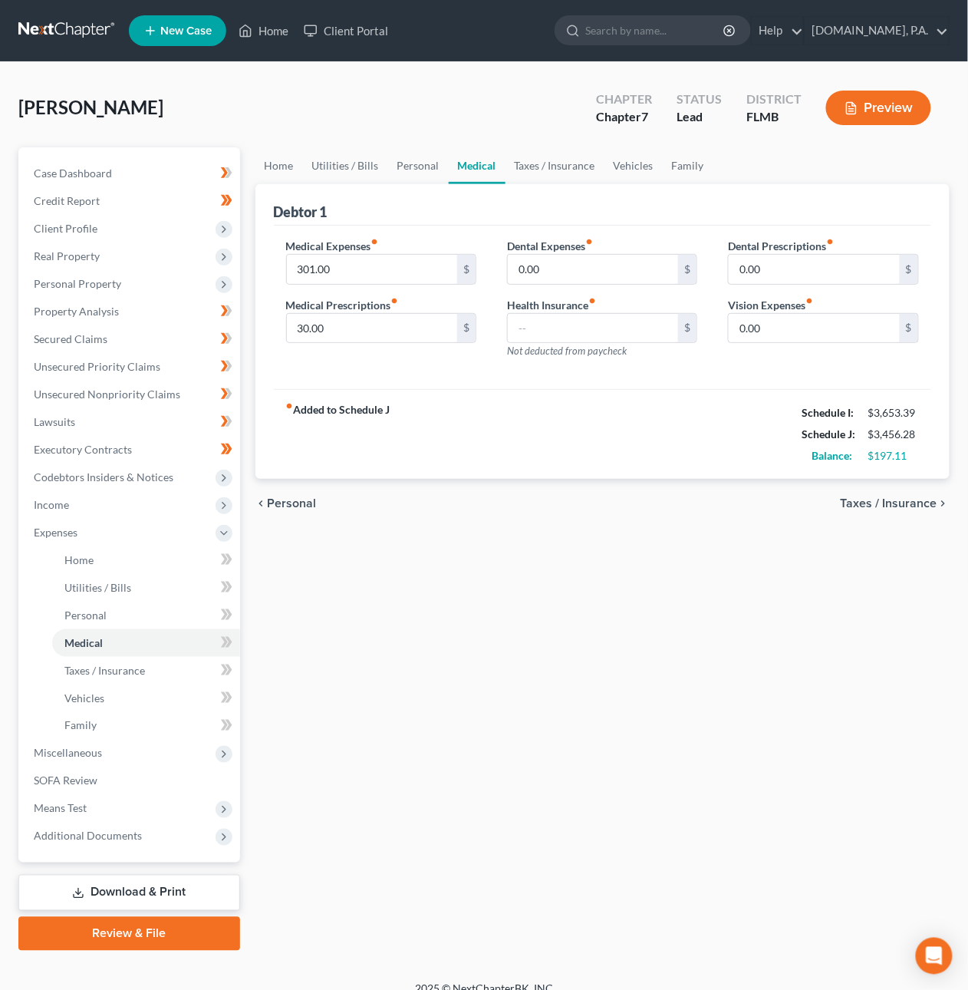
click at [285, 499] on span "Personal" at bounding box center [292, 503] width 49 height 12
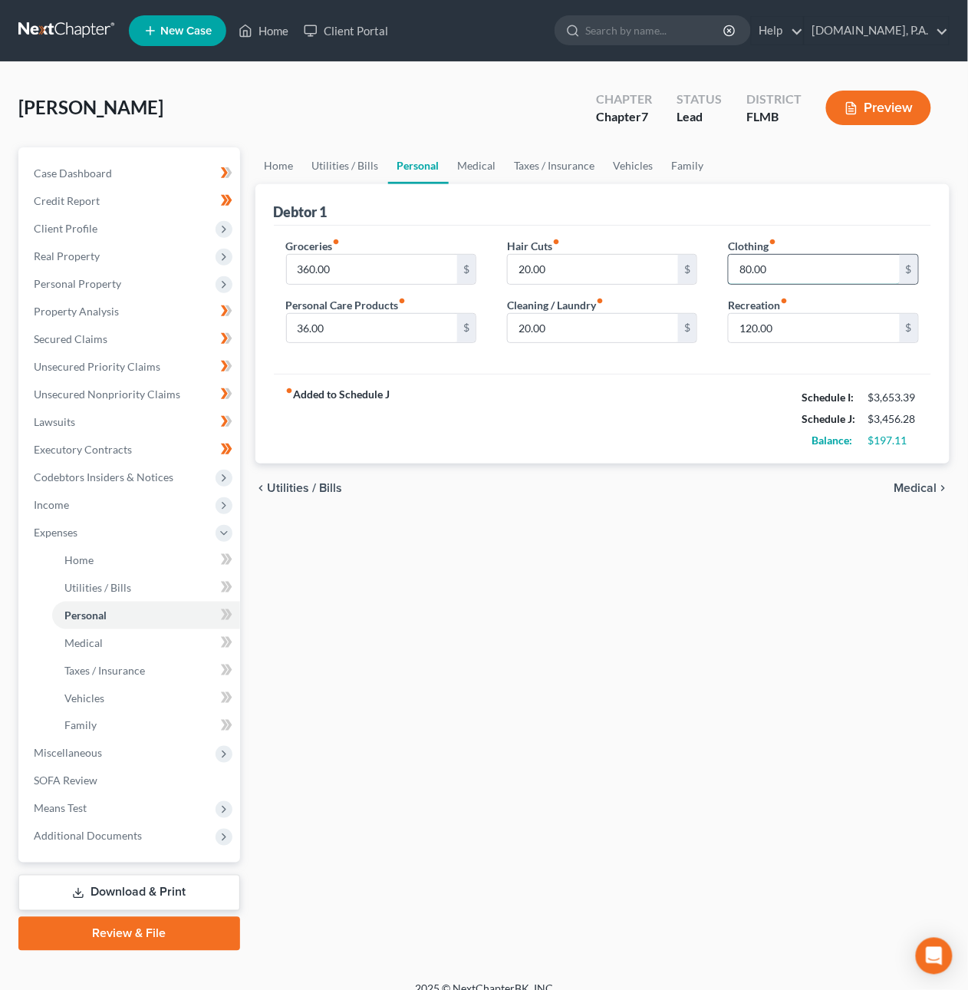
click at [744, 269] on input "80.00" at bounding box center [814, 269] width 171 height 29
type input "100"
click at [362, 337] on input "36.00" at bounding box center [372, 328] width 171 height 29
type input "40"
click at [305, 272] on input "360.00" at bounding box center [372, 269] width 171 height 29
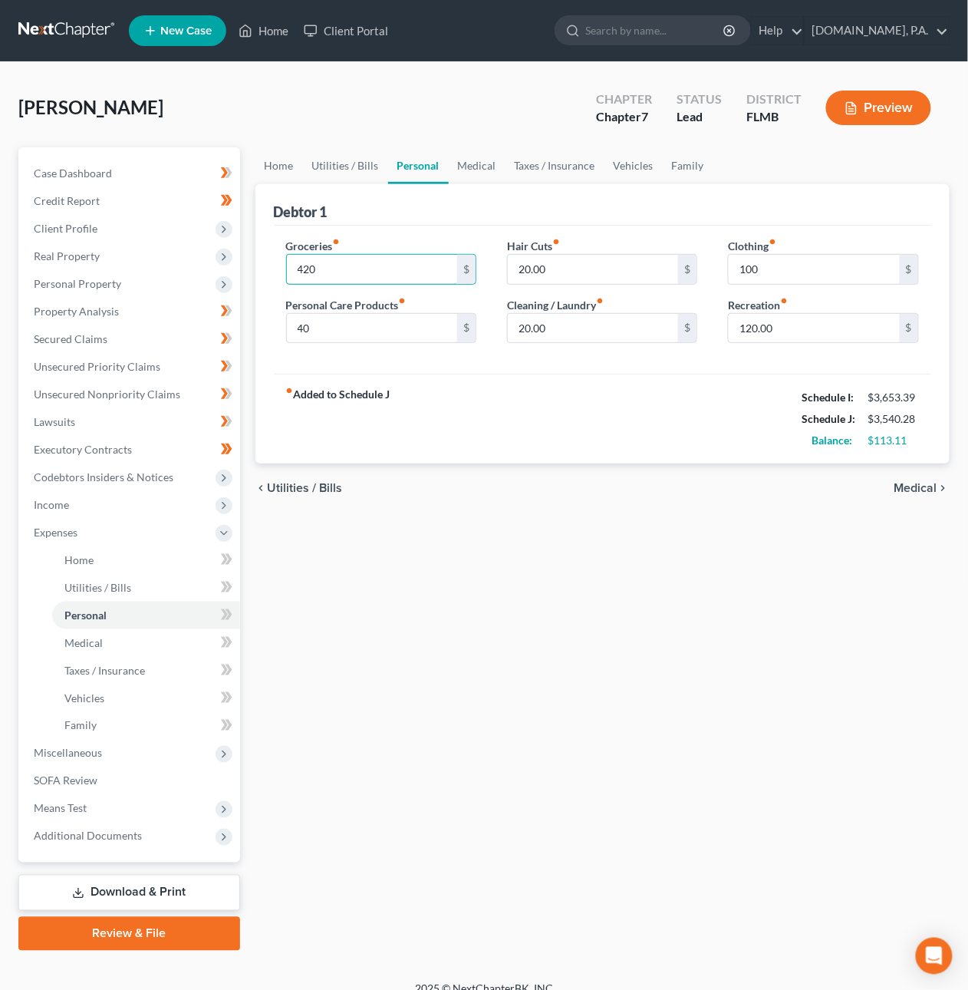
type input "420"
click at [319, 488] on span "Utilities / Bills" at bounding box center [305, 488] width 75 height 12
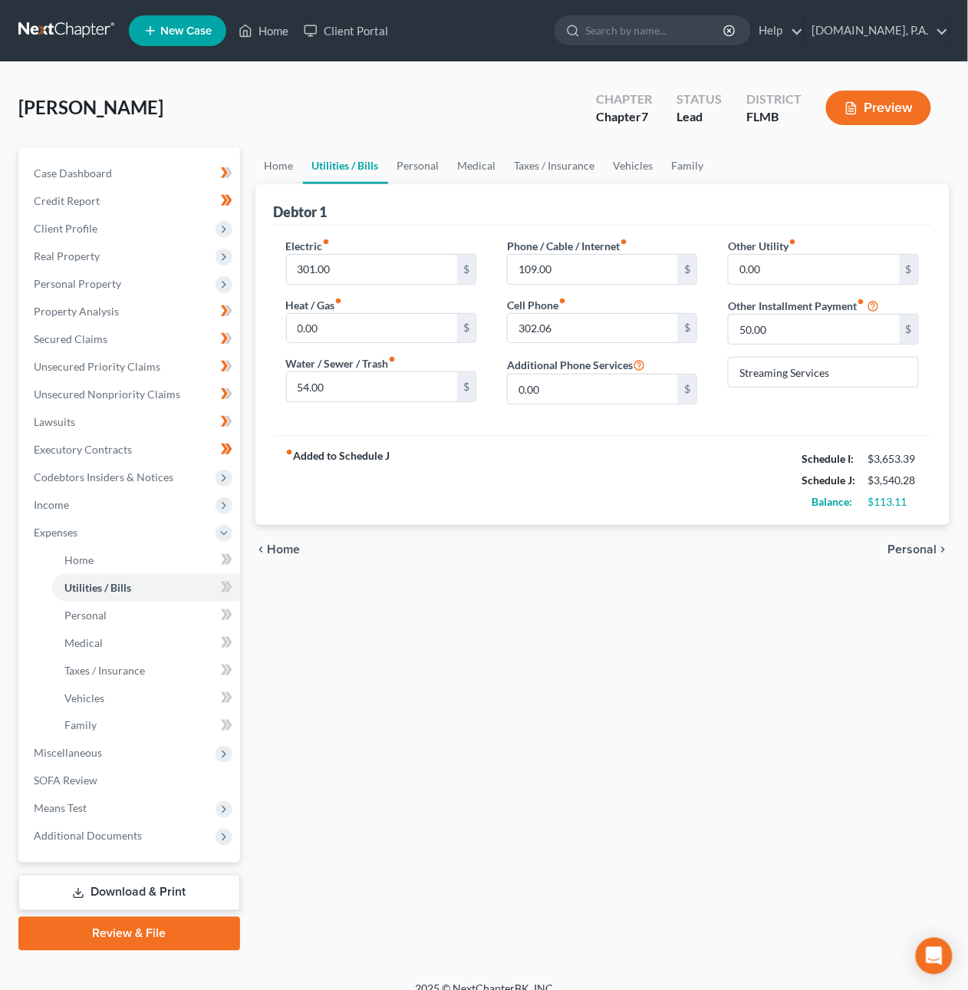
click at [265, 546] on icon "chevron_left" at bounding box center [262, 549] width 12 height 12
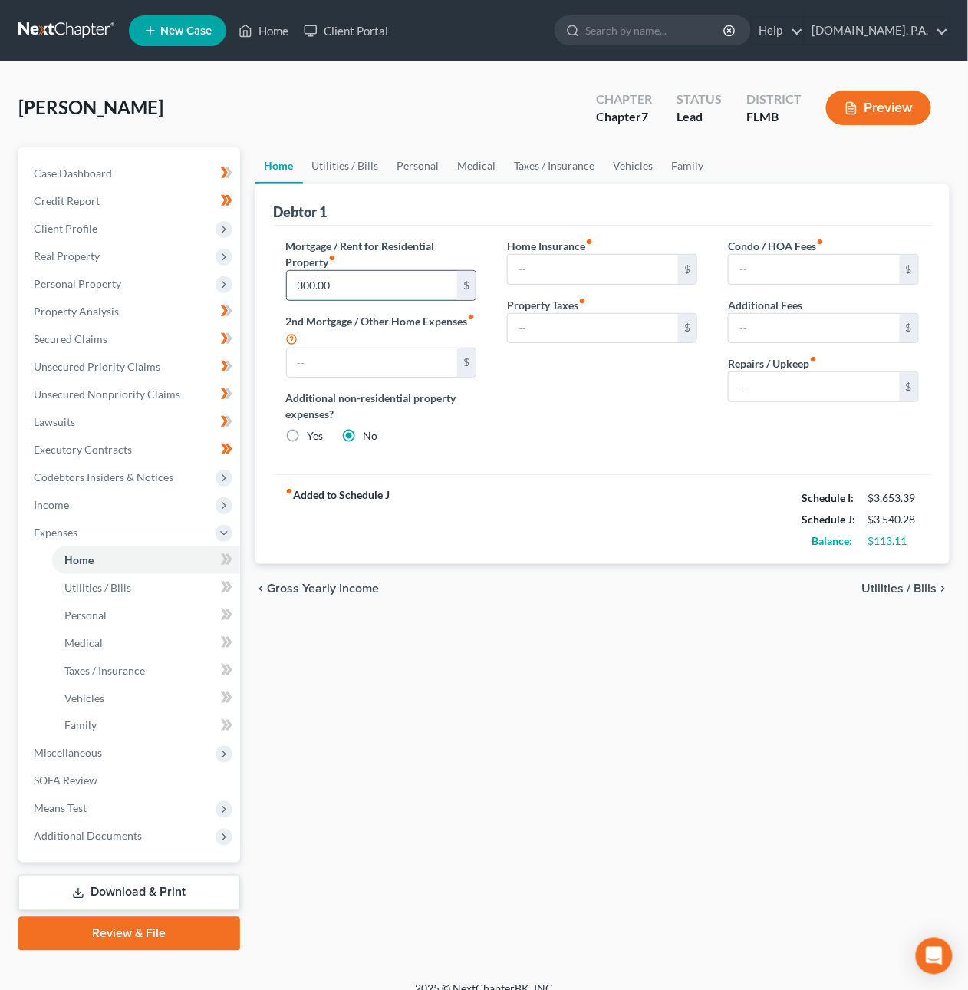
click at [305, 285] on input "300.00" at bounding box center [372, 285] width 171 height 29
type input "500"
click at [909, 593] on span "Utilities / Bills" at bounding box center [900, 588] width 75 height 12
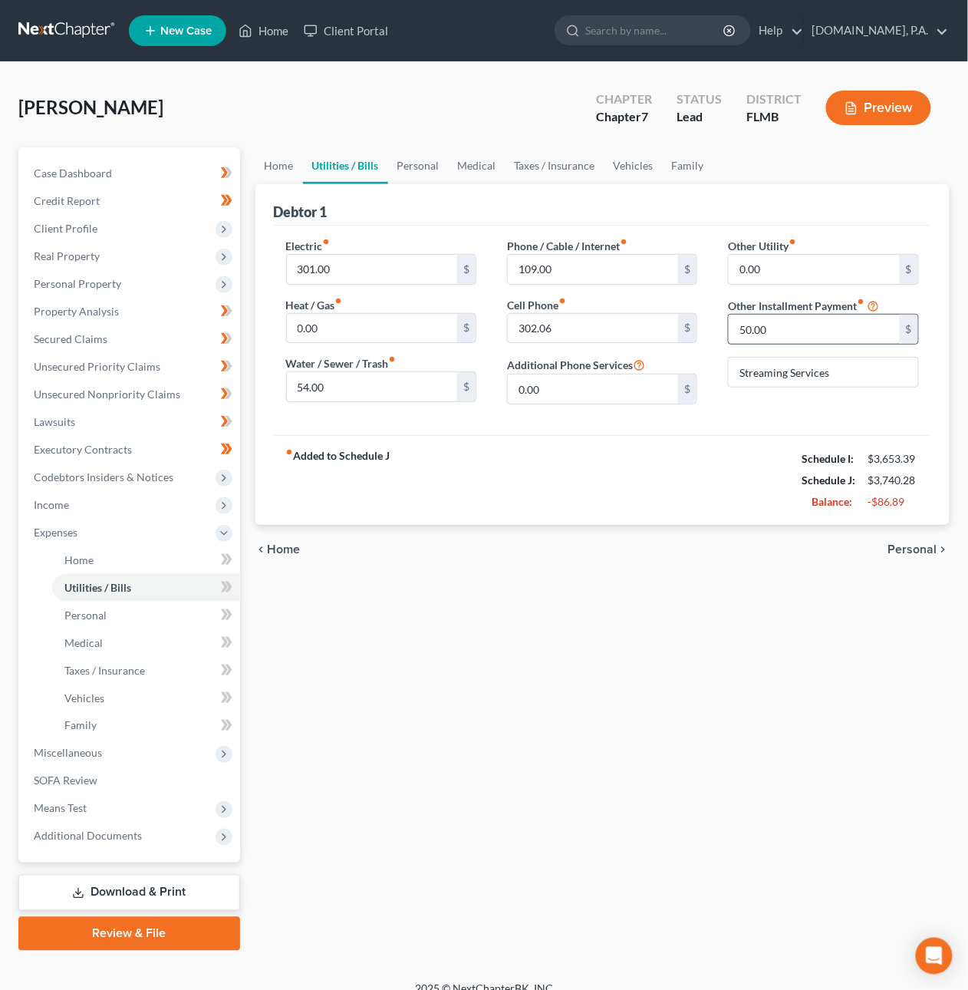
click at [758, 335] on input "50.00" at bounding box center [814, 329] width 171 height 29
type input "80"
click at [909, 556] on span "Personal" at bounding box center [913, 549] width 49 height 12
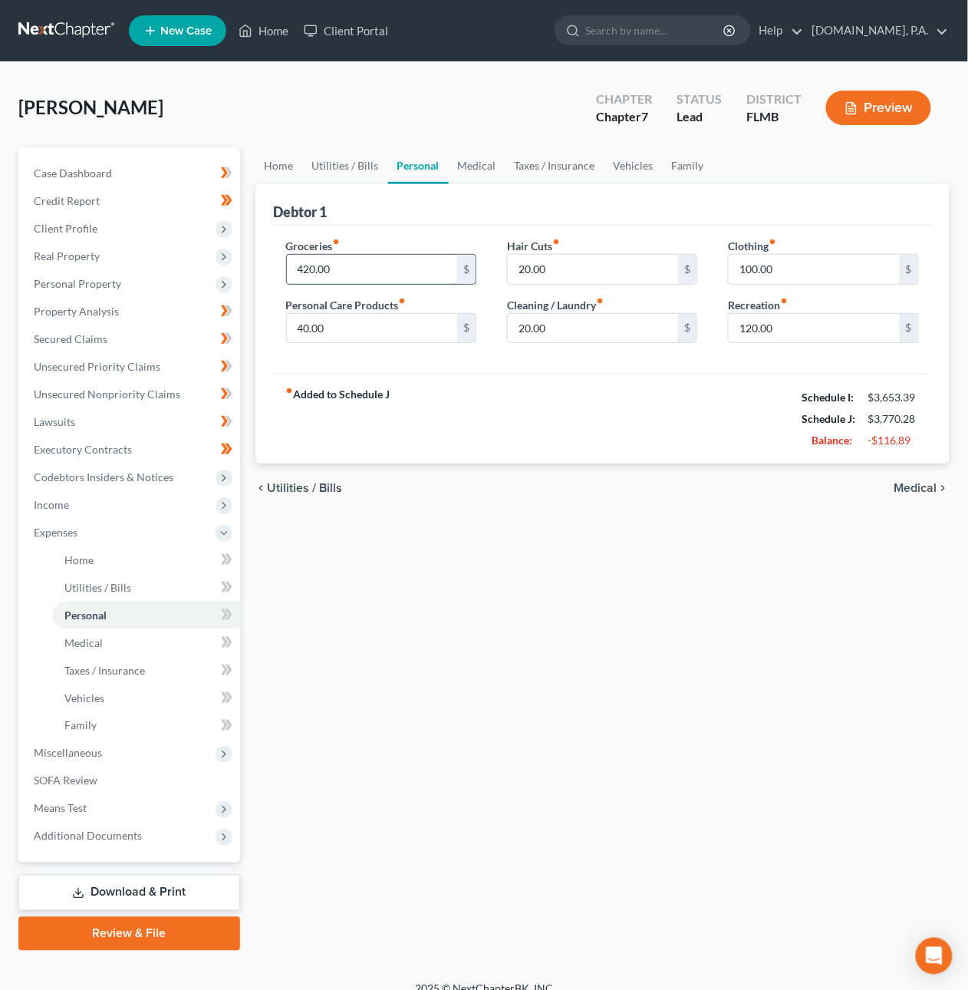
click at [331, 267] on input "420.00" at bounding box center [372, 269] width 171 height 29
type input "400"
click at [312, 328] on input "40.00" at bounding box center [372, 328] width 171 height 29
type input "20"
type input "80"
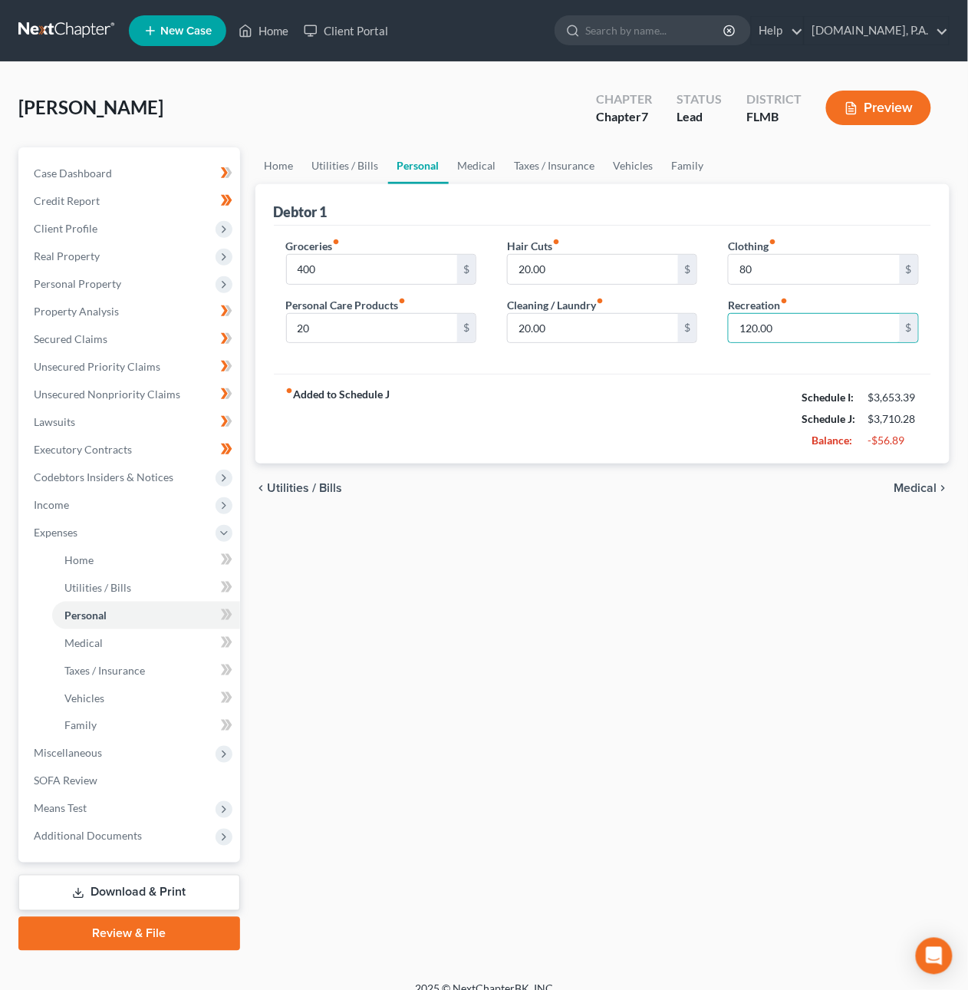
click at [919, 484] on span "Medical" at bounding box center [916, 488] width 43 height 12
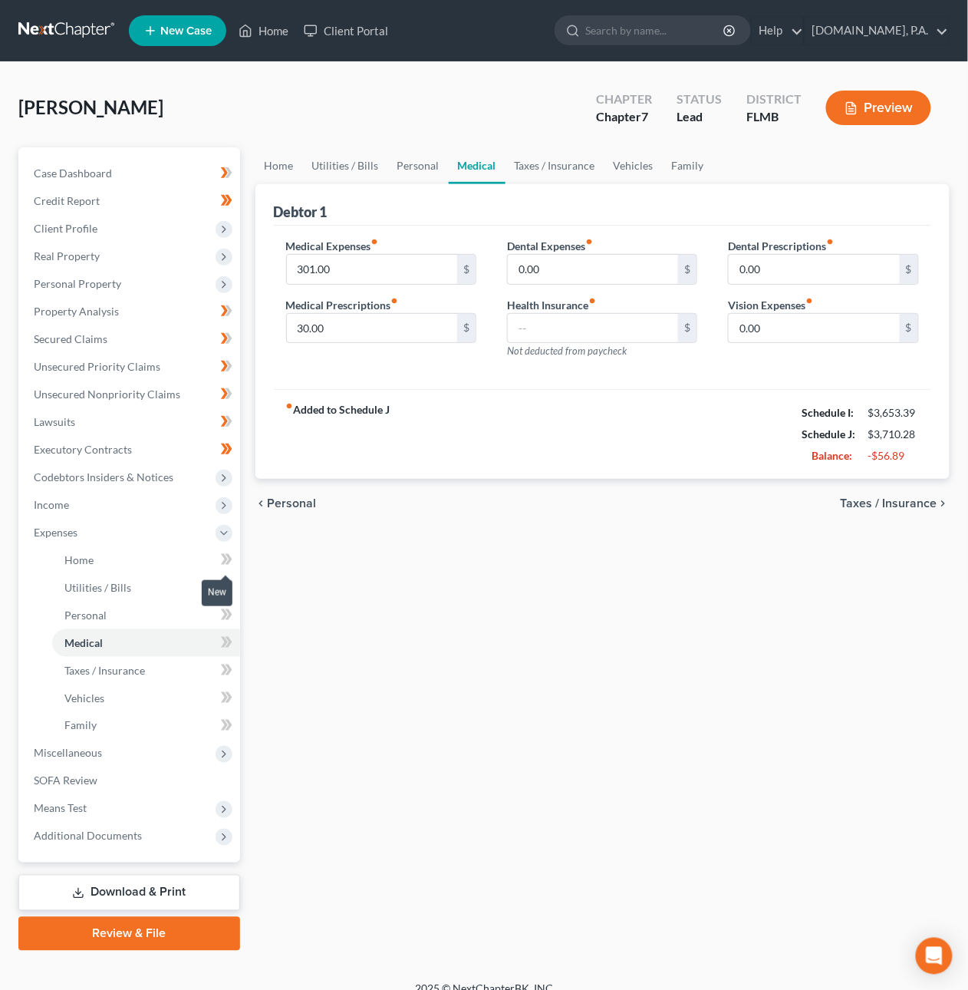
click at [229, 557] on icon at bounding box center [228, 559] width 7 height 11
click at [231, 579] on icon at bounding box center [227, 587] width 12 height 19
click at [223, 615] on icon at bounding box center [224, 614] width 7 height 11
click at [233, 641] on span at bounding box center [226, 644] width 27 height 23
click at [229, 661] on icon at bounding box center [227, 670] width 12 height 19
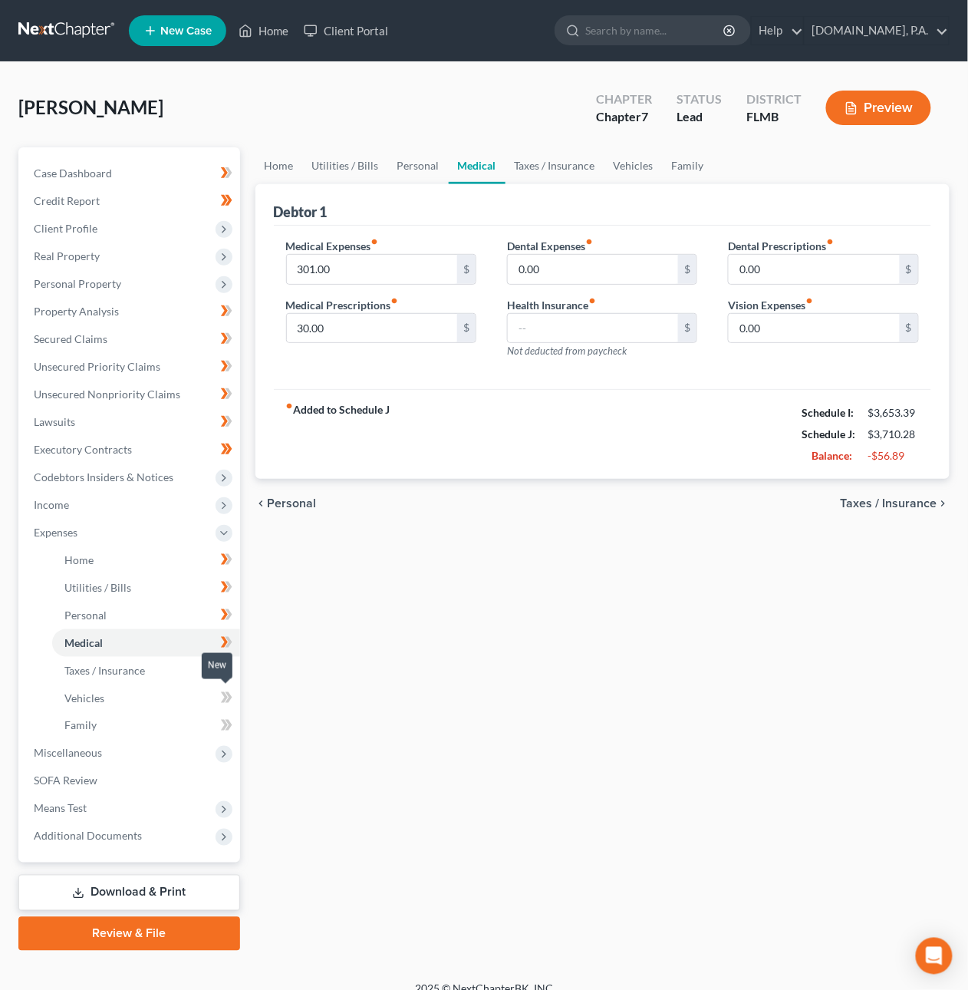
click at [228, 688] on icon at bounding box center [227, 697] width 12 height 19
click at [229, 728] on icon at bounding box center [227, 725] width 12 height 19
click at [68, 506] on span "Income" at bounding box center [51, 504] width 35 height 13
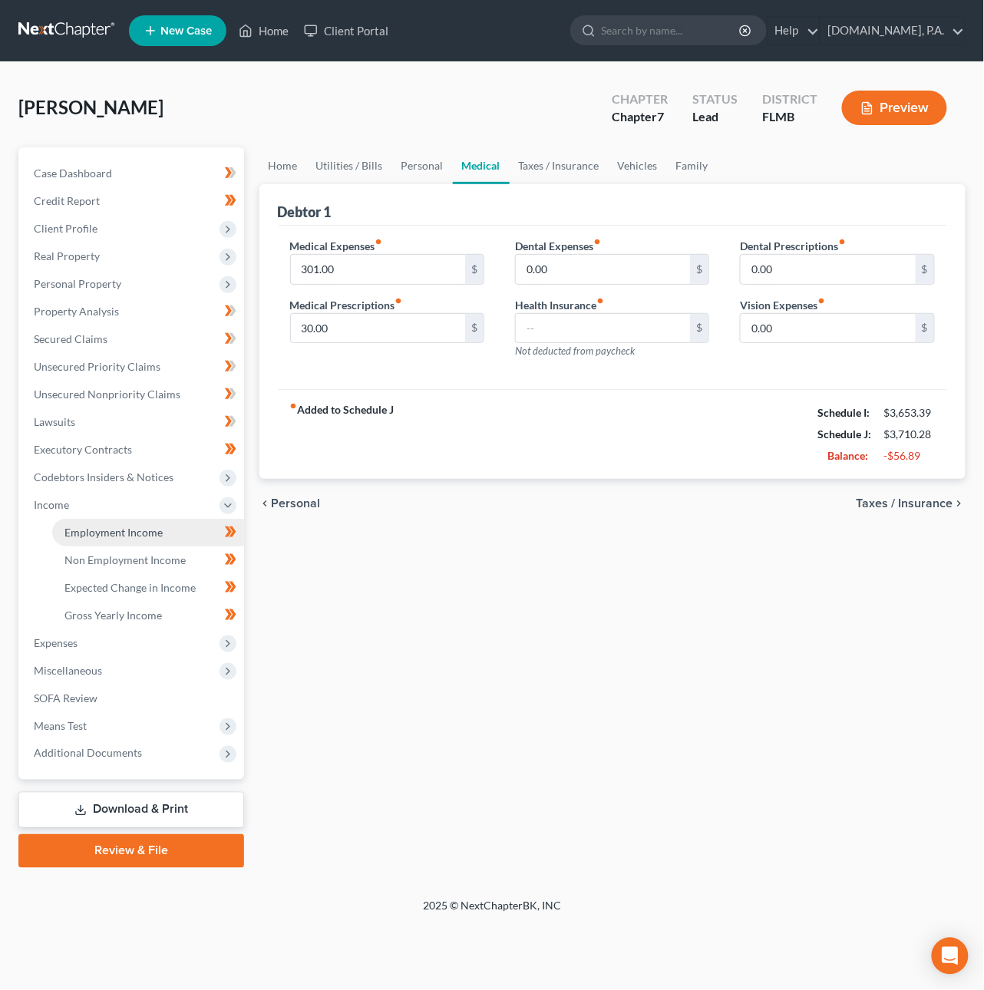
click at [97, 533] on span "Employment Income" at bounding box center [113, 532] width 98 height 13
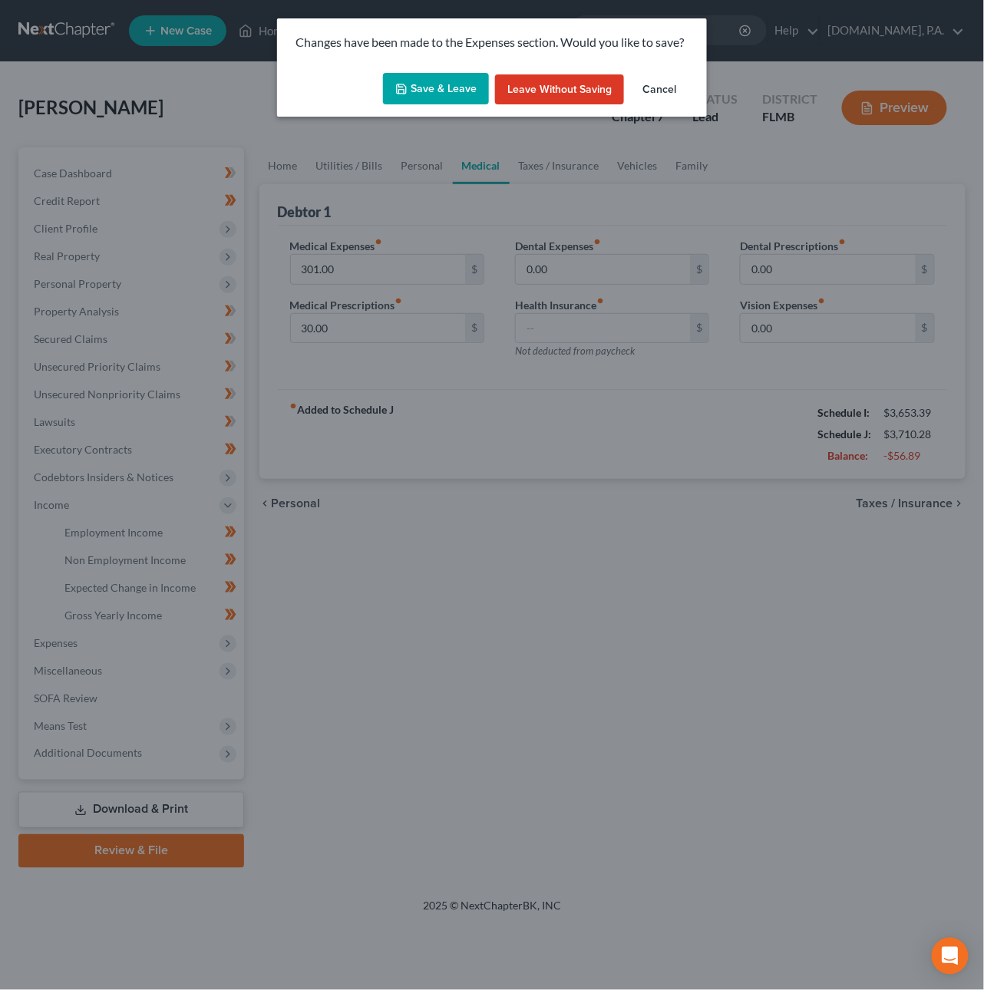
click at [475, 84] on button "Save & Leave" at bounding box center [436, 89] width 106 height 32
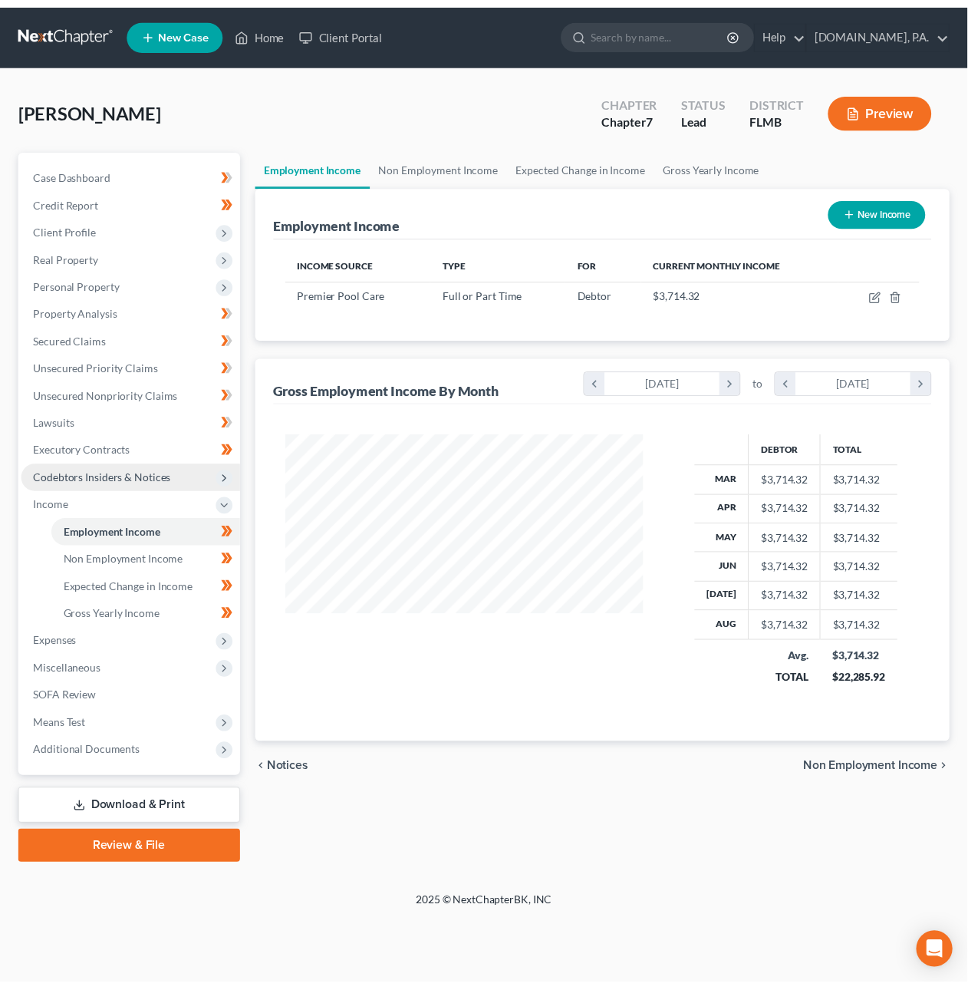
scroll to position [277, 394]
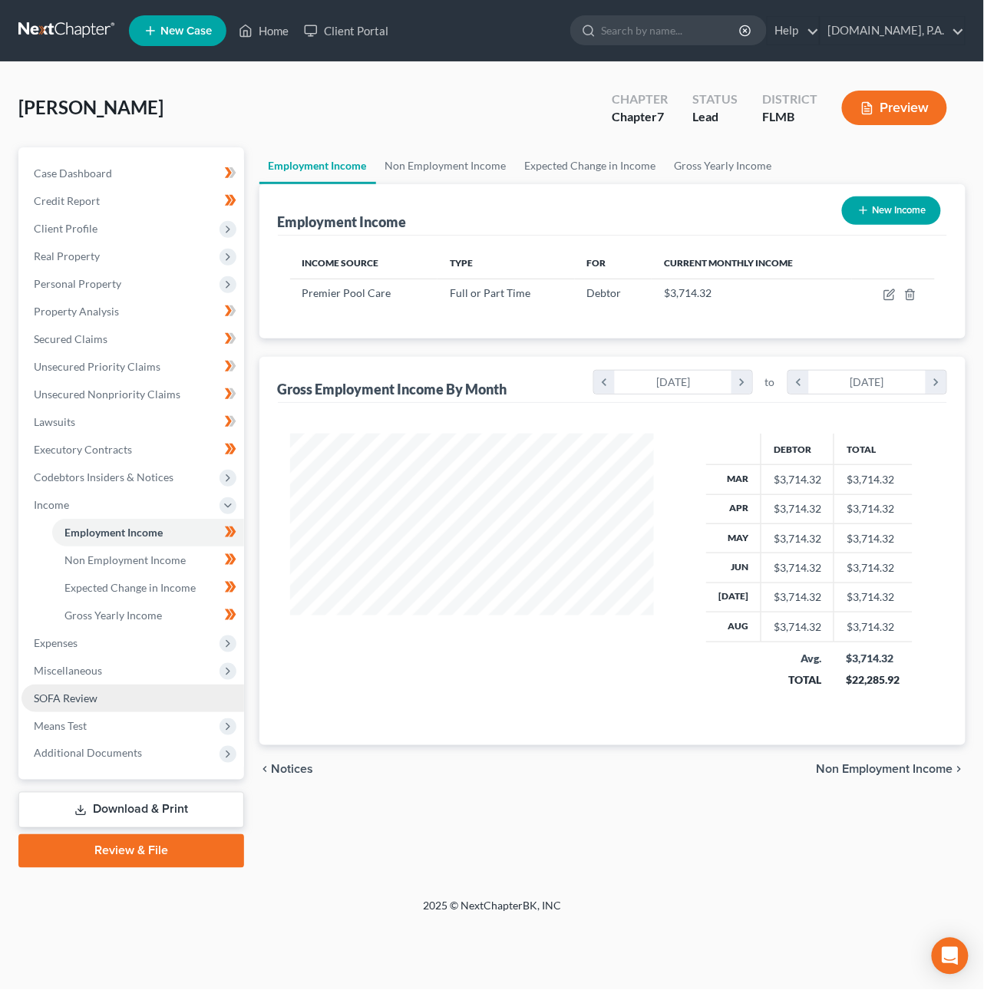
click at [78, 692] on span "SOFA Review" at bounding box center [66, 697] width 64 height 13
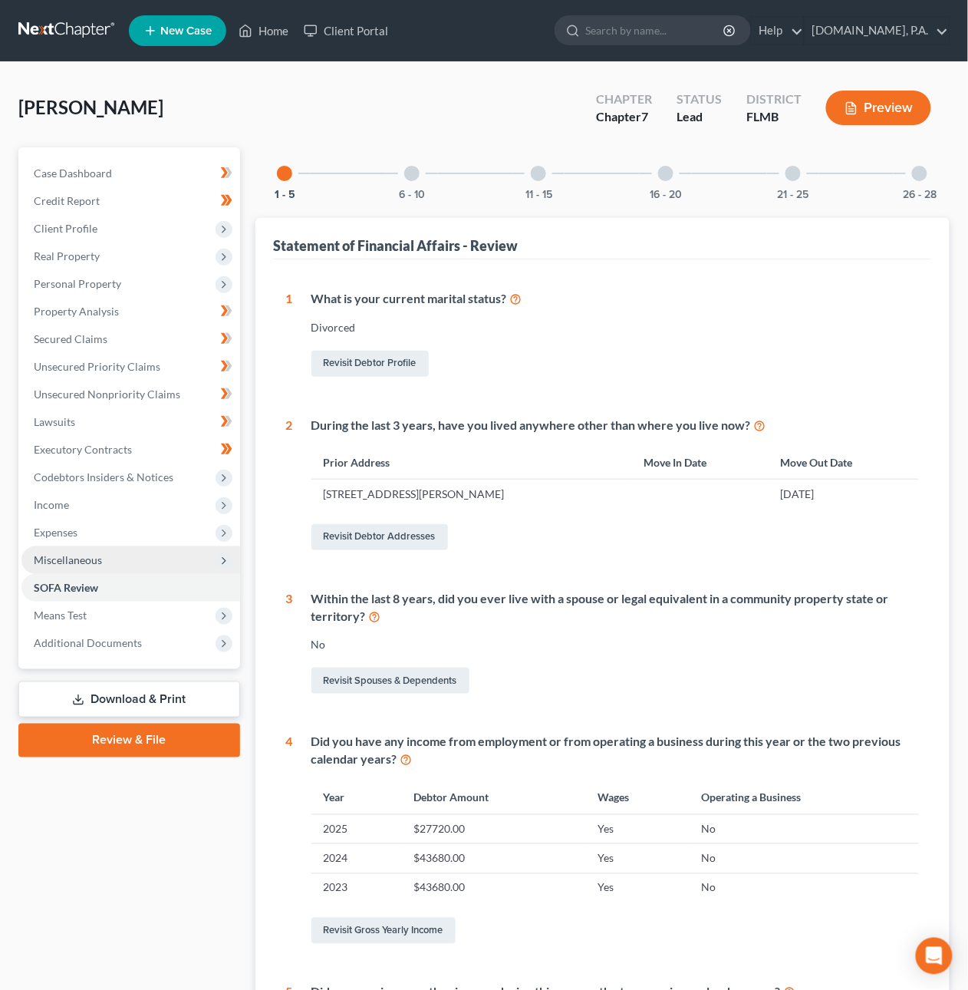
click at [74, 563] on span "Miscellaneous" at bounding box center [68, 559] width 68 height 13
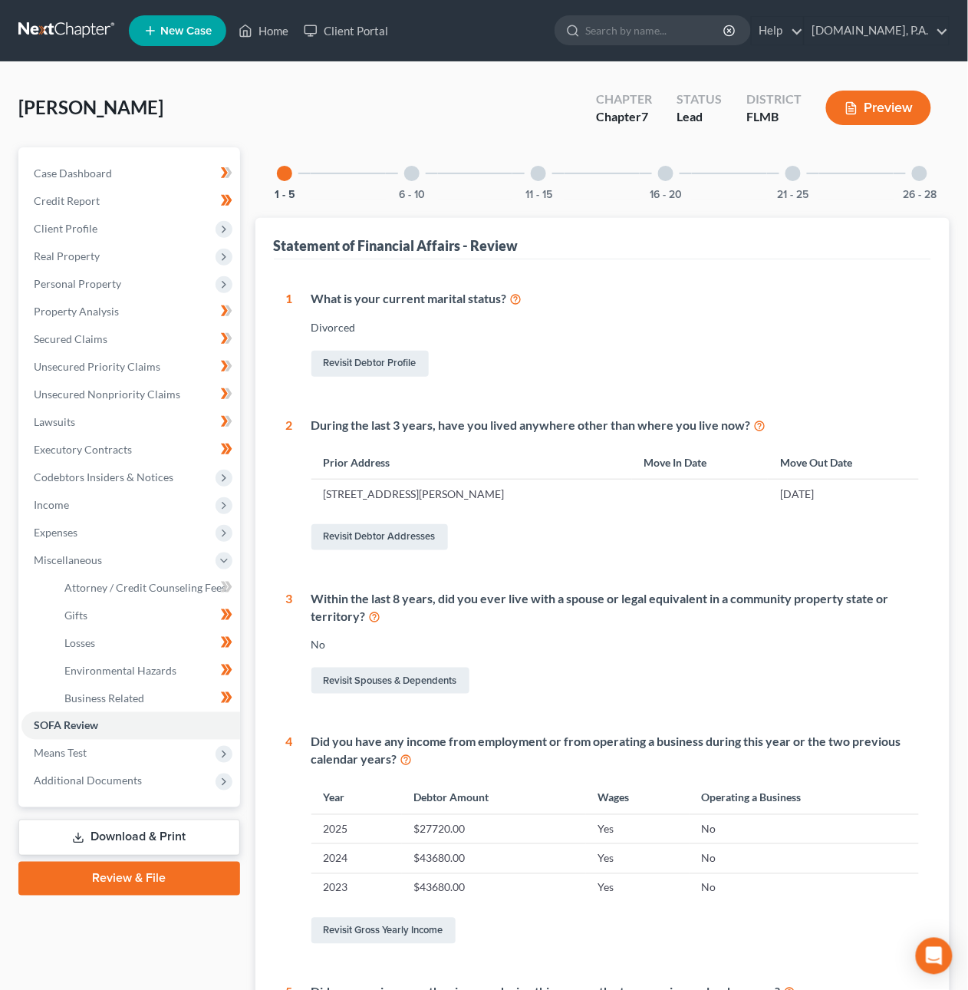
click at [398, 168] on div "6 - 10" at bounding box center [412, 173] width 52 height 52
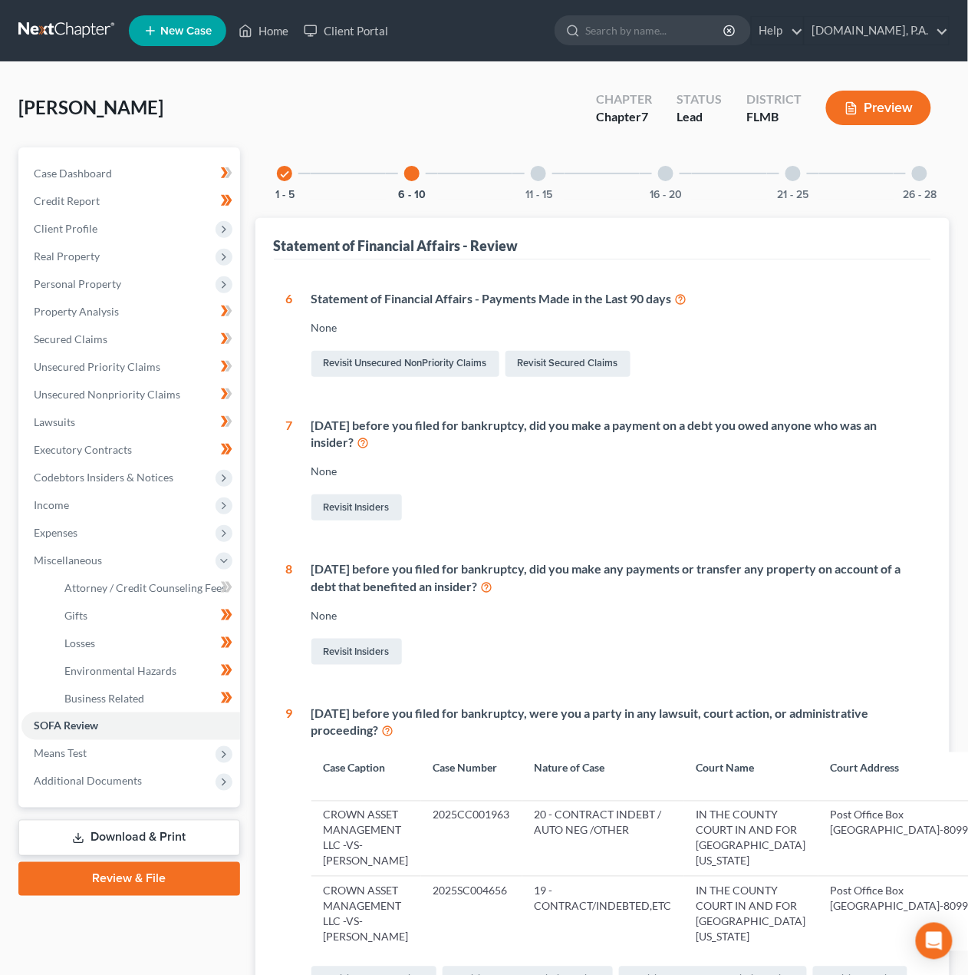
click at [539, 175] on div at bounding box center [538, 173] width 15 height 15
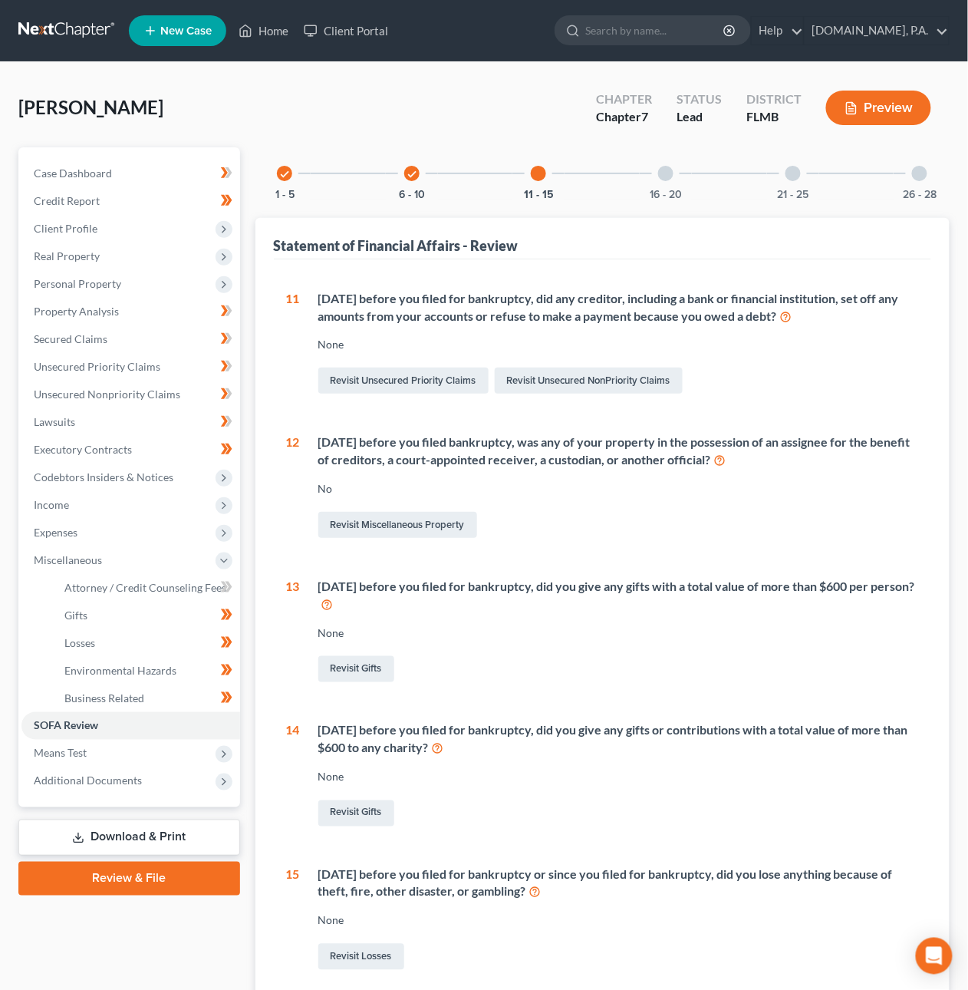
drag, startPoint x: 668, startPoint y: 181, endPoint x: 665, endPoint y: 213, distance: 31.7
click at [668, 181] on div "16 - 20" at bounding box center [666, 173] width 52 height 52
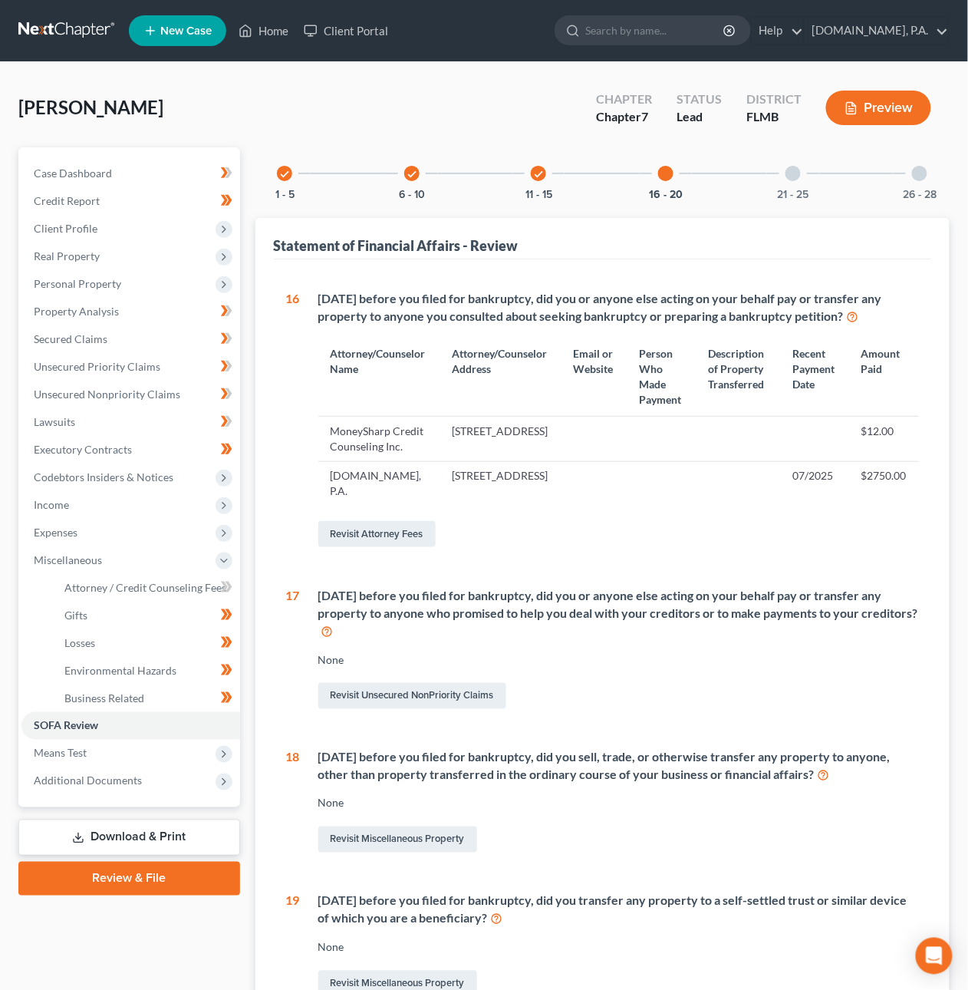
click at [797, 175] on div at bounding box center [793, 173] width 15 height 15
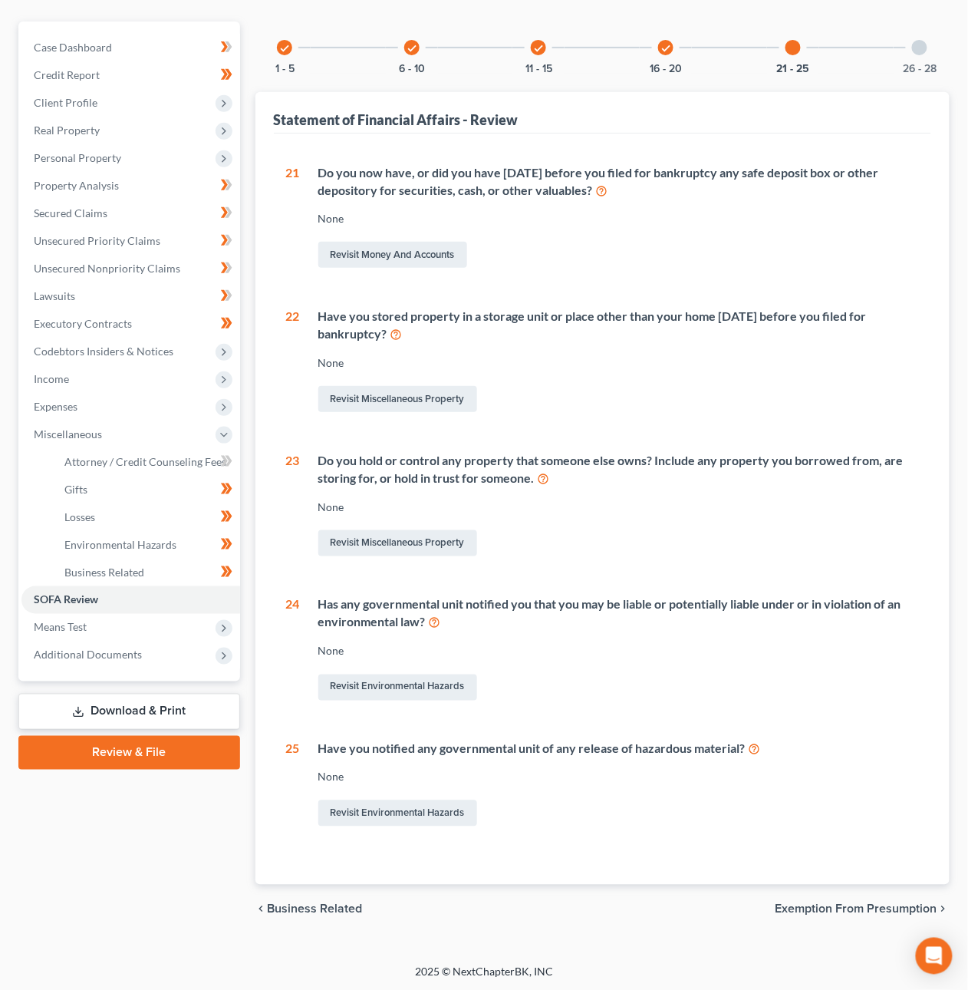
scroll to position [127, 0]
click at [921, 45] on div at bounding box center [919, 46] width 15 height 15
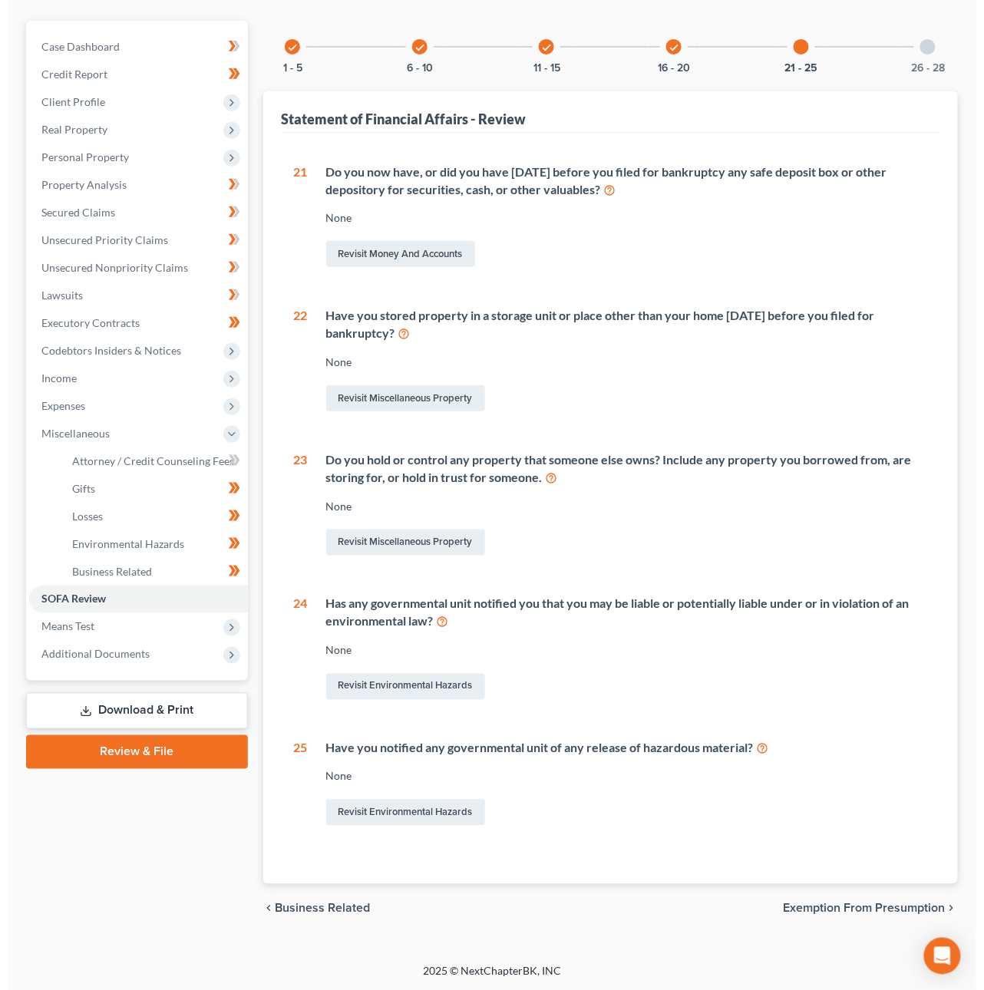
scroll to position [0, 0]
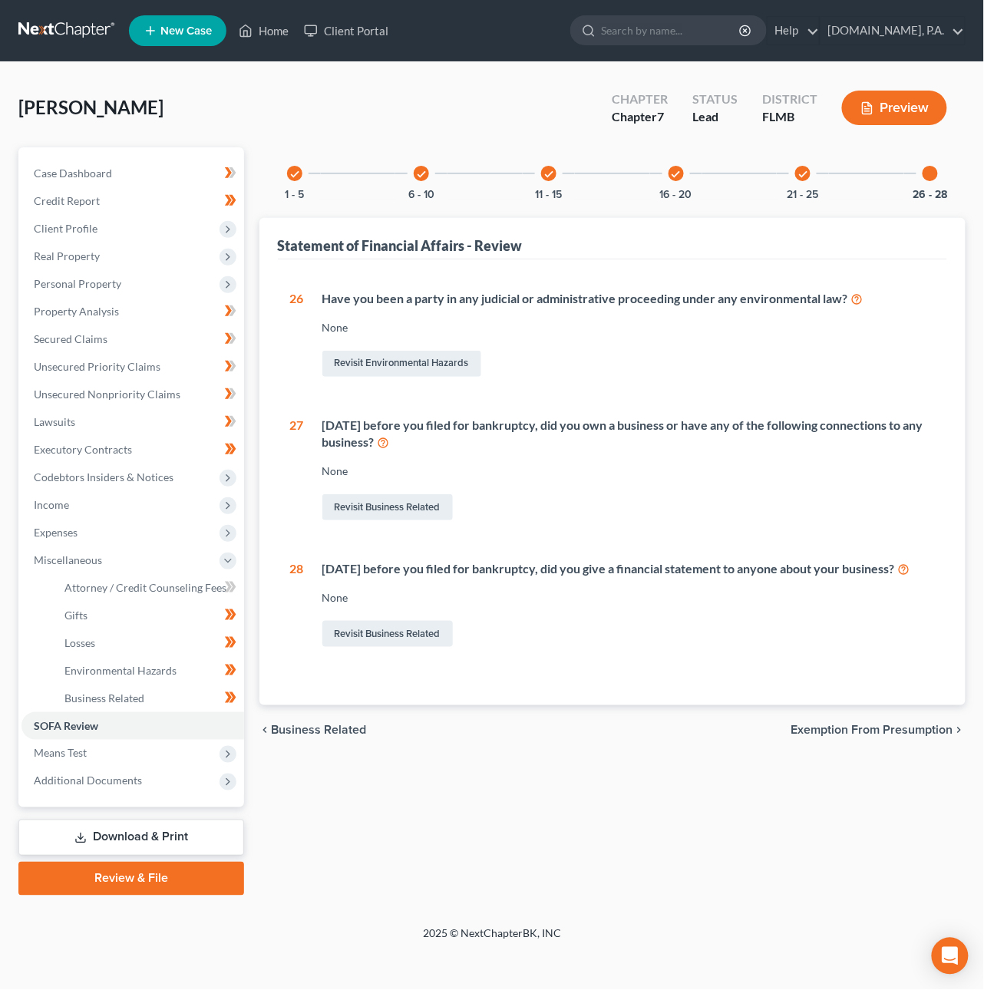
click at [906, 736] on span "Exemption from Presumption" at bounding box center [872, 730] width 162 height 12
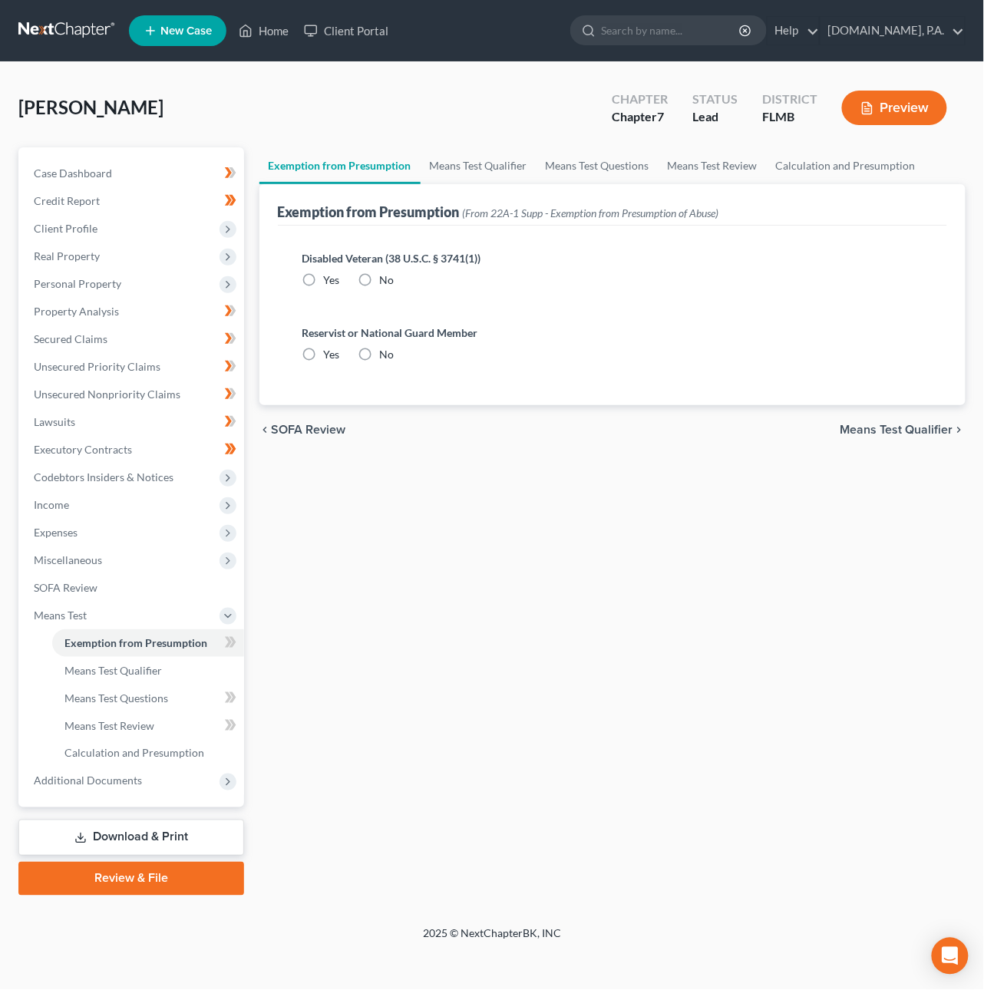
click at [380, 273] on label "No" at bounding box center [387, 279] width 15 height 15
click at [386, 273] on input "No" at bounding box center [391, 277] width 10 height 10
radio input "true"
click at [380, 350] on label "No" at bounding box center [387, 354] width 15 height 15
click at [386, 350] on input "No" at bounding box center [391, 352] width 10 height 10
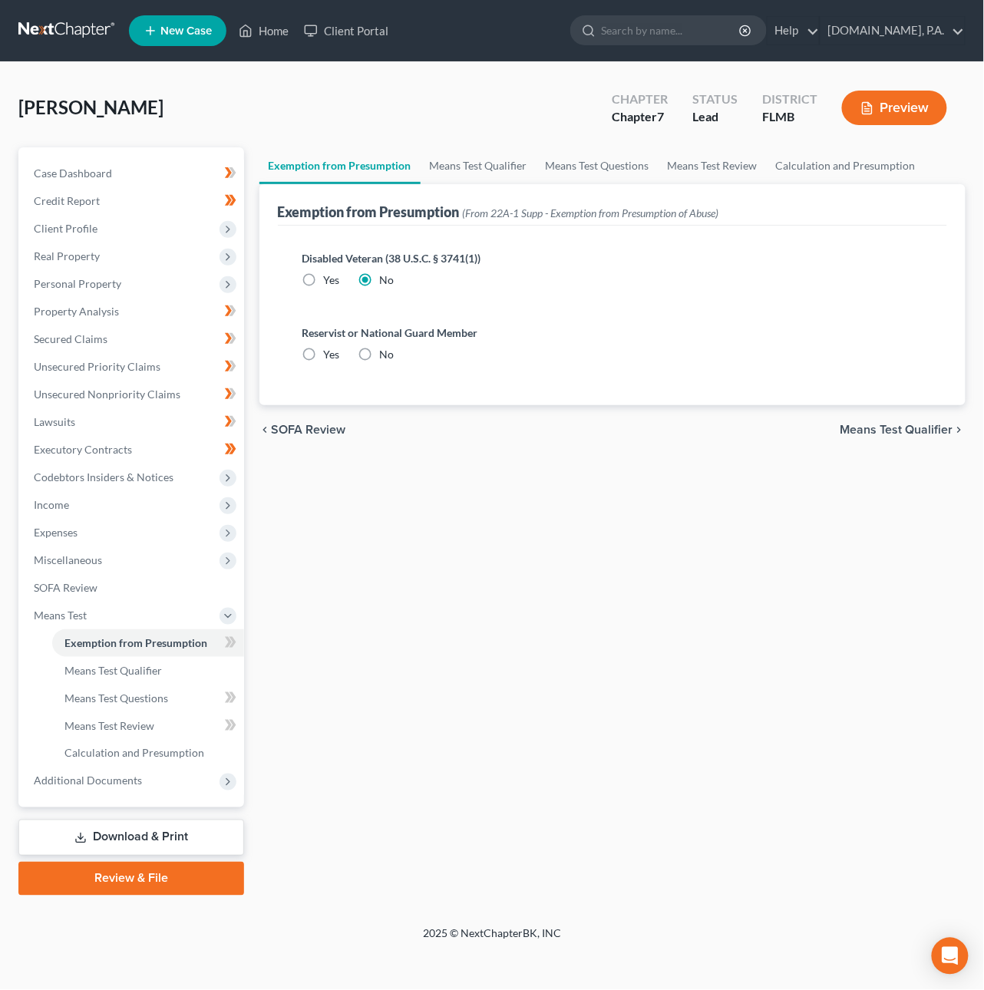
radio input "true"
click at [903, 427] on span "Means Test Qualifier" at bounding box center [896, 430] width 113 height 12
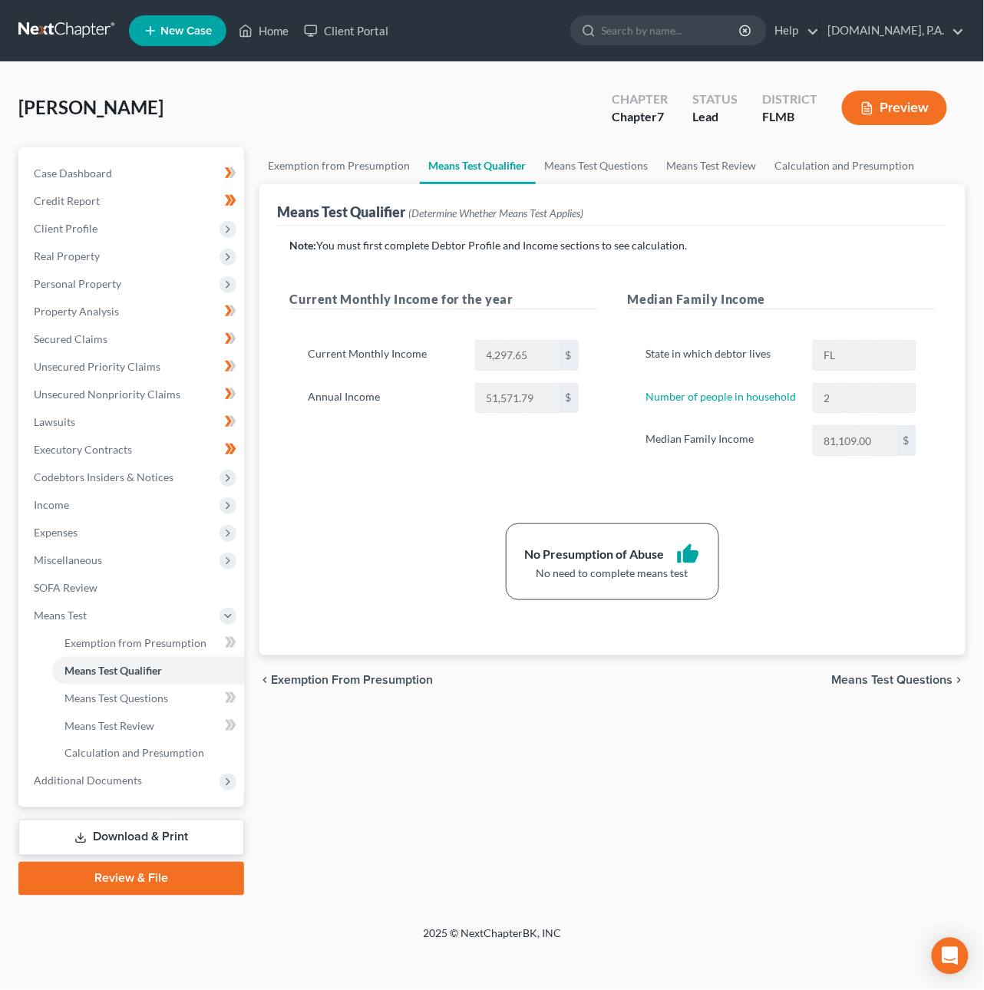
click at [870, 680] on span "Means Test Questions" at bounding box center [892, 680] width 121 height 12
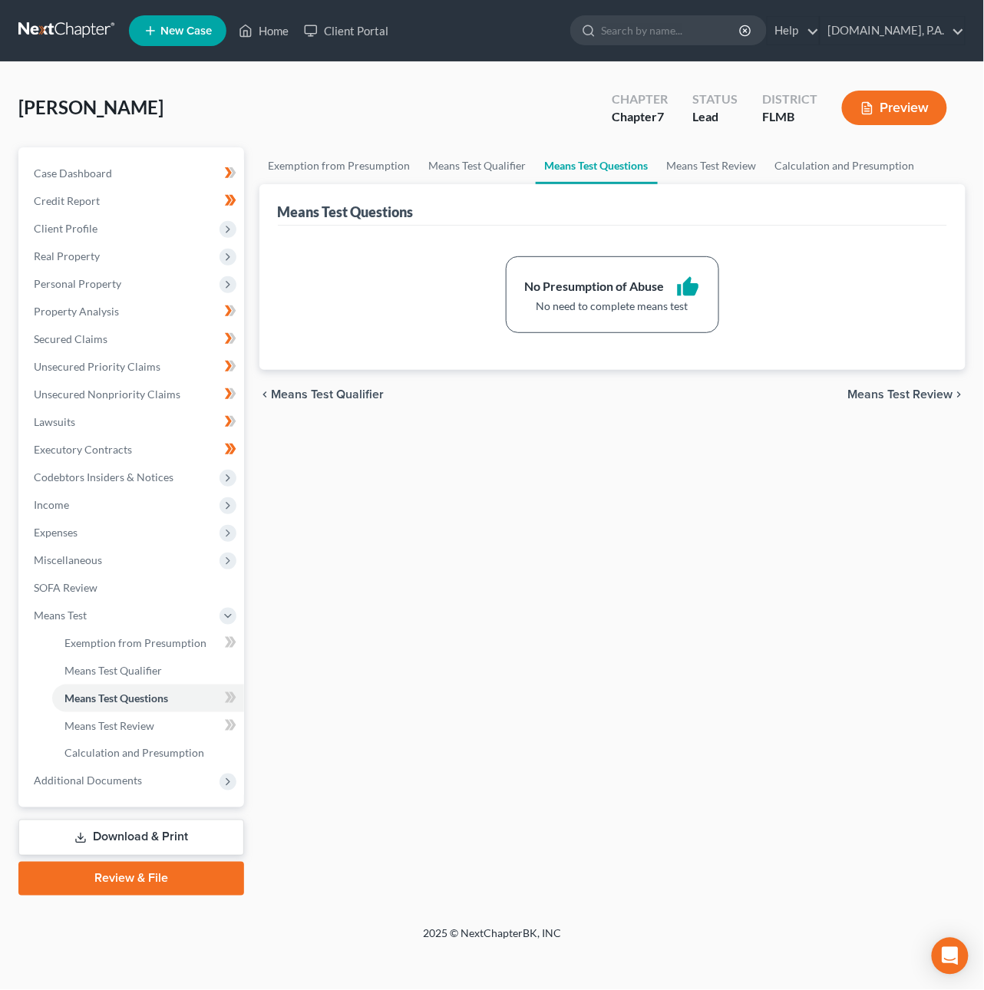
click at [882, 390] on span "Means Test Review" at bounding box center [900, 394] width 105 height 12
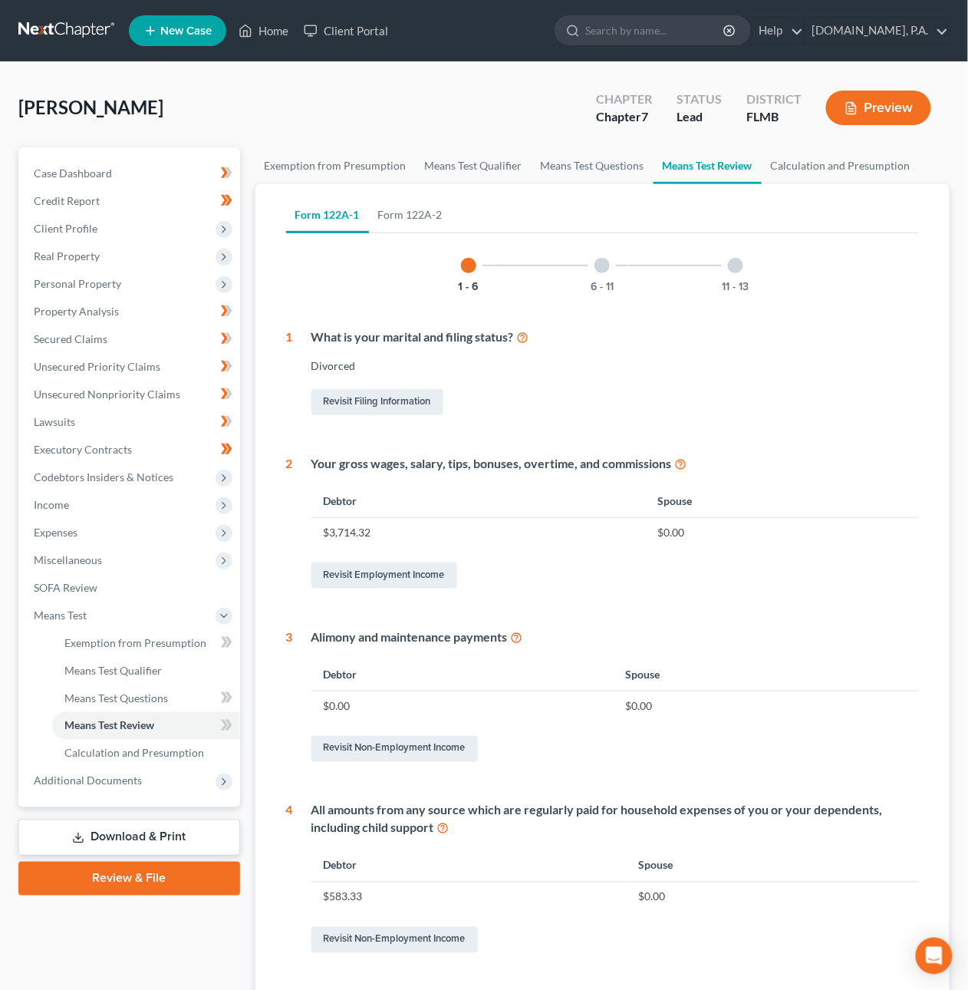
click at [598, 265] on div at bounding box center [602, 265] width 15 height 15
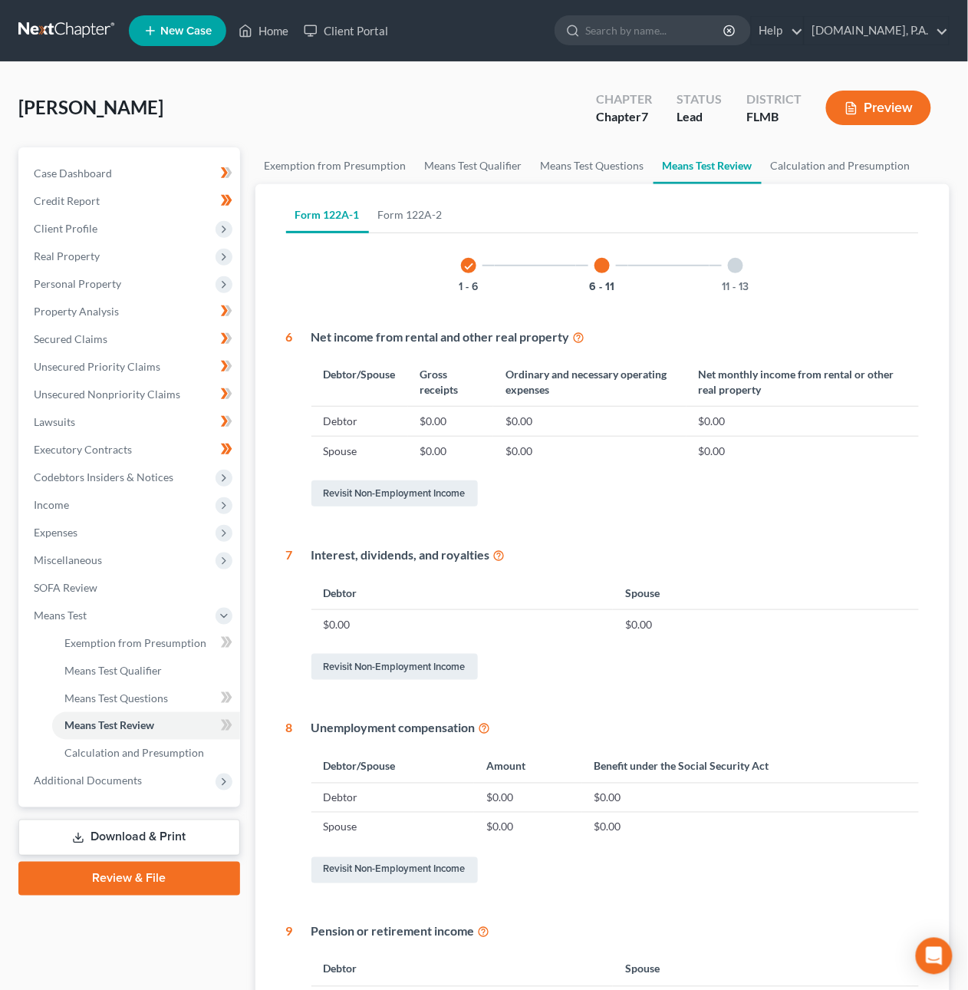
click at [738, 261] on div at bounding box center [735, 265] width 15 height 15
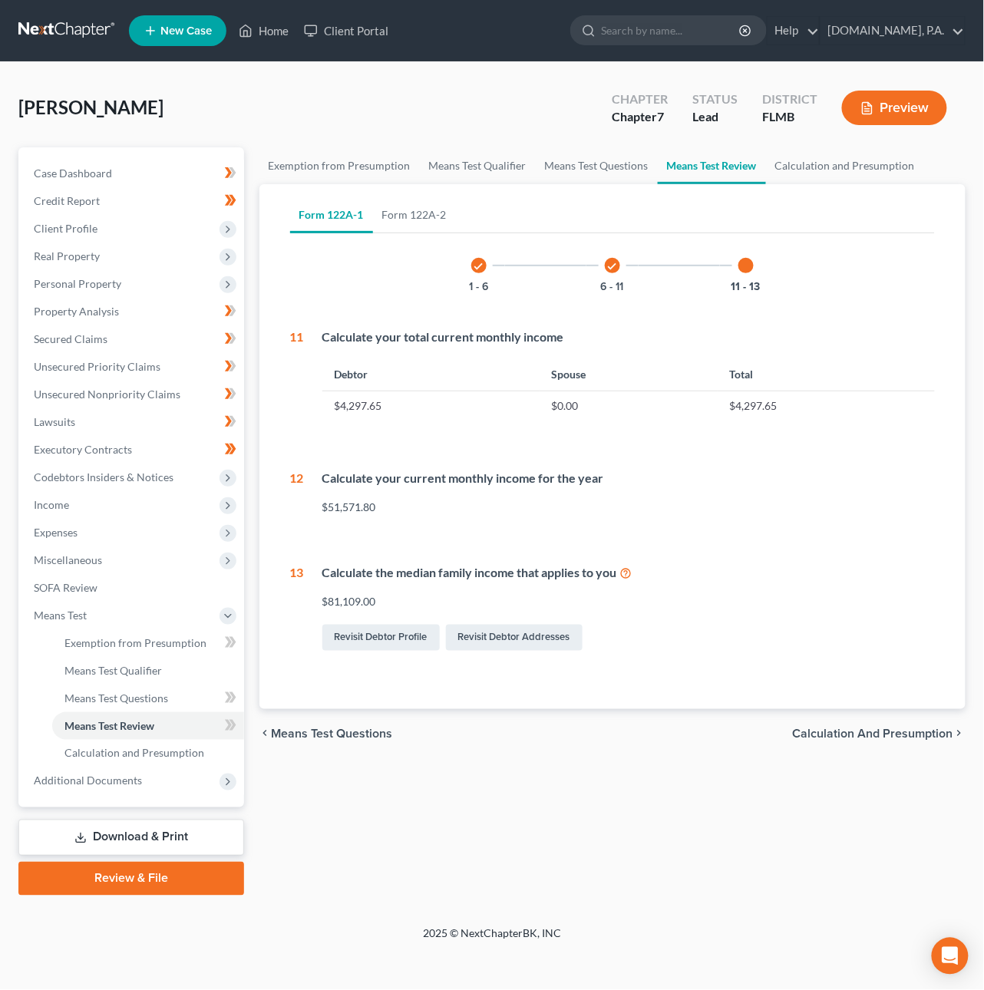
click at [886, 730] on span "Calculation and Presumption" at bounding box center [873, 733] width 160 height 12
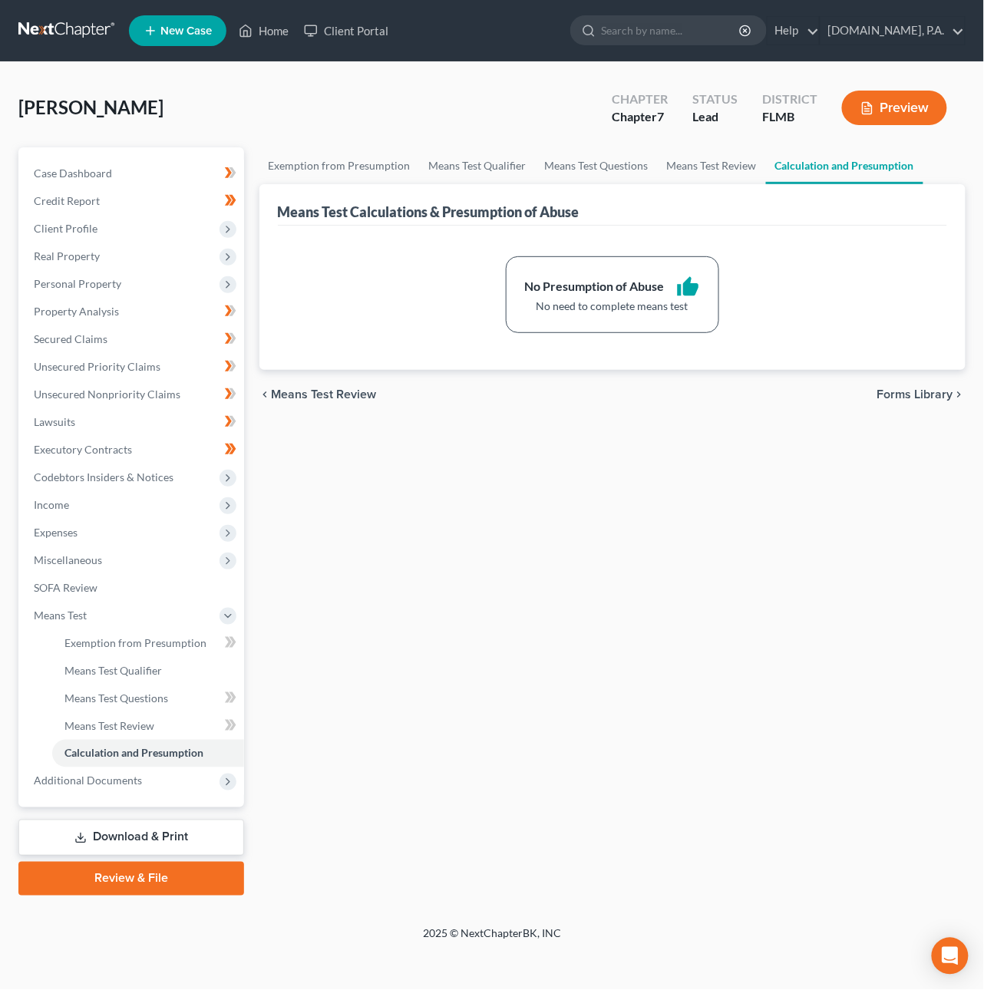
click at [922, 399] on span "Forms Library" at bounding box center [915, 394] width 76 height 12
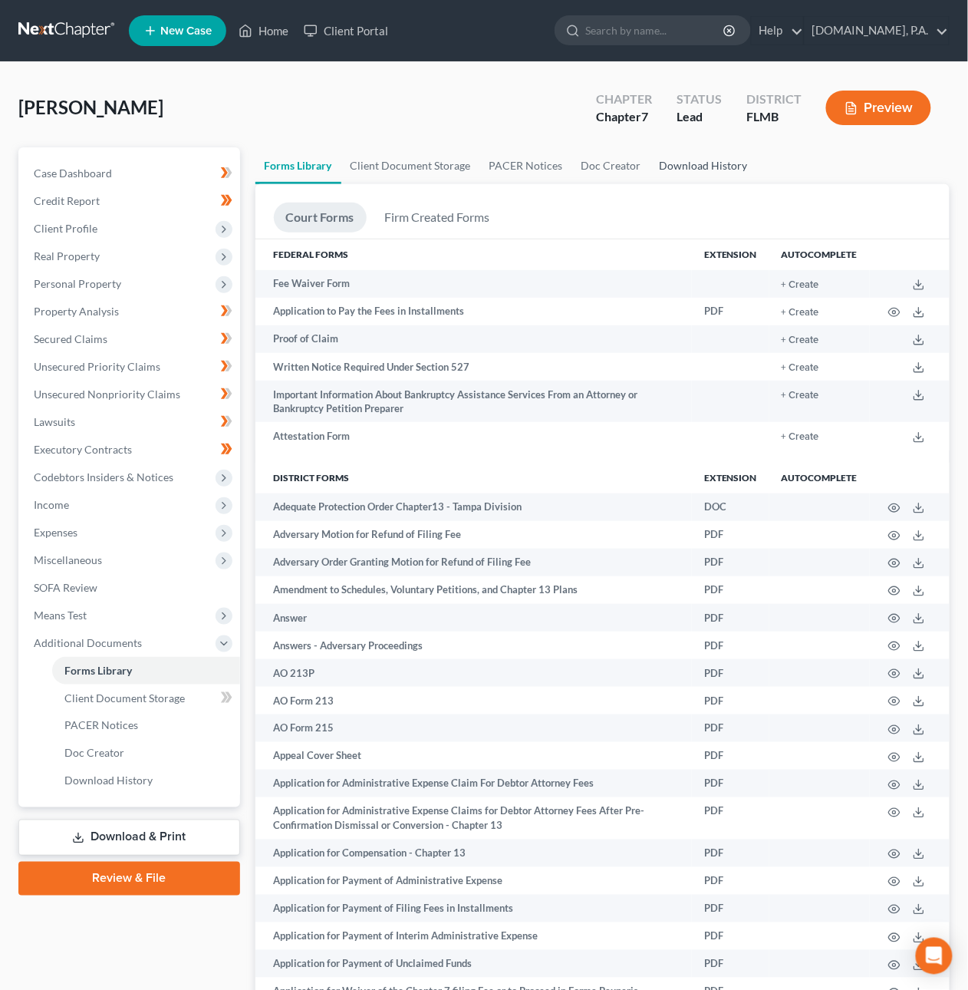
click at [671, 163] on link "Download History" at bounding box center [704, 165] width 107 height 37
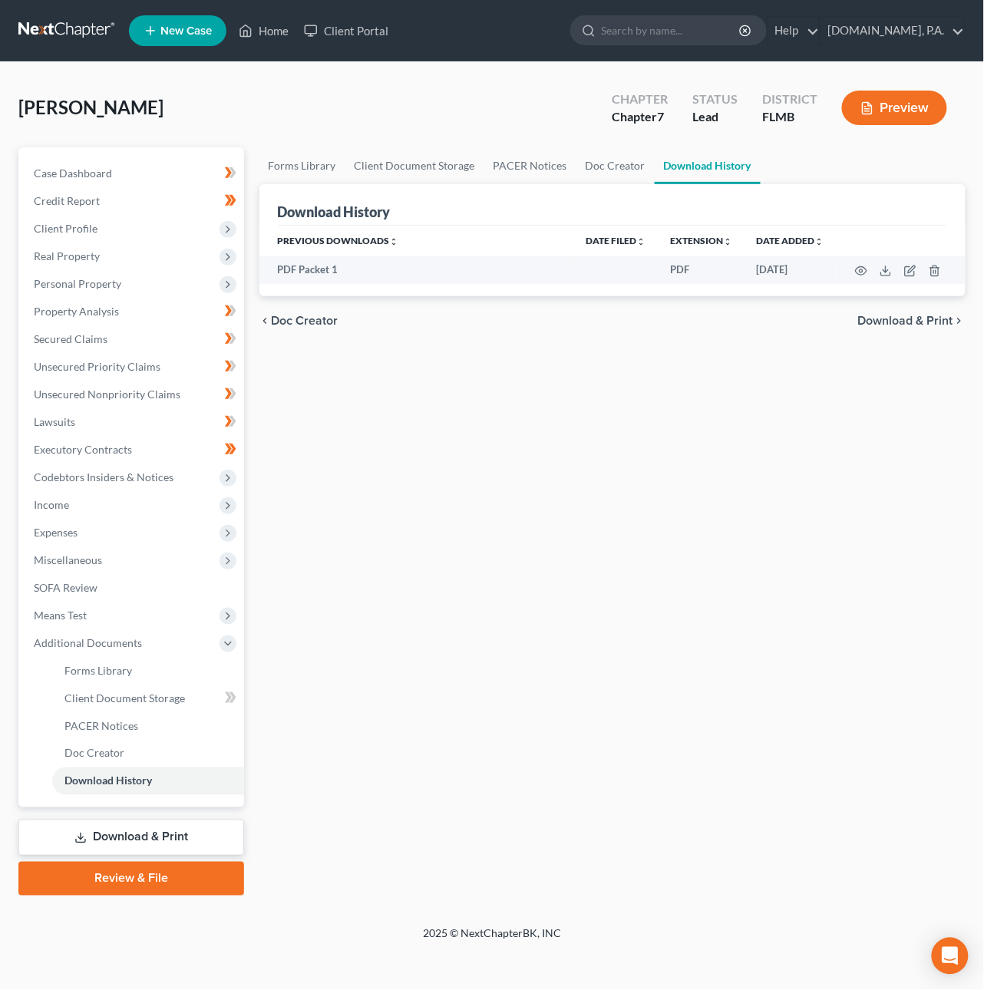
click at [879, 319] on span "Download & Print" at bounding box center [905, 321] width 95 height 12
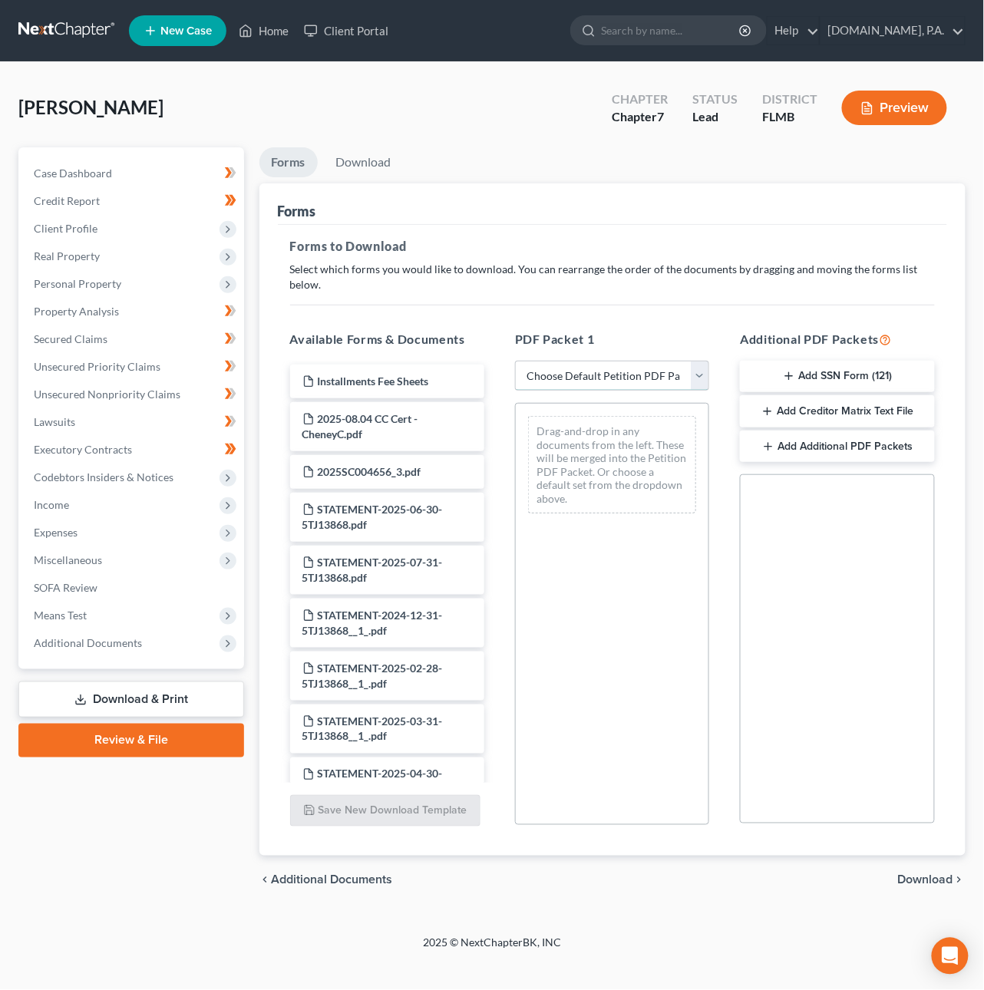
click at [652, 364] on select "Choose Default Petition PDF Packet Complete Bankruptcy Petition (all forms and …" at bounding box center [612, 376] width 194 height 31
select select "0"
click at [515, 361] on select "Choose Default Petition PDF Packet Complete Bankruptcy Petition (all forms and …" at bounding box center [612, 376] width 194 height 31
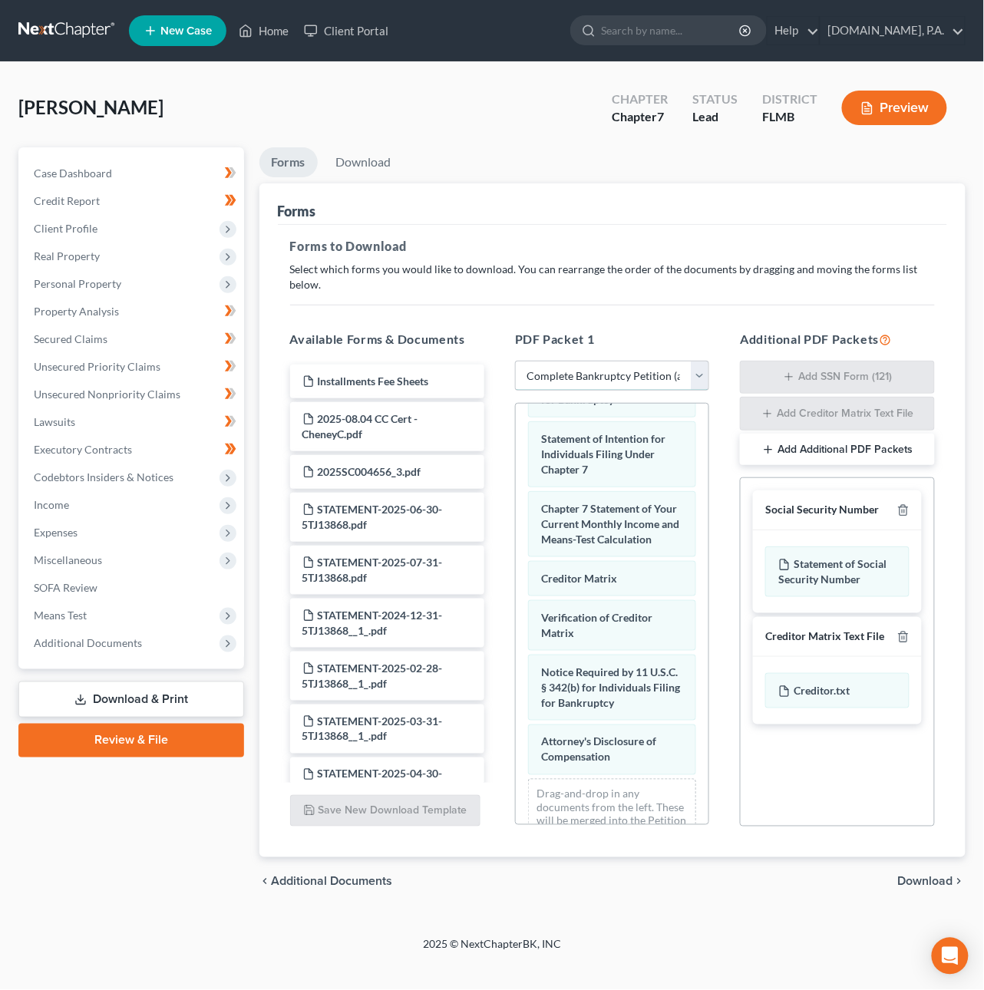
scroll to position [655, 0]
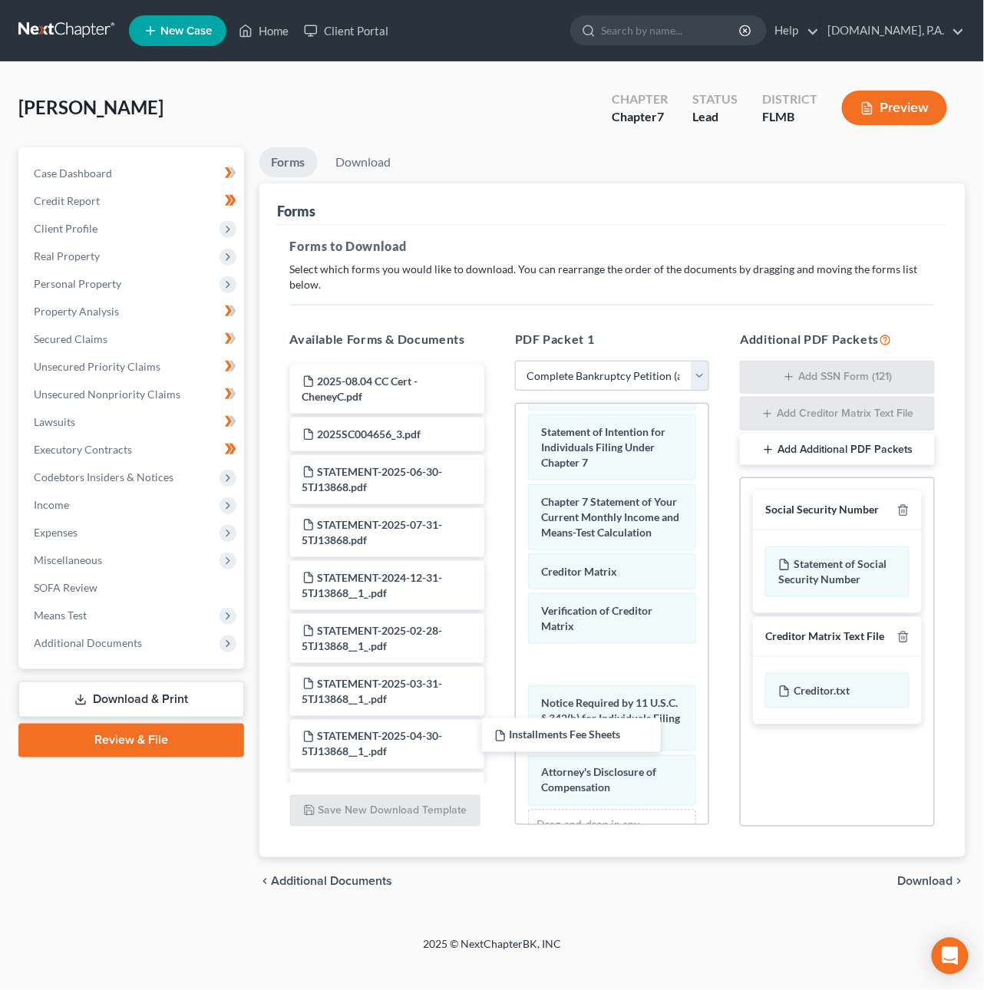
drag, startPoint x: 365, startPoint y: 368, endPoint x: 554, endPoint y: 716, distance: 396.6
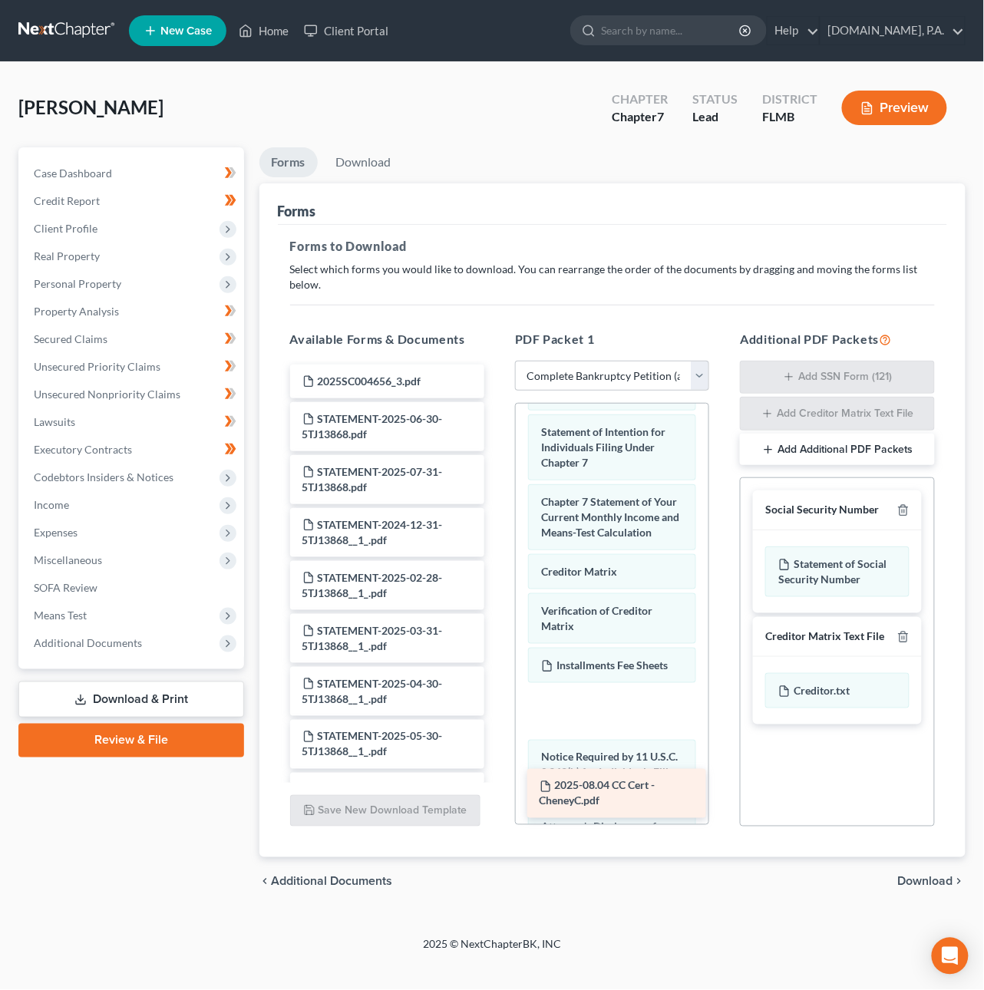
drag, startPoint x: 366, startPoint y: 369, endPoint x: 601, endPoint y: 780, distance: 473.0
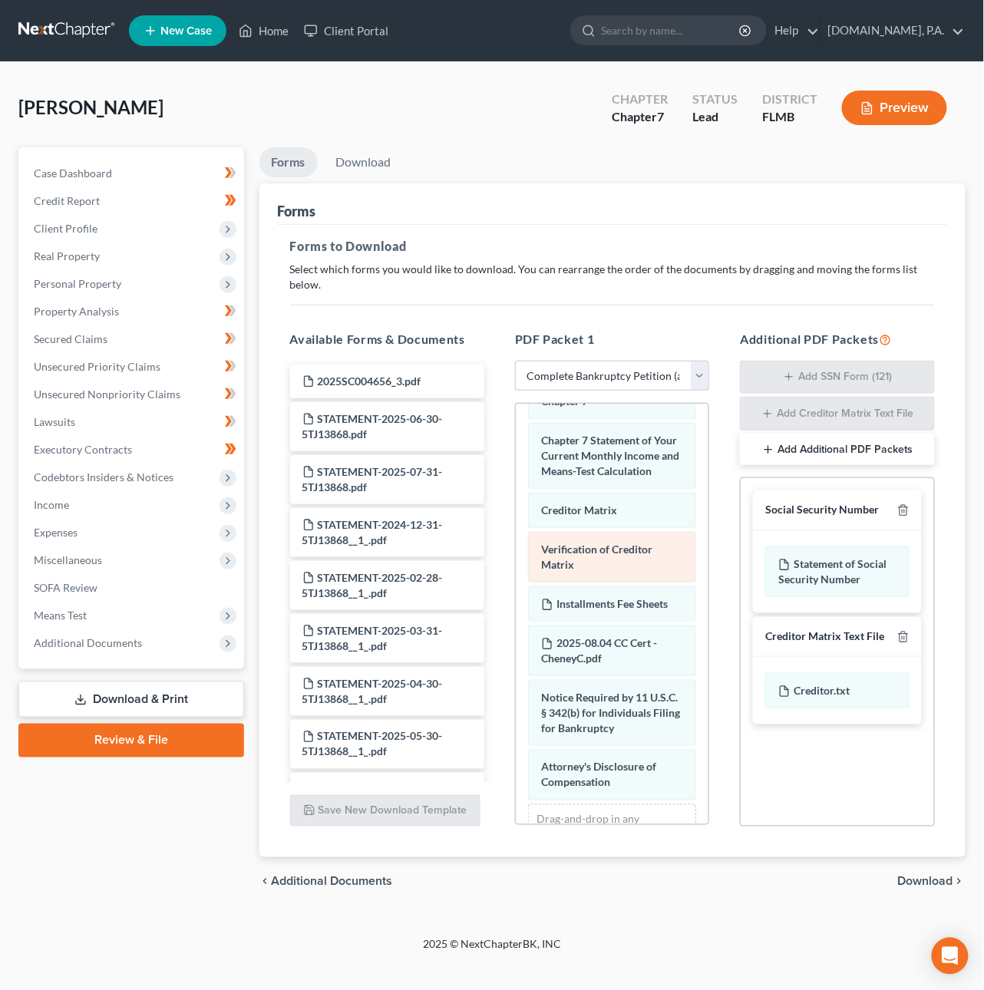
scroll to position [809, 0]
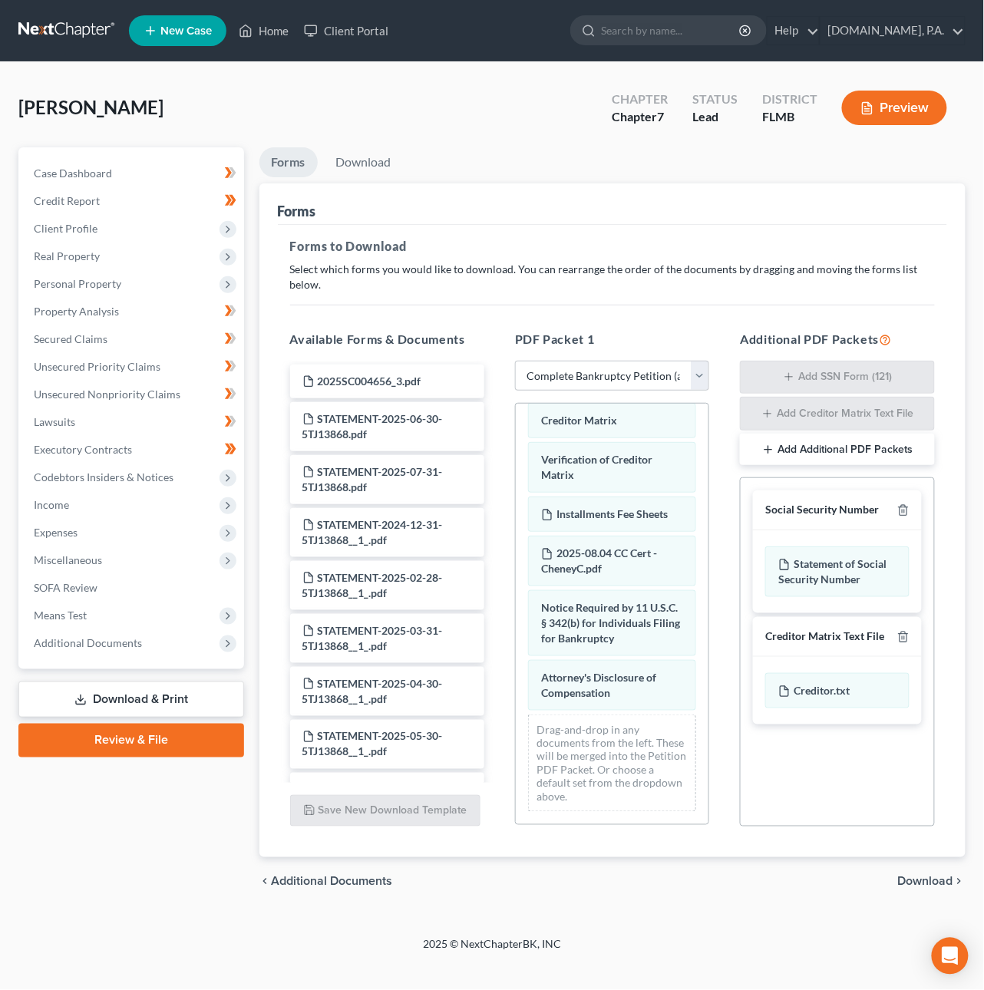
click at [916, 876] on span "Download" at bounding box center [925, 882] width 55 height 12
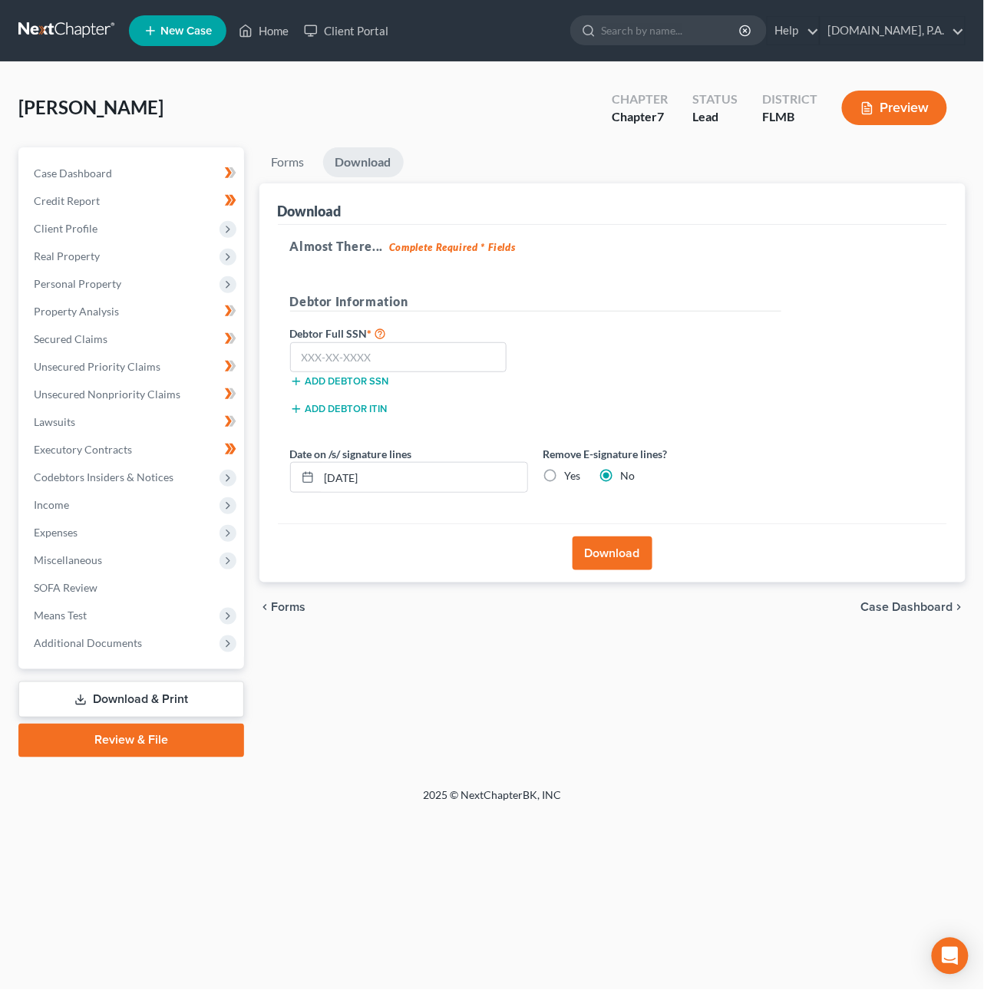
click at [296, 610] on span "Forms" at bounding box center [289, 607] width 35 height 12
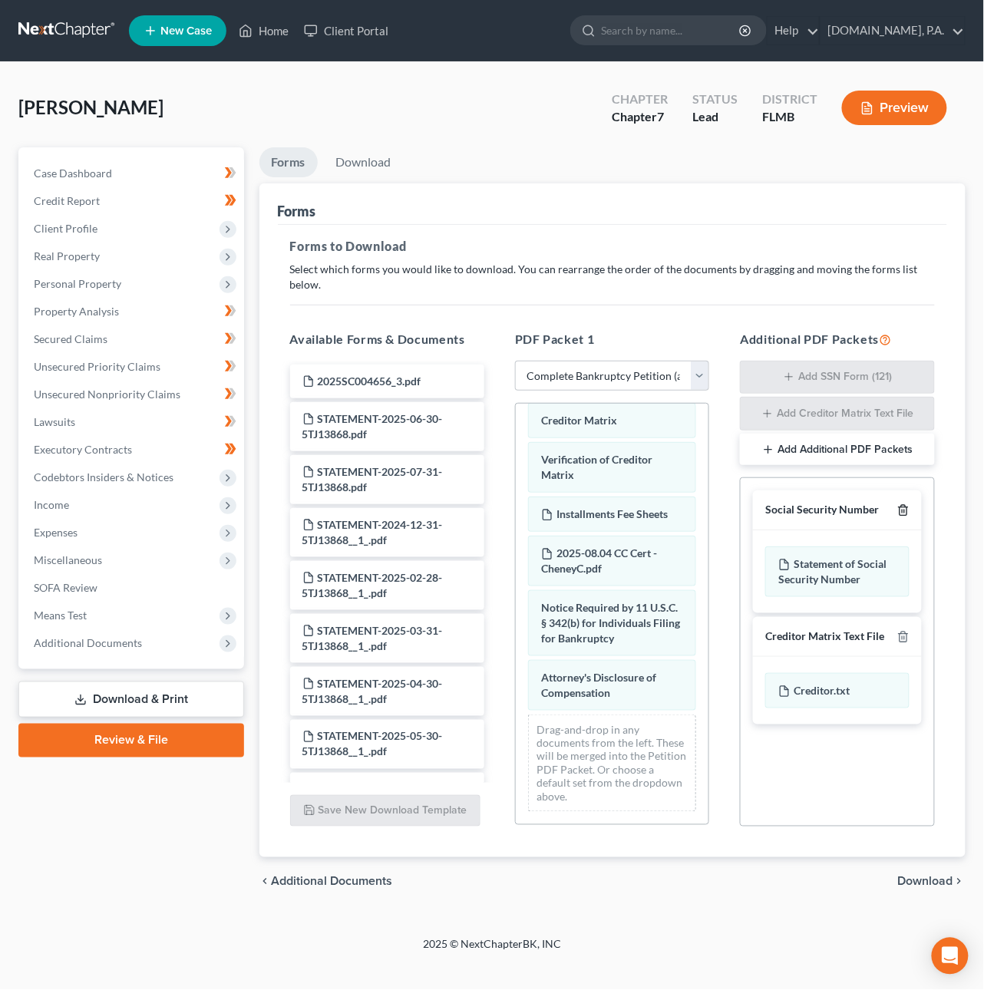
click at [899, 504] on icon "button" at bounding box center [903, 510] width 12 height 12
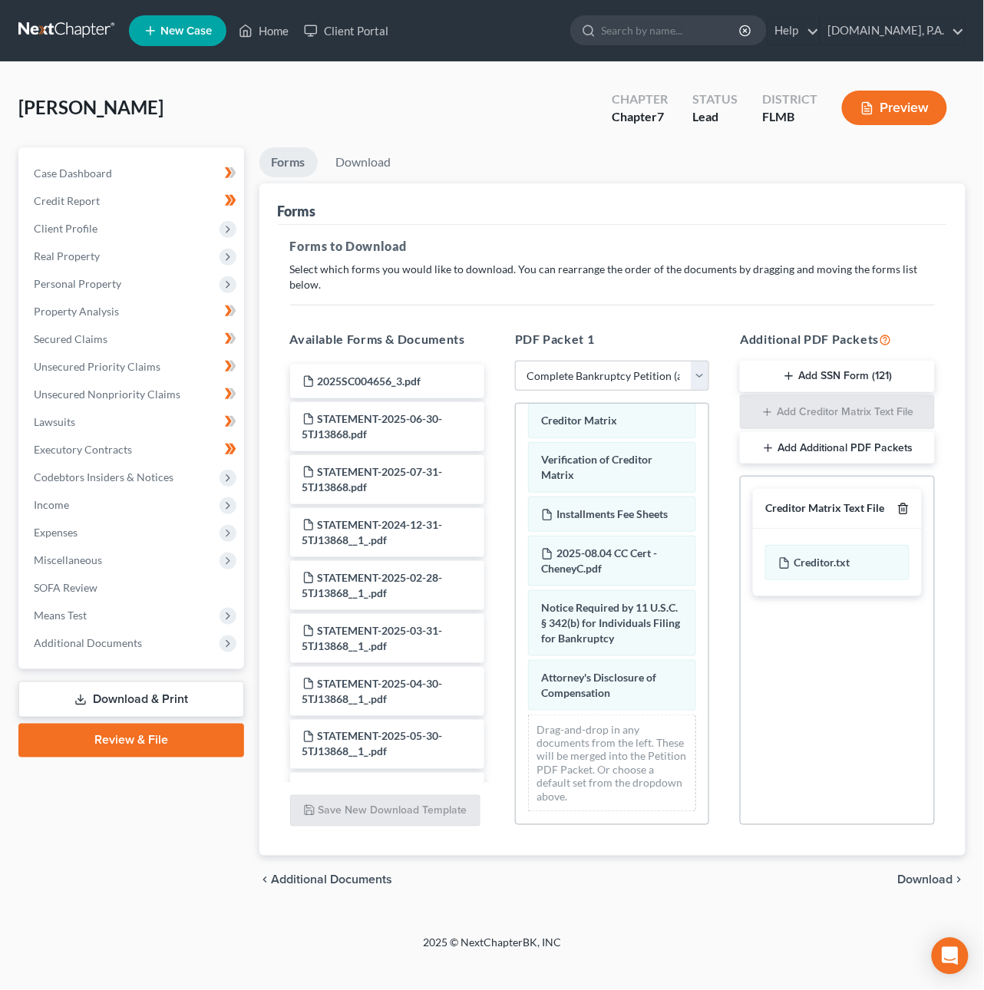
drag, startPoint x: 902, startPoint y: 493, endPoint x: 900, endPoint y: 514, distance: 20.8
click at [902, 509] on line "button" at bounding box center [902, 510] width 0 height 3
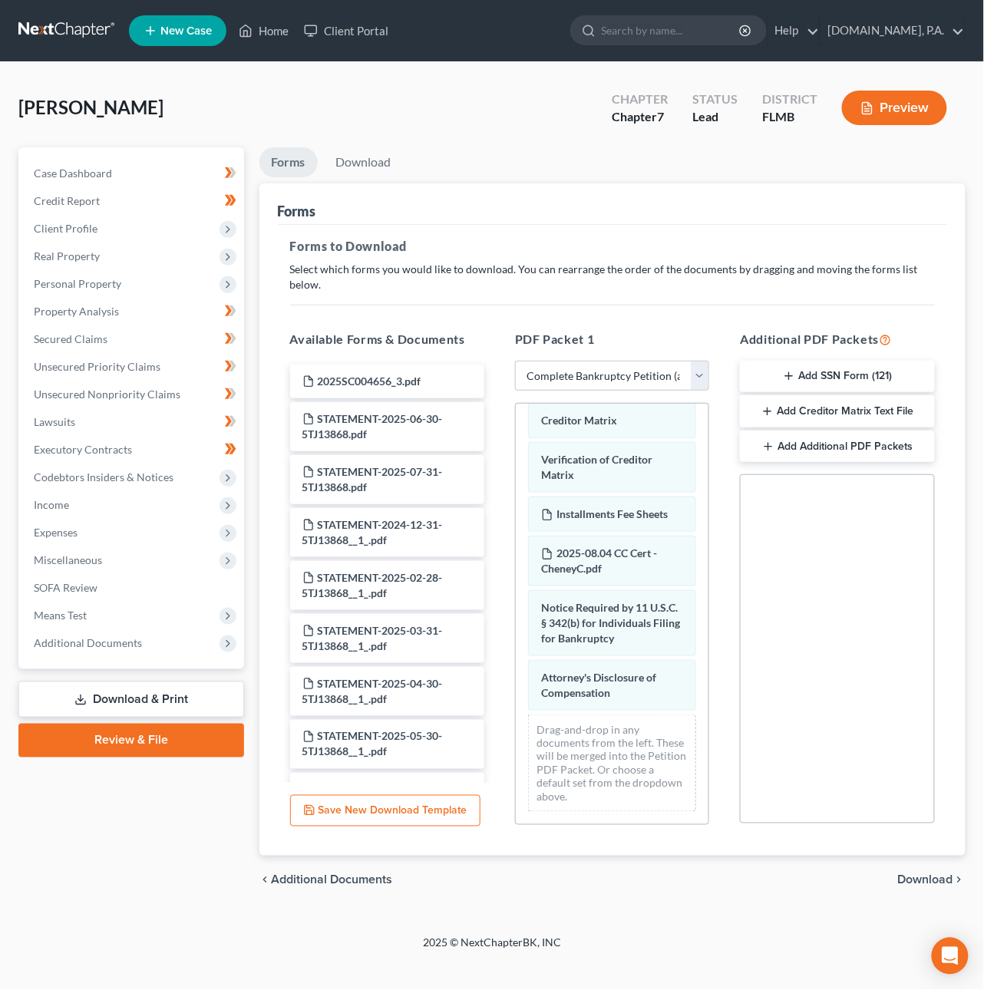
click at [925, 874] on span "Download" at bounding box center [925, 880] width 55 height 12
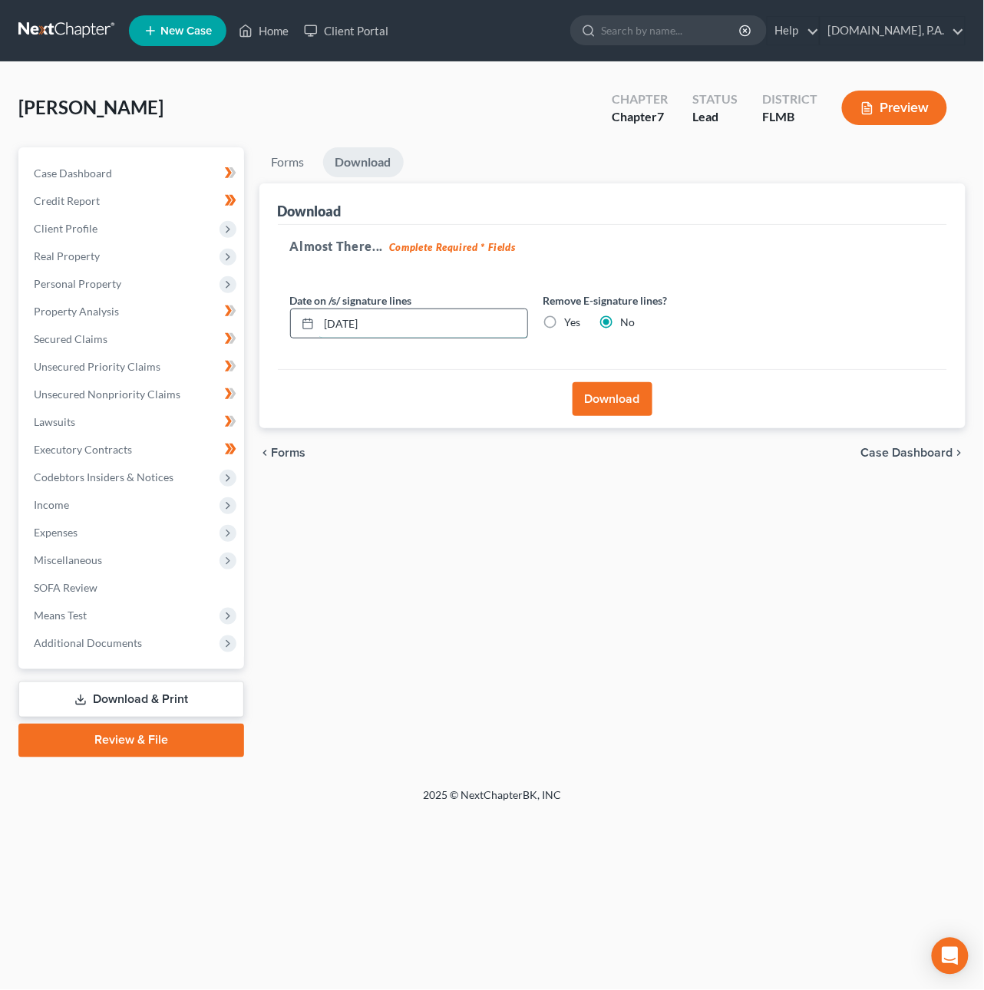
click at [352, 321] on input "[DATE]" at bounding box center [423, 323] width 208 height 29
type input "[DATE]"
click at [605, 404] on button "Download" at bounding box center [612, 399] width 80 height 34
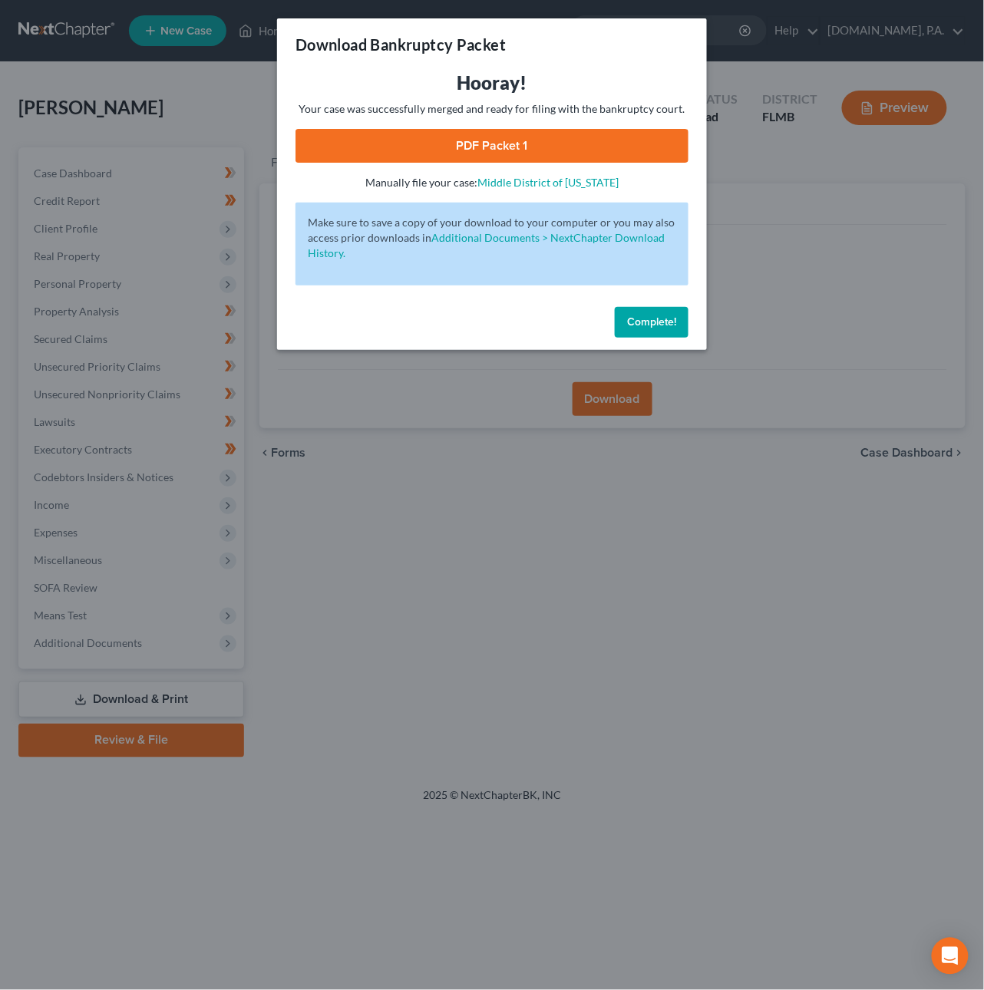
click at [529, 145] on link "PDF Packet 1" at bounding box center [491, 146] width 393 height 34
drag, startPoint x: 645, startPoint y: 330, endPoint x: 611, endPoint y: 134, distance: 198.6
click at [645, 327] on button "Complete!" at bounding box center [652, 322] width 74 height 31
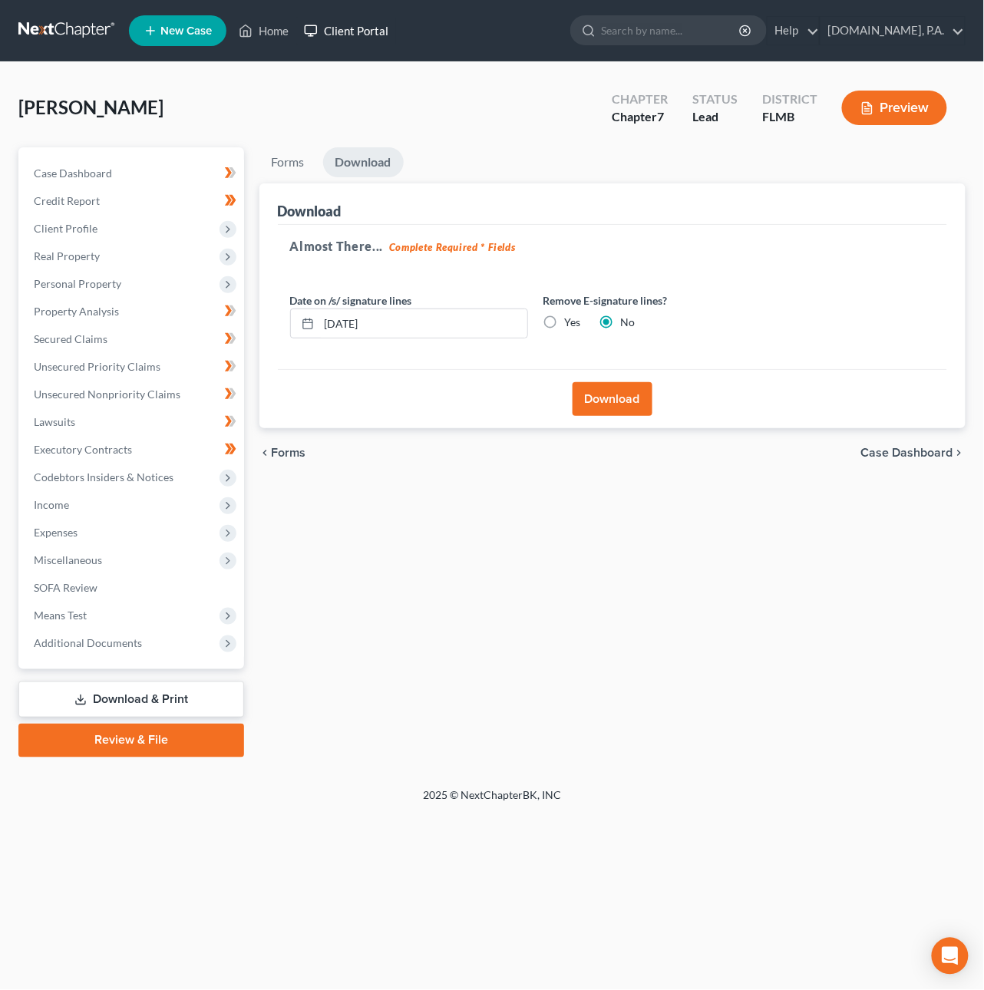
click at [351, 21] on link "Client Portal" at bounding box center [346, 31] width 100 height 28
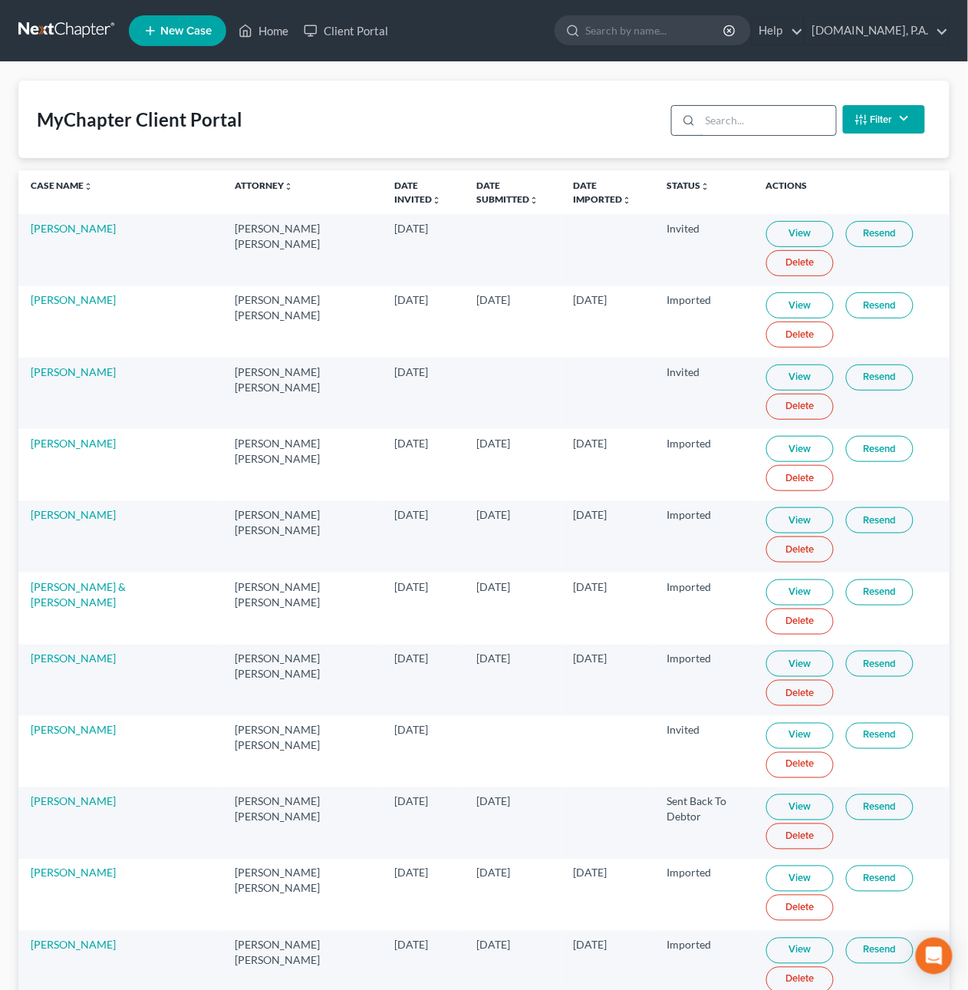
click at [745, 116] on input "search" at bounding box center [769, 120] width 136 height 29
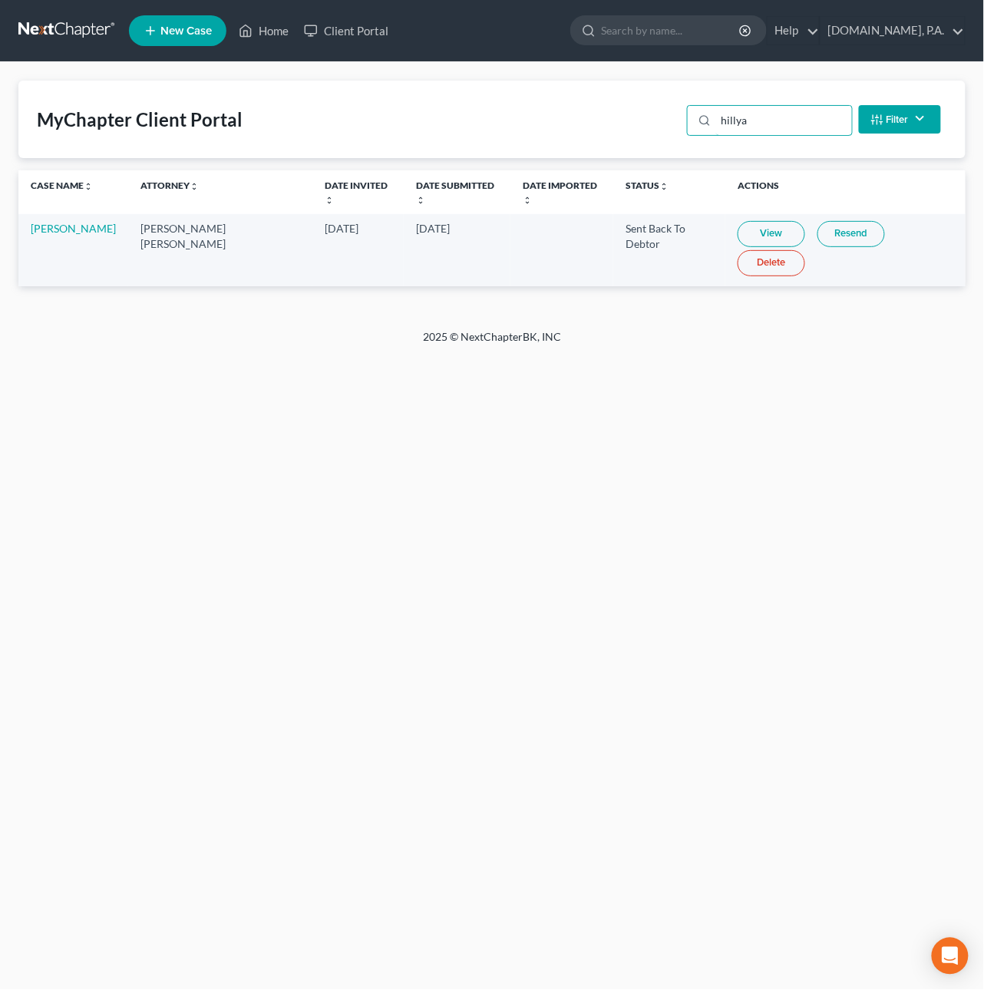
type input "hillya"
click at [737, 226] on link "View" at bounding box center [771, 234] width 68 height 26
